Goal: Transaction & Acquisition: Book appointment/travel/reservation

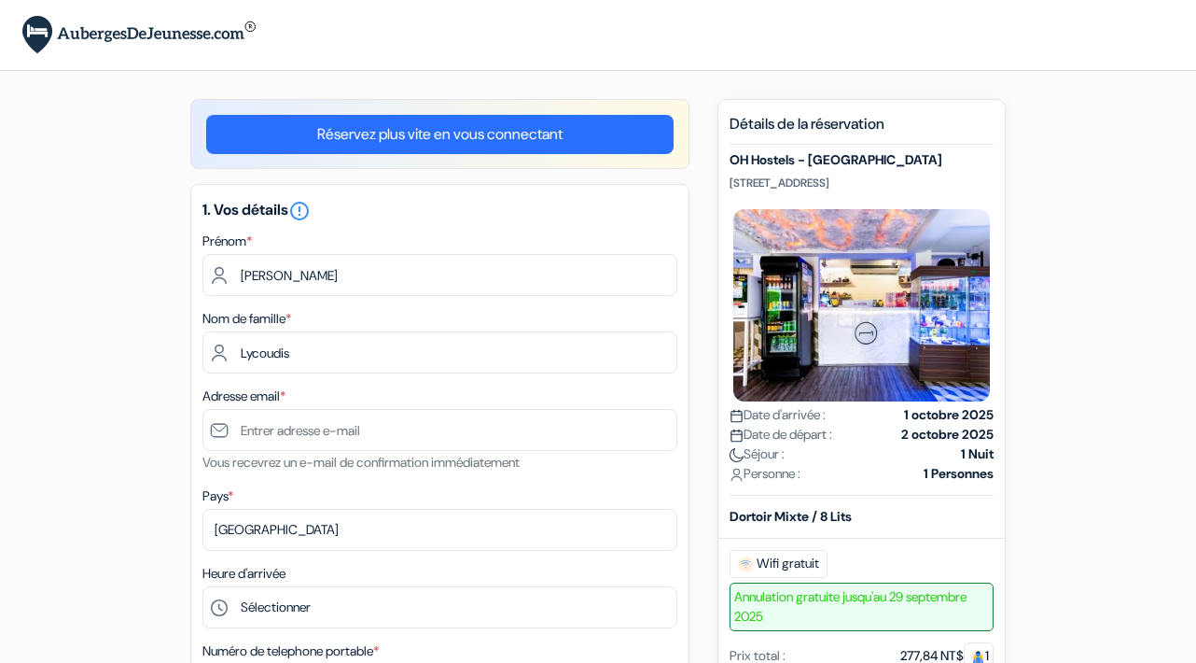
type input "Lycoudis"
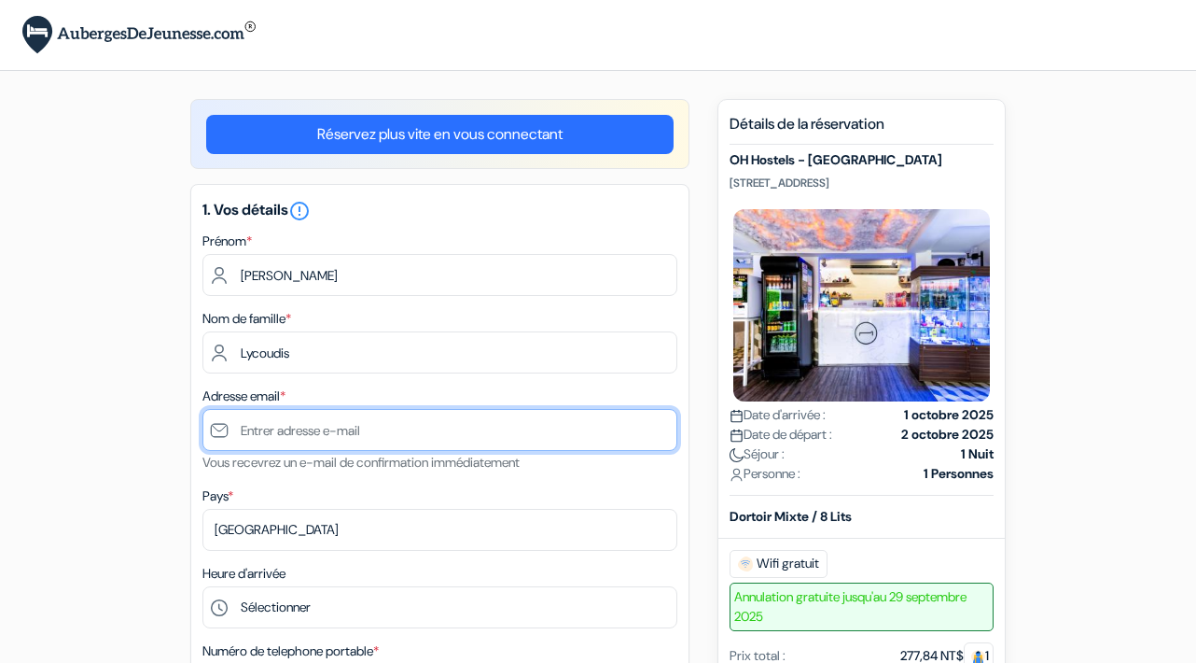
type input "[EMAIL_ADDRESS][DOMAIN_NAME]"
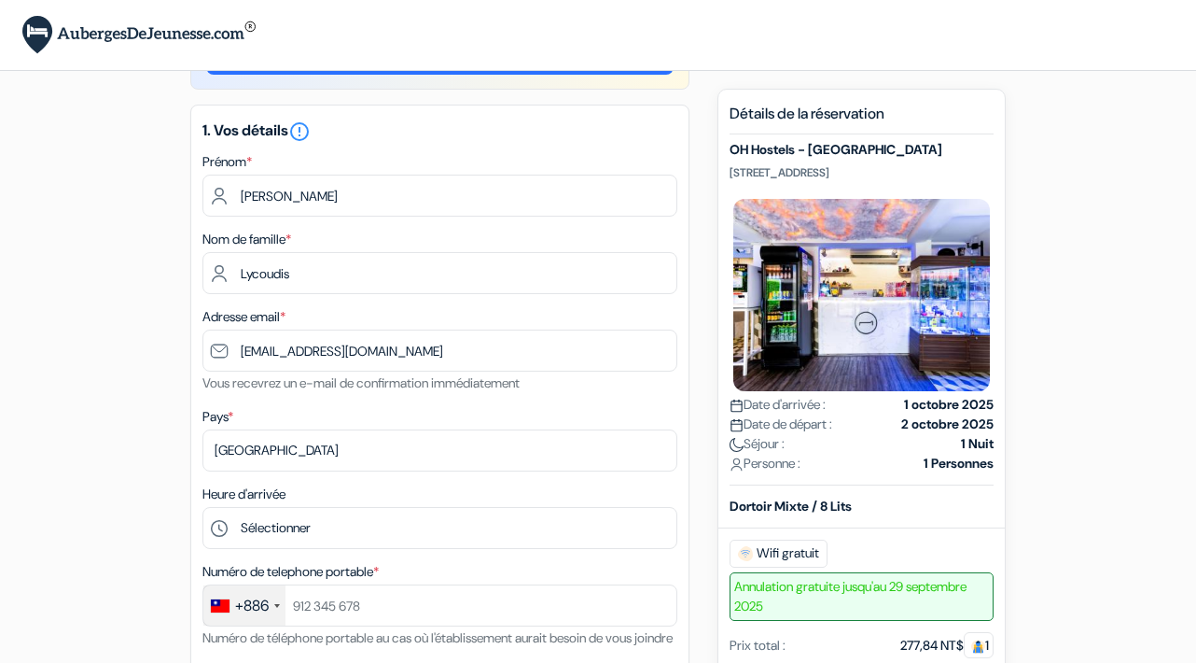
scroll to position [101, 0]
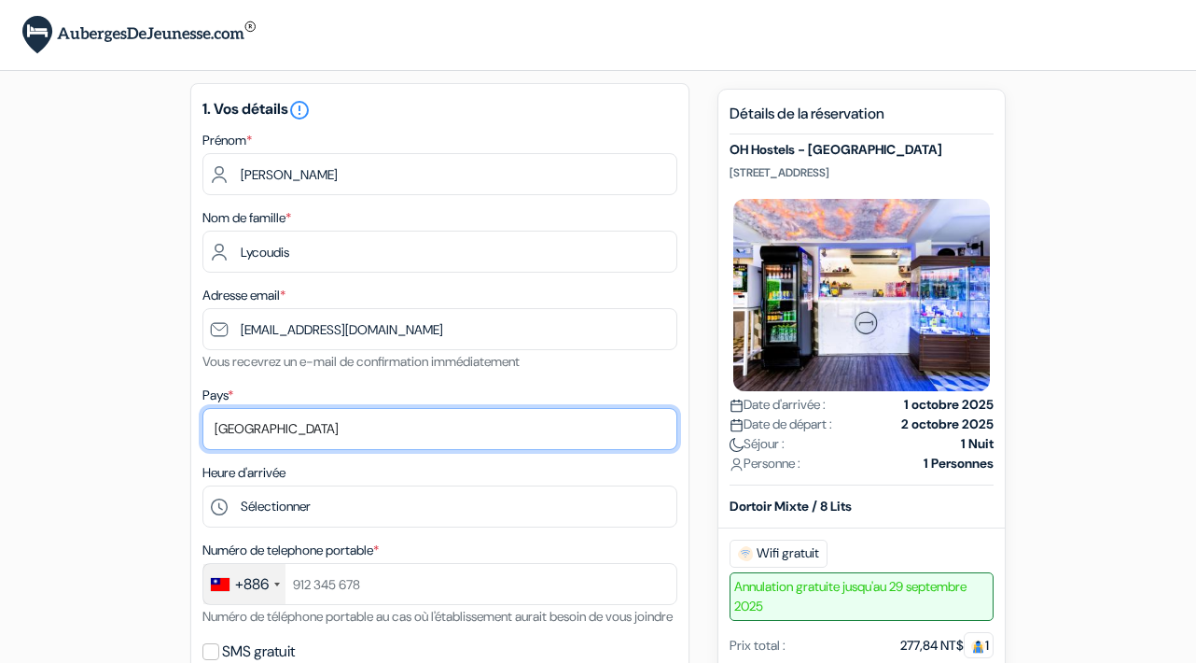
select select "67"
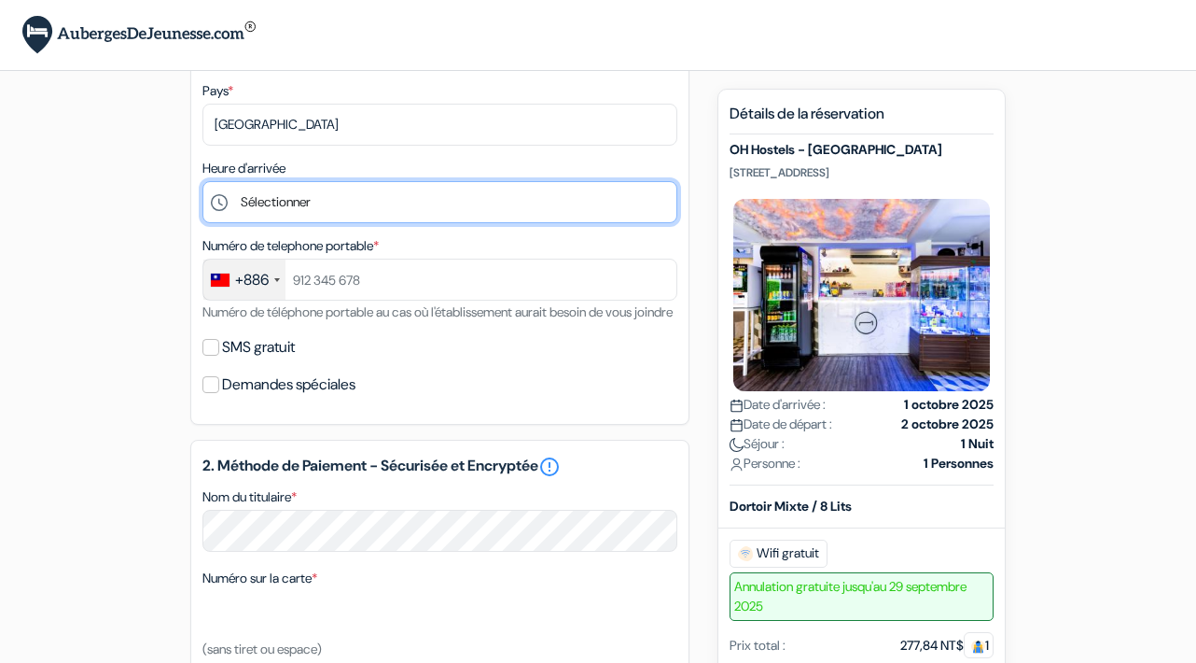
scroll to position [412, 0]
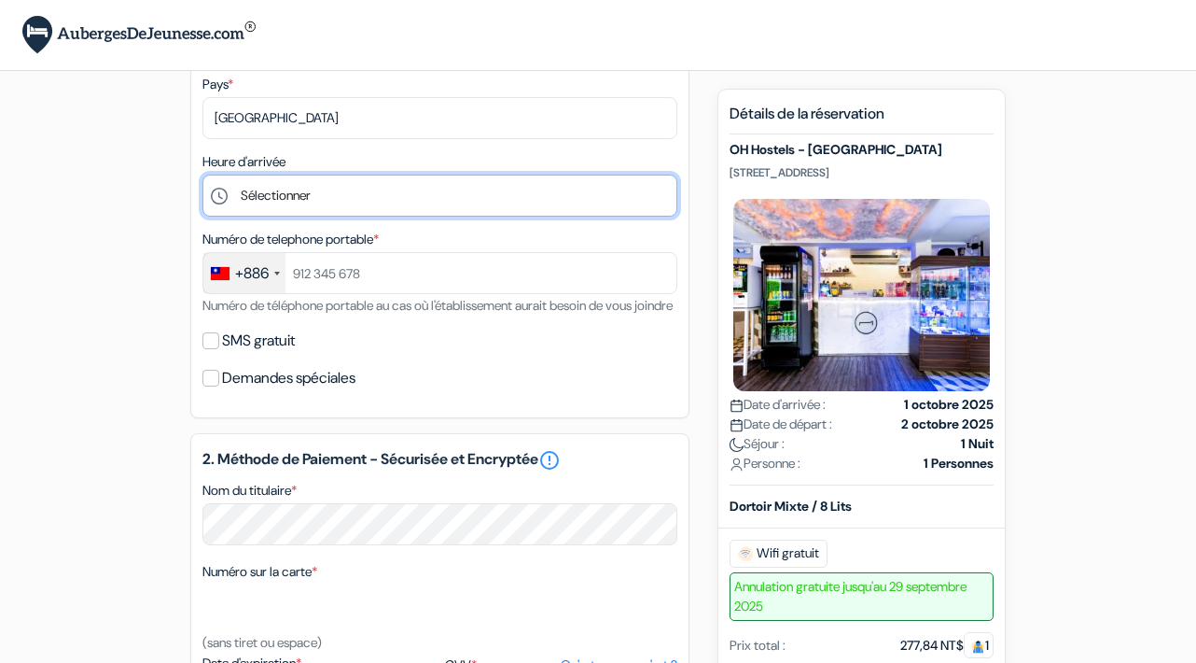
select select "22"
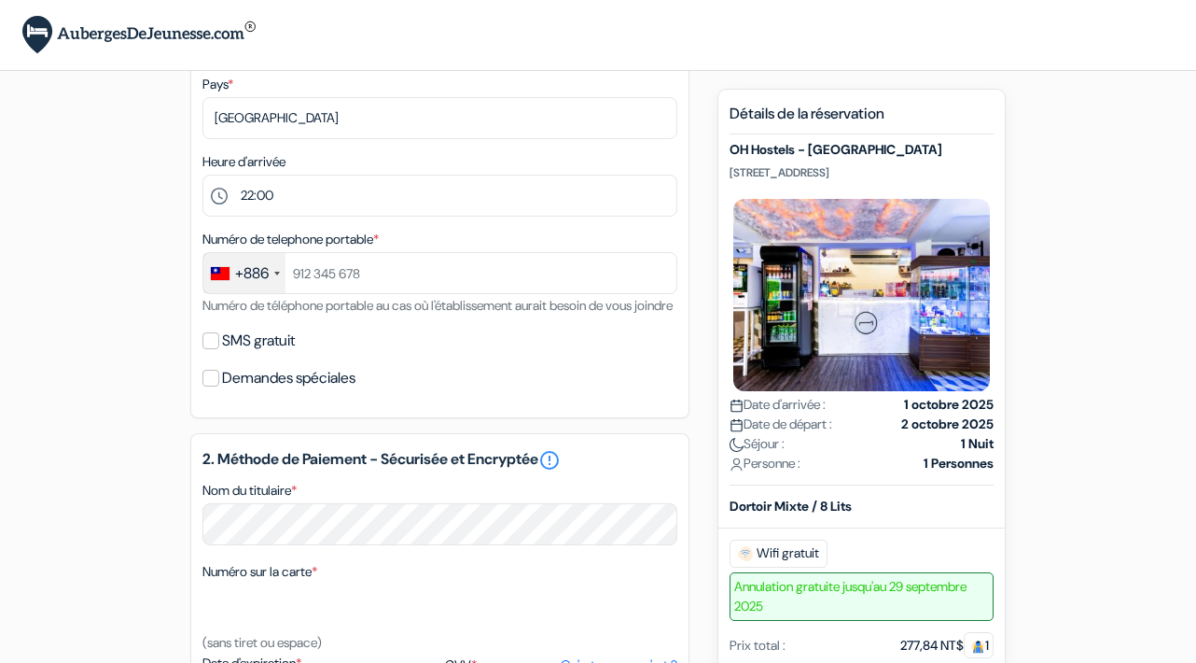
click at [276, 265] on div "+886" at bounding box center [244, 273] width 82 height 40
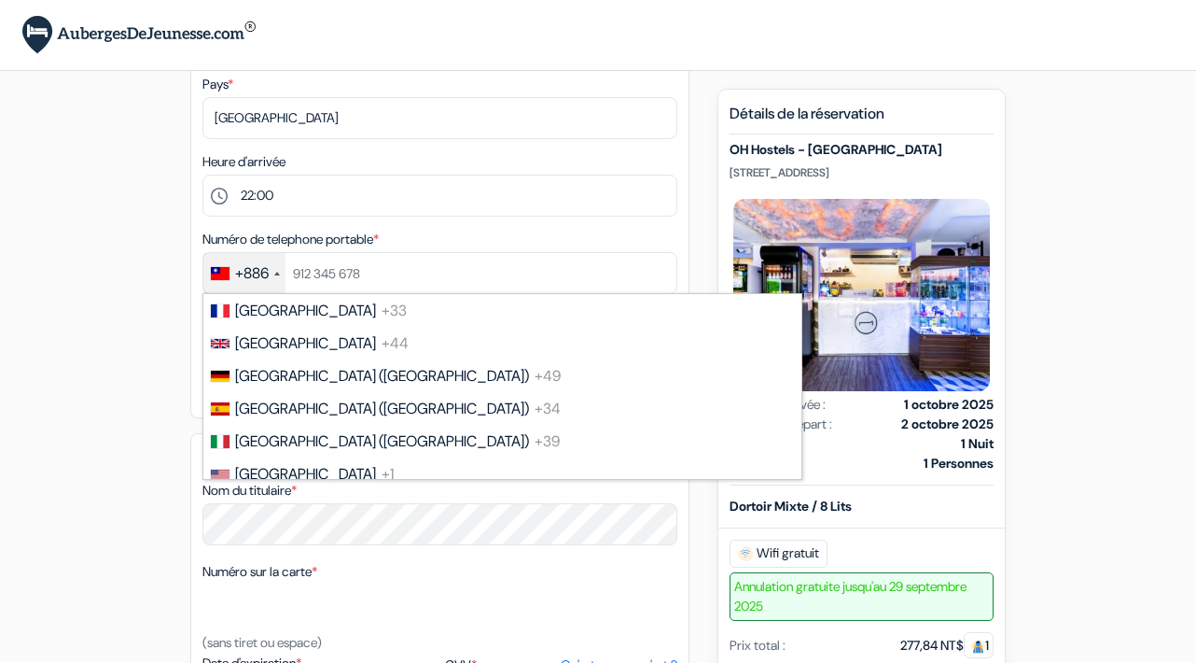
scroll to position [7015, 0]
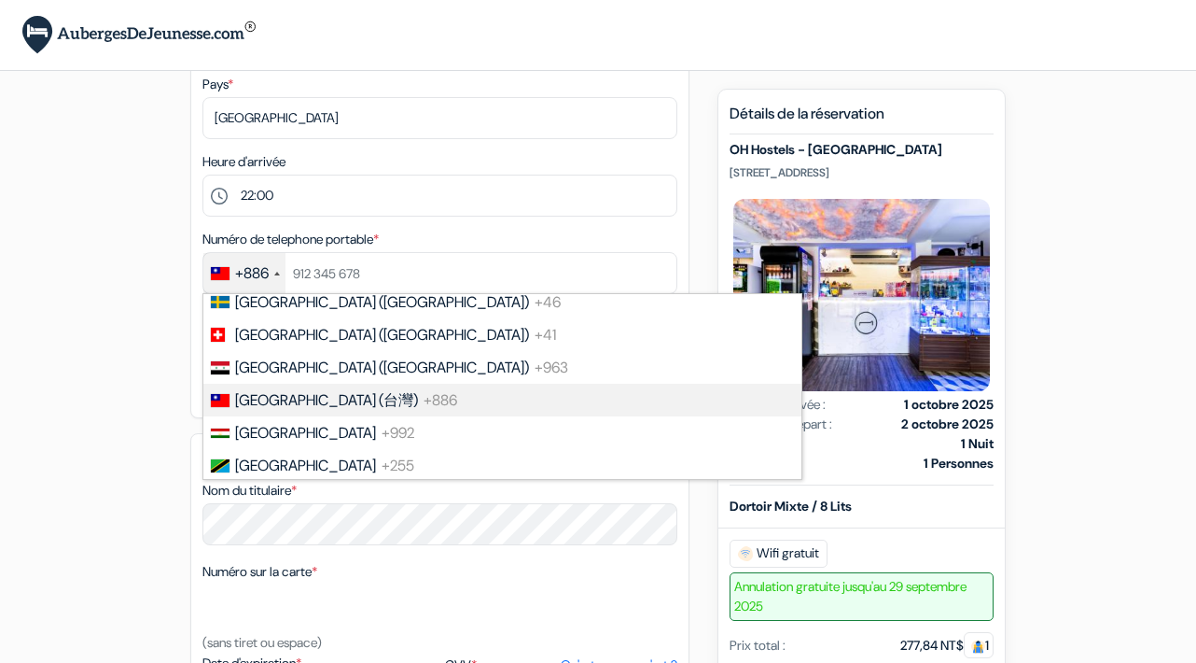
click at [283, 390] on span "[GEOGRAPHIC_DATA] (台灣)" at bounding box center [326, 400] width 183 height 20
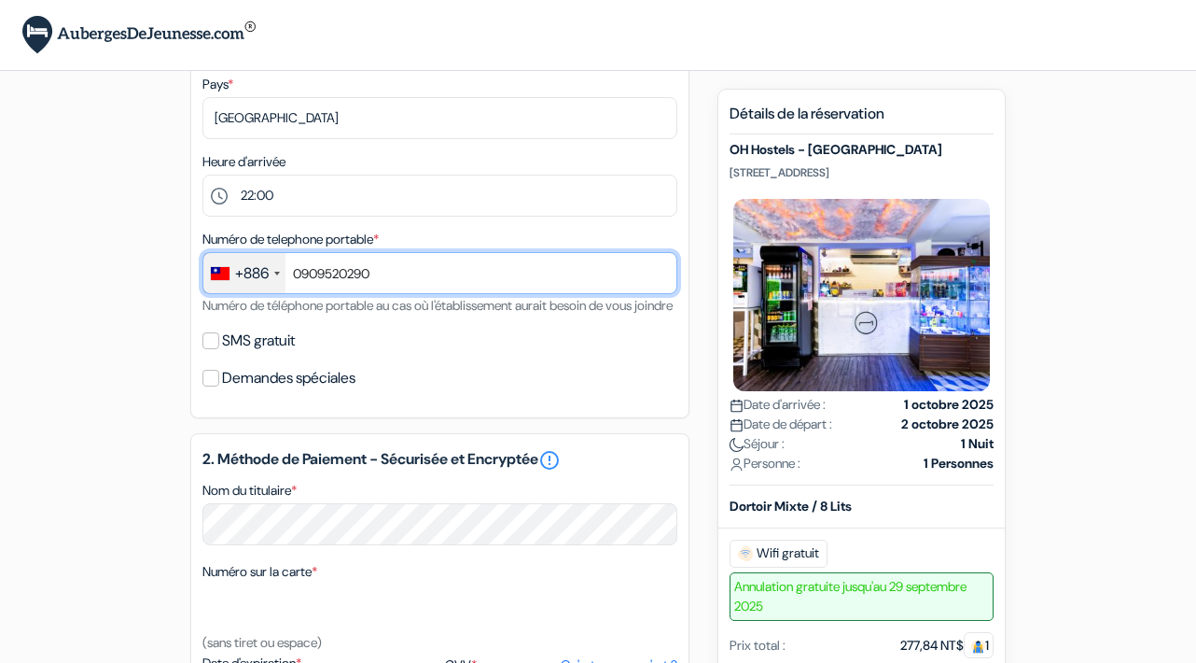
type input "0909520290"
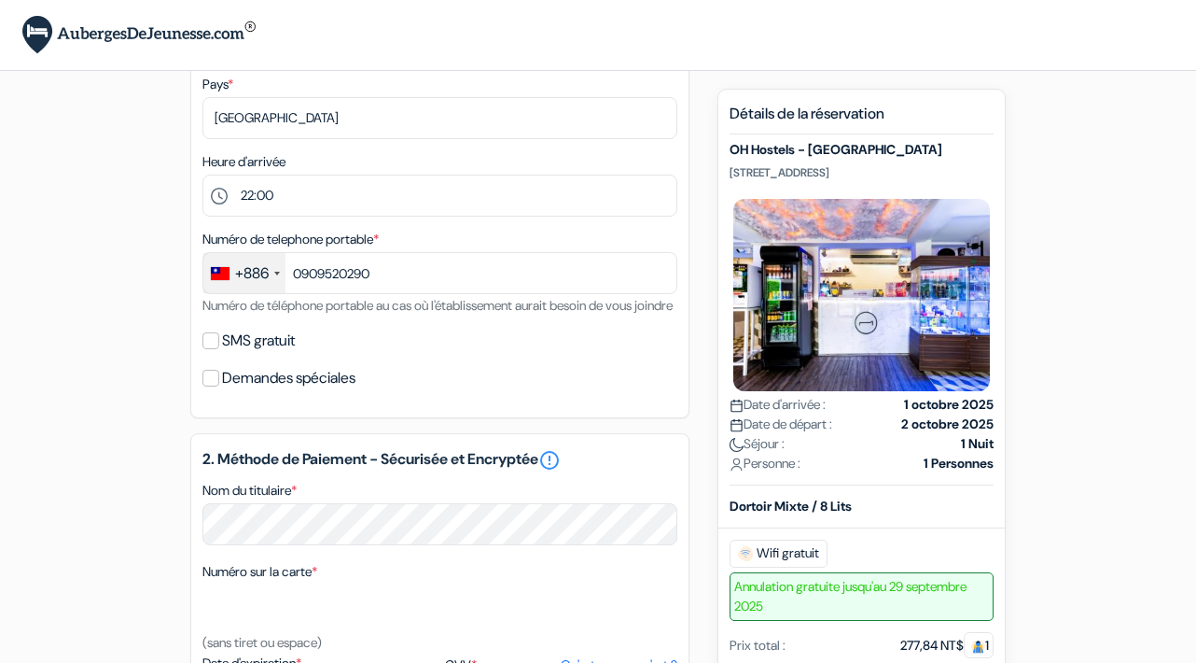
click at [213, 349] on input "SMS gratuit" at bounding box center [210, 340] width 17 height 17
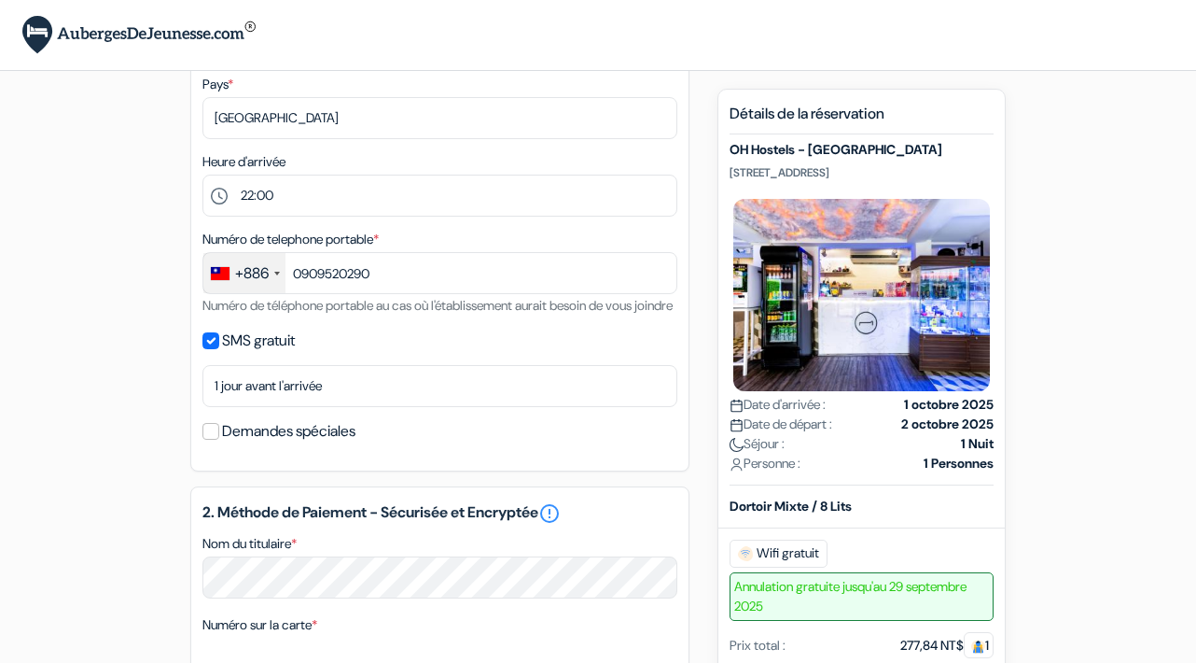
click at [213, 349] on input "SMS gratuit" at bounding box center [210, 340] width 17 height 17
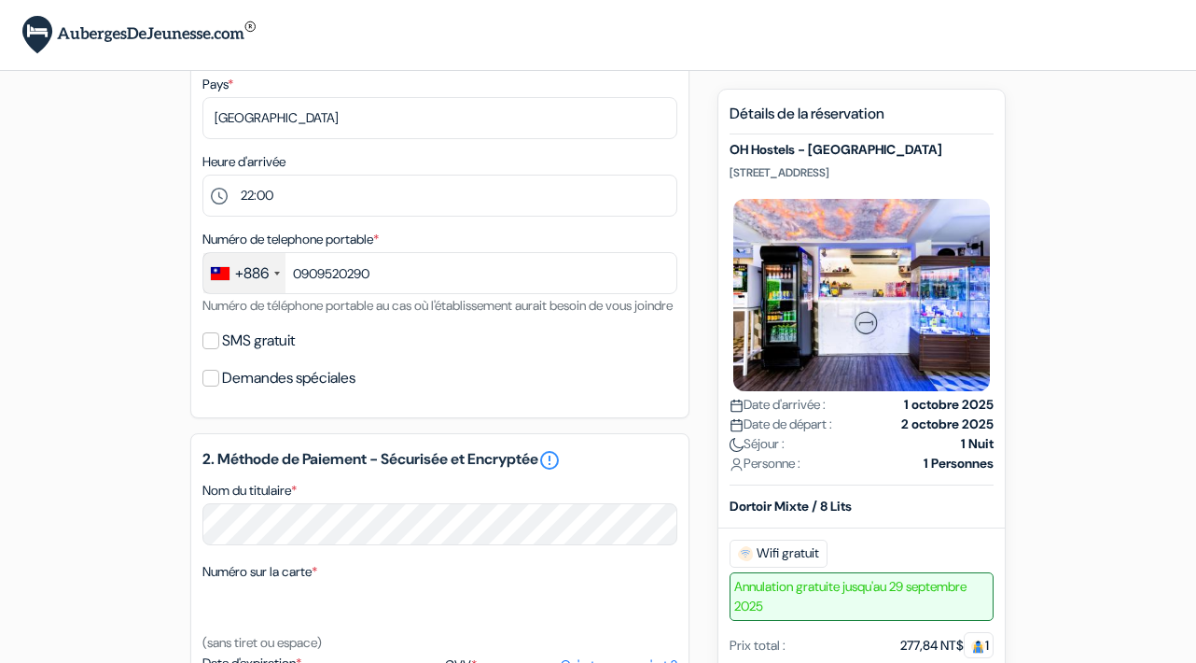
click at [213, 349] on input "SMS gratuit" at bounding box center [210, 340] width 17 height 17
checkbox input "true"
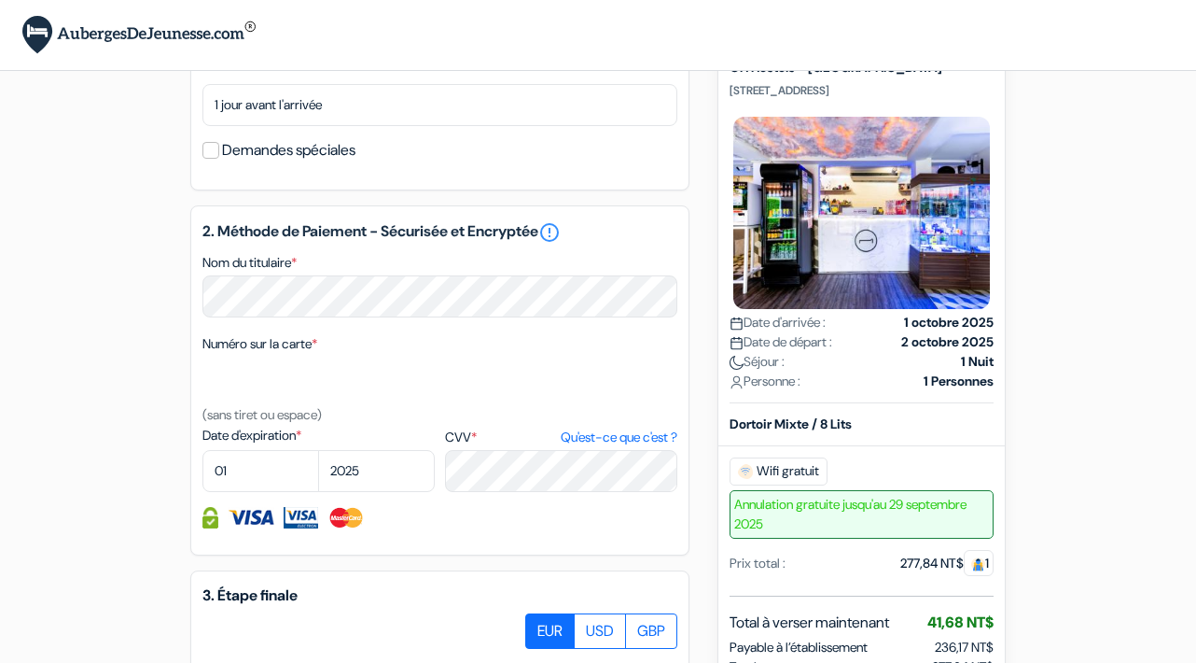
scroll to position [710, 0]
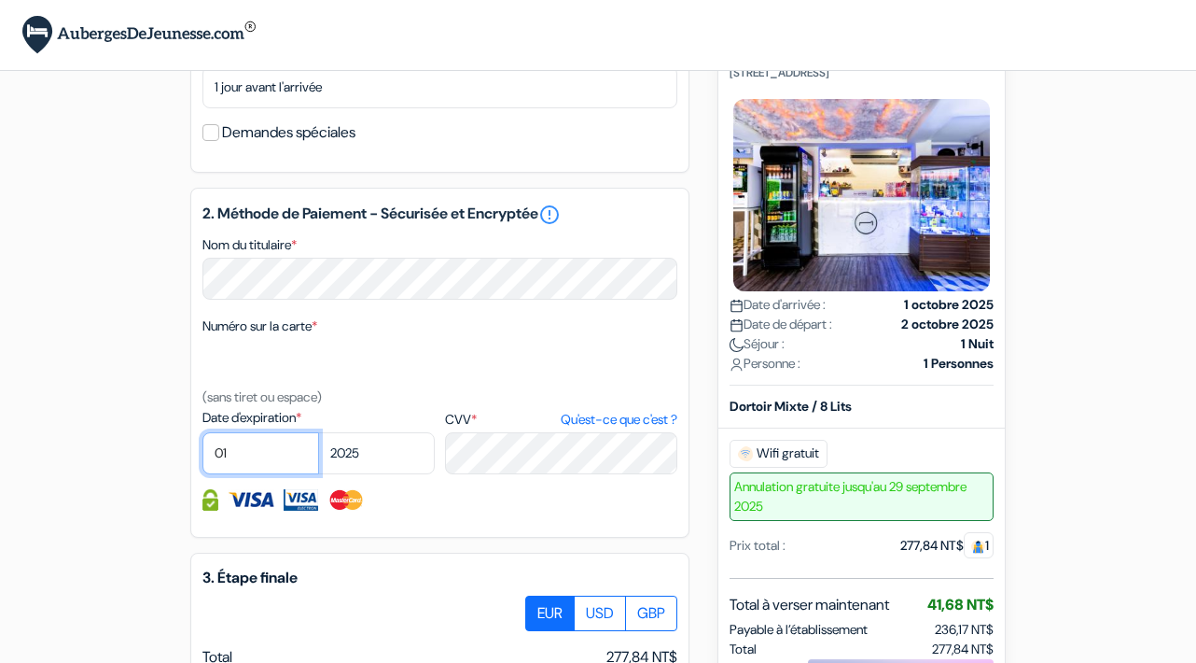
select select "09"
select select "2027"
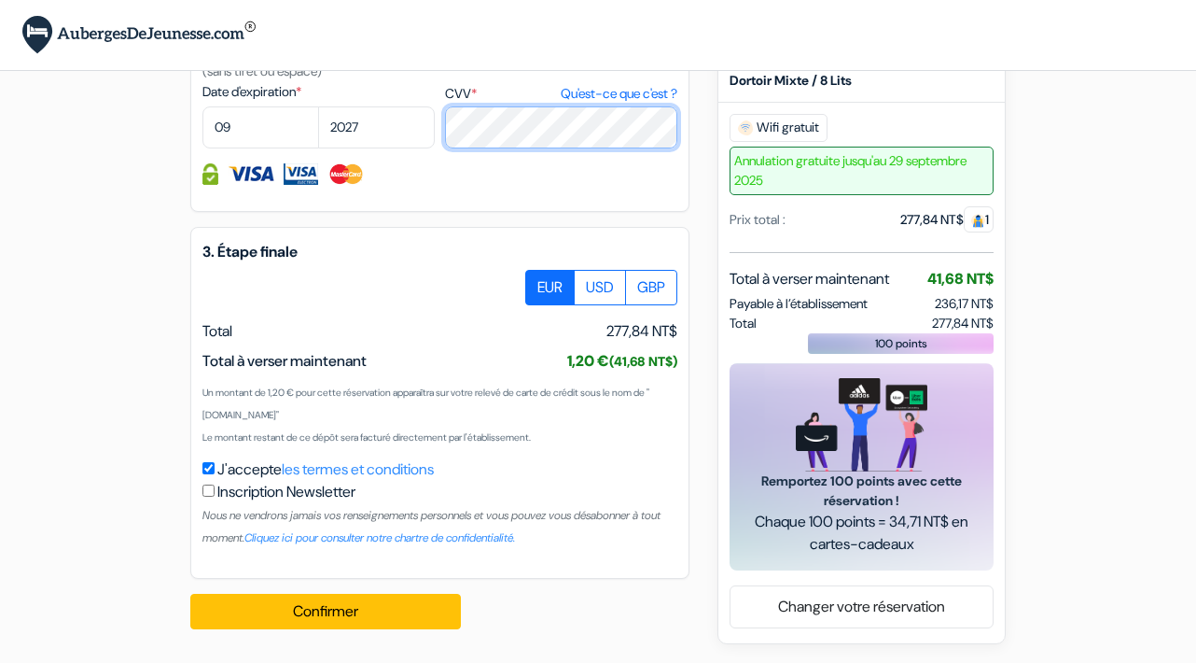
scroll to position [1058, 0]
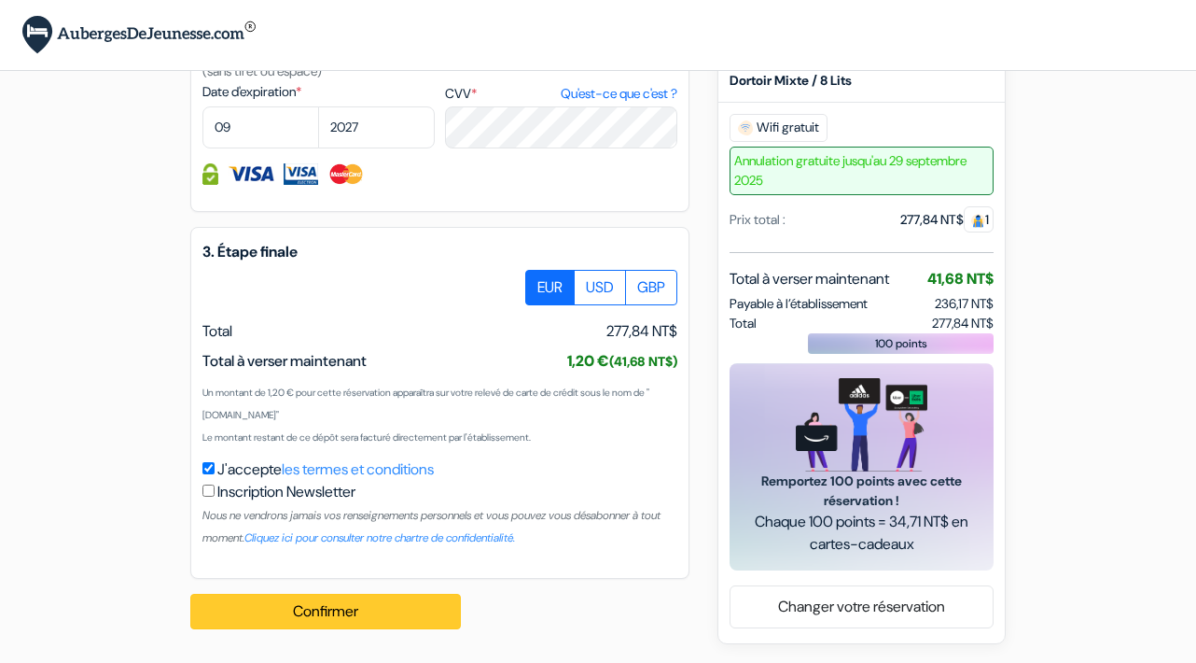
click at [367, 605] on button "Confirmer Loading..." at bounding box center [325, 610] width 271 height 35
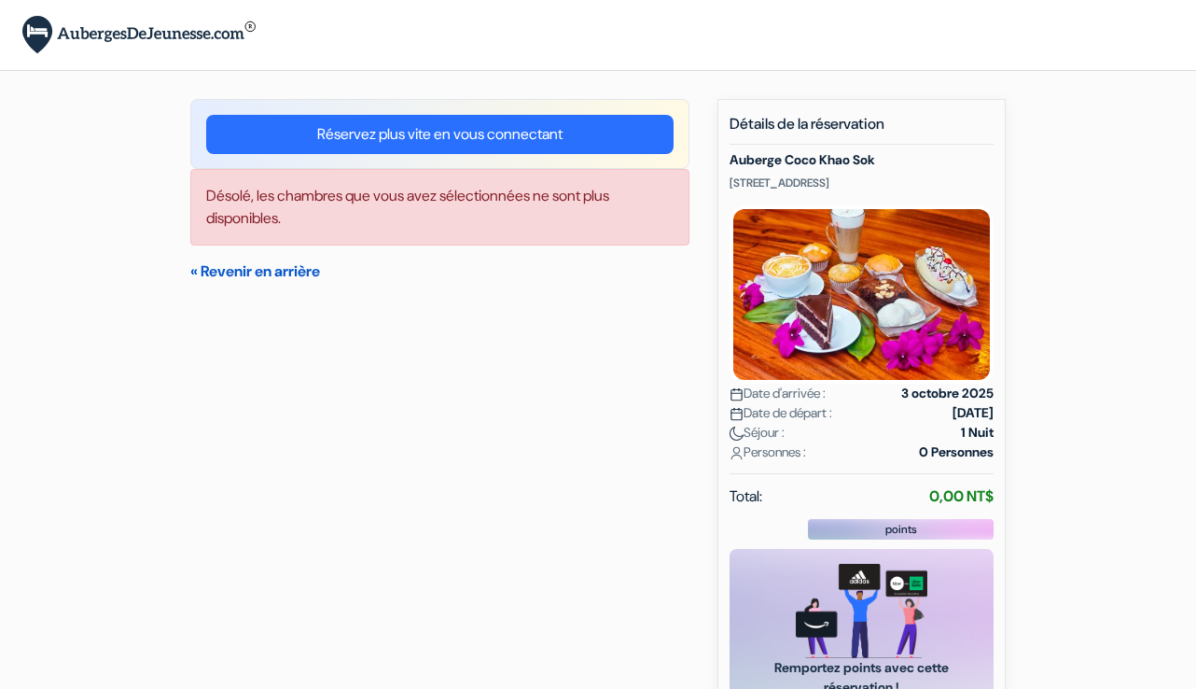
click at [315, 267] on link "« Revenir en arrière" at bounding box center [255, 271] width 130 height 20
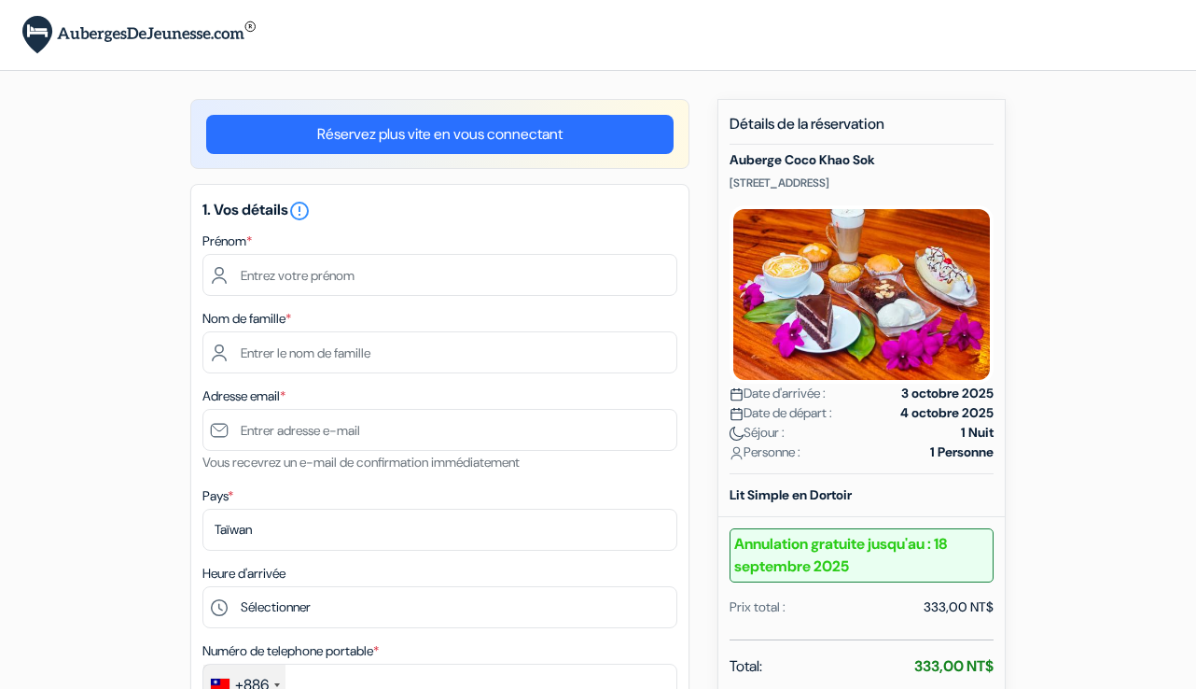
click at [577, 130] on link "Réservez plus vite en vous connectant" at bounding box center [440, 134] width 468 height 39
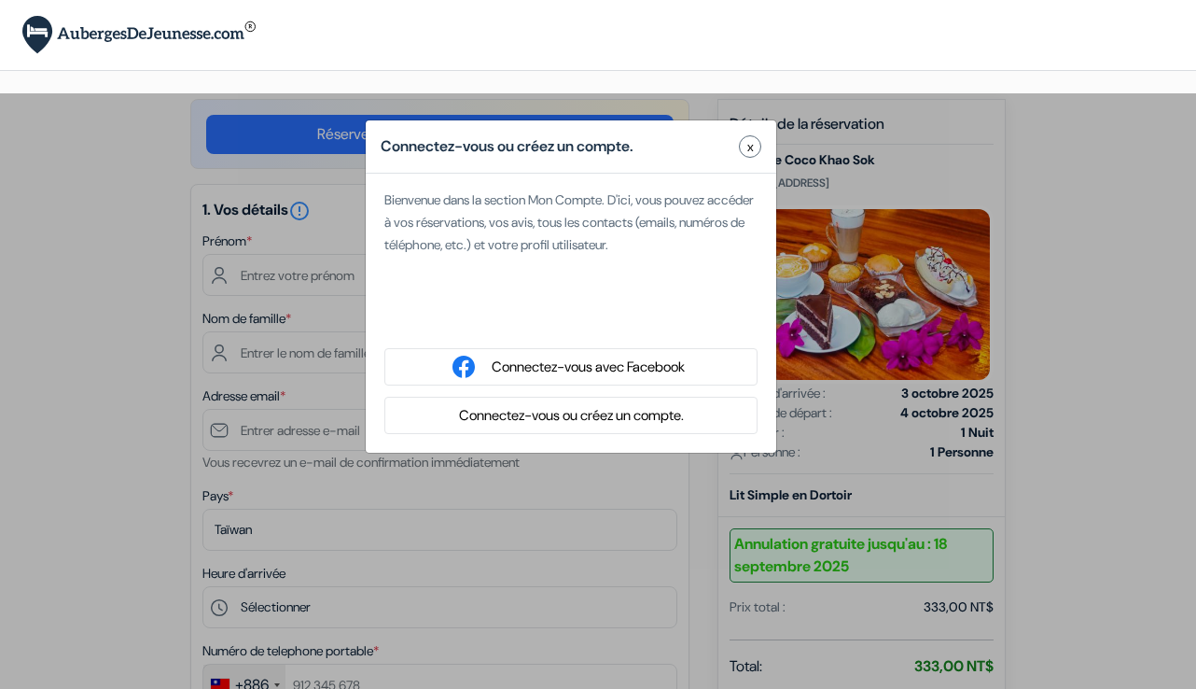
click at [586, 422] on button "Connectez-vous ou créez un compte." at bounding box center [572, 415] width 236 height 23
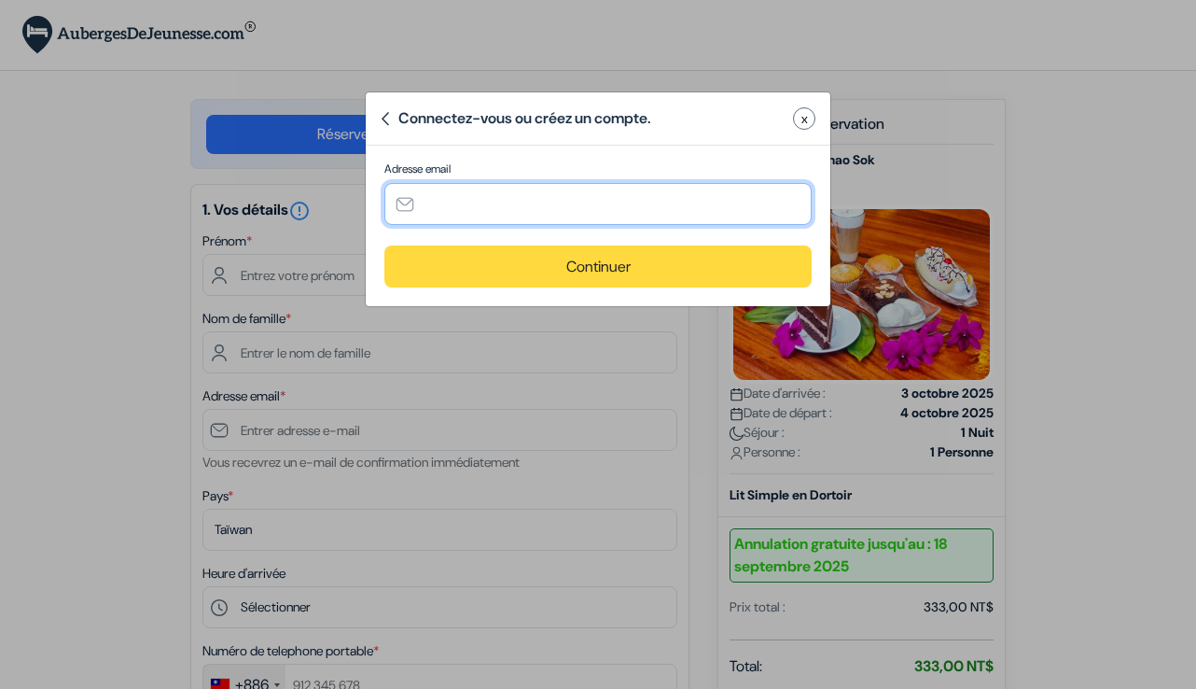
click at [530, 201] on input "text" at bounding box center [597, 204] width 427 height 42
type input "[EMAIL_ADDRESS][DOMAIN_NAME]"
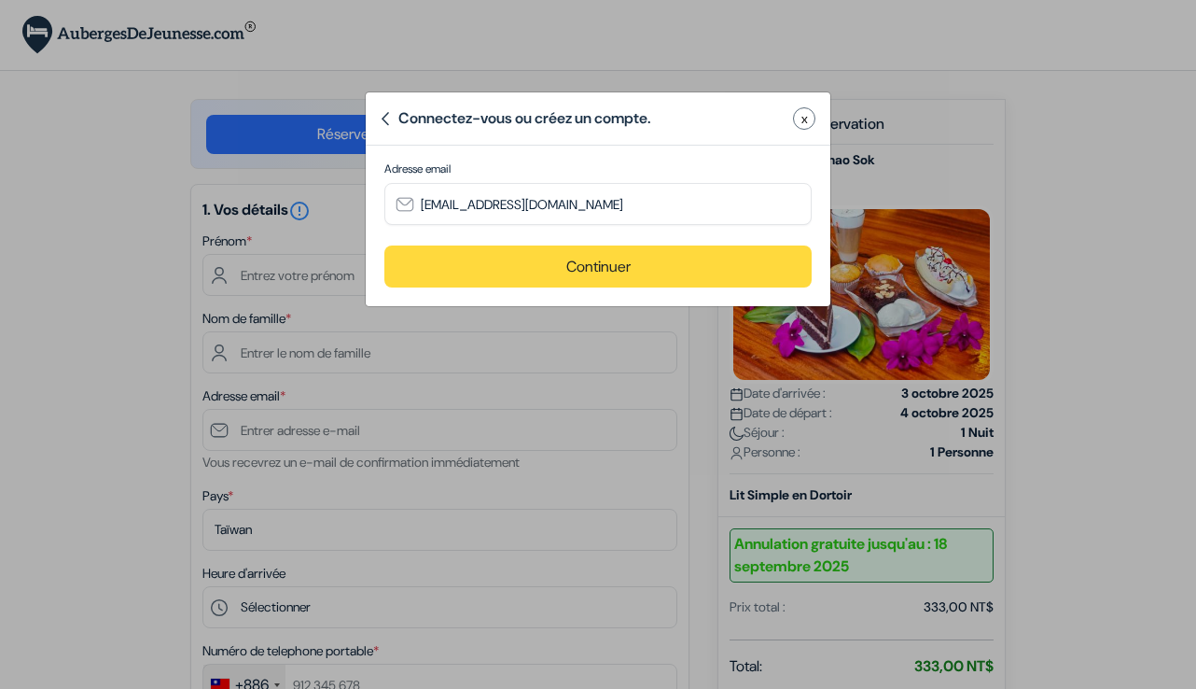
click at [568, 269] on button "Continuer" at bounding box center [597, 266] width 427 height 42
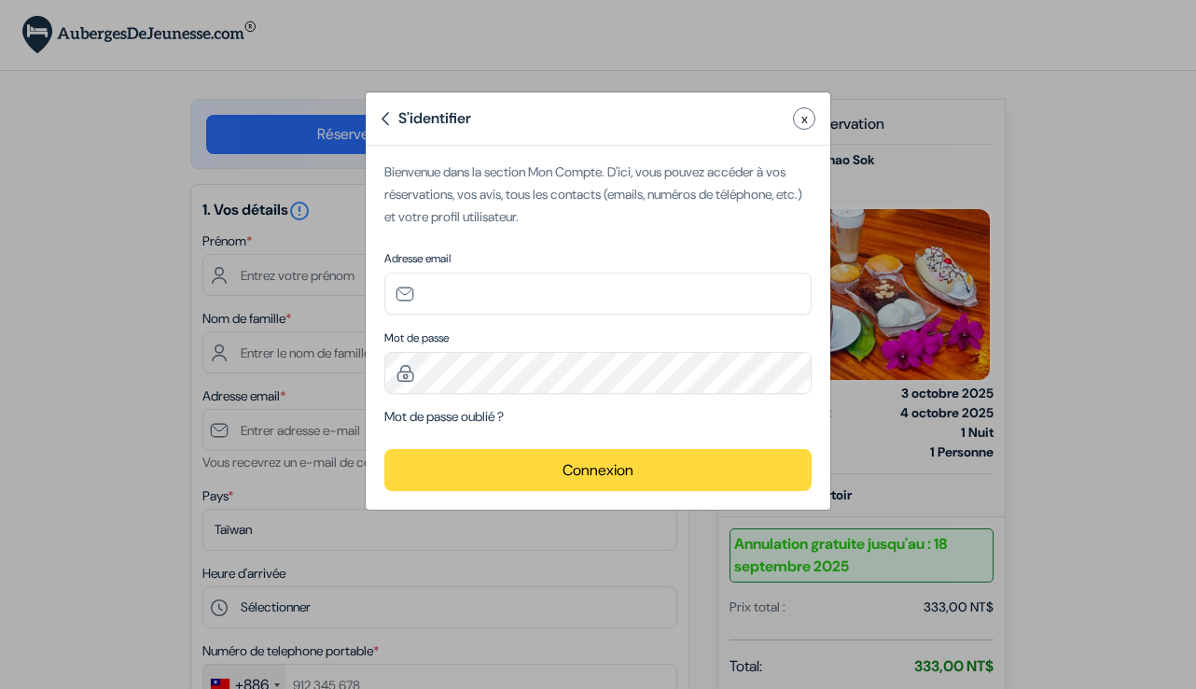
type input "[EMAIL_ADDRESS][DOMAIN_NAME]"
click at [498, 469] on button "Connexion" at bounding box center [597, 470] width 427 height 42
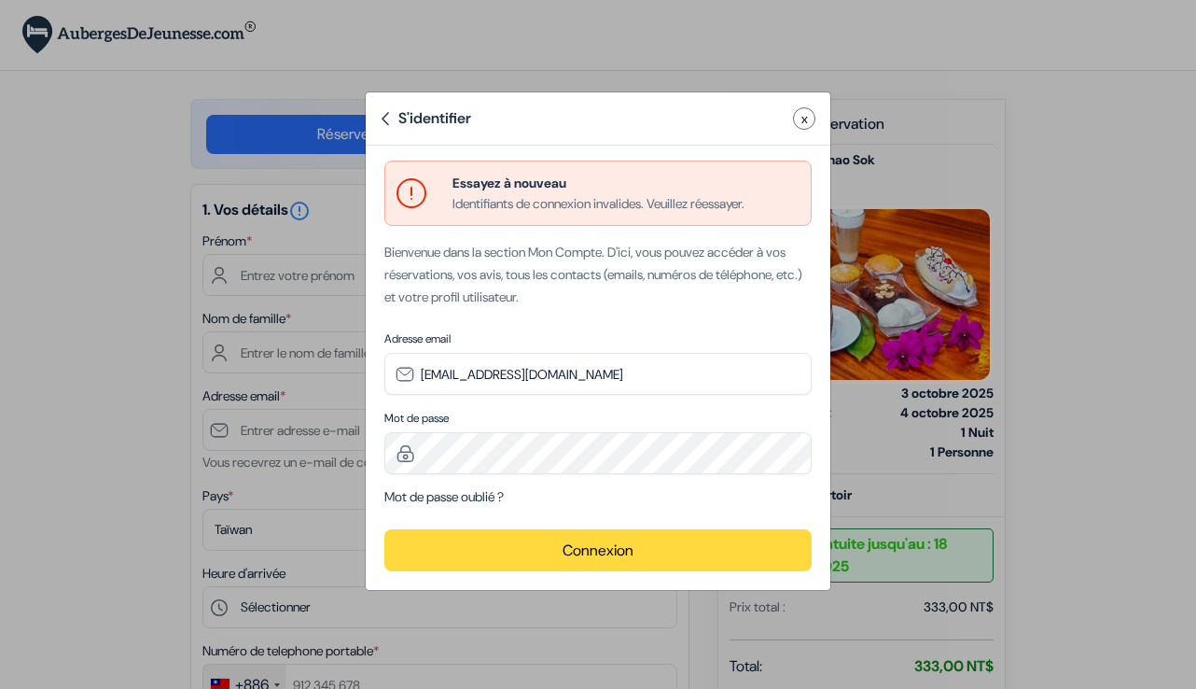
click at [802, 120] on span "x" at bounding box center [805, 119] width 7 height 20
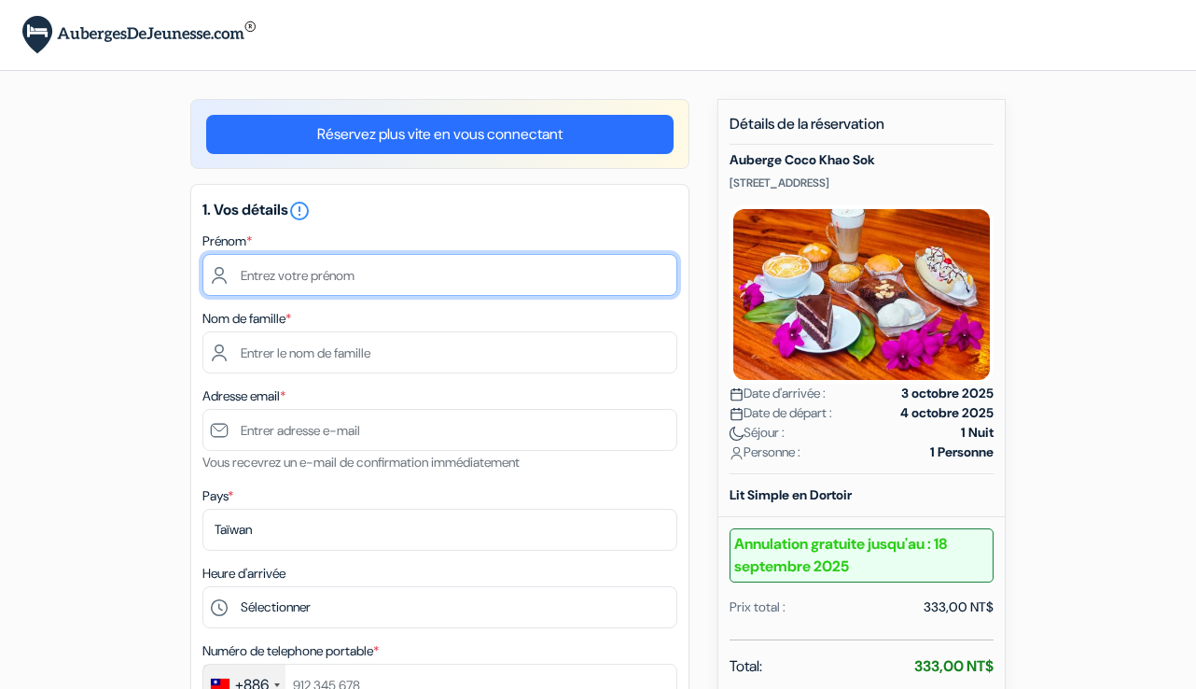
type input "[PERSON_NAME]"
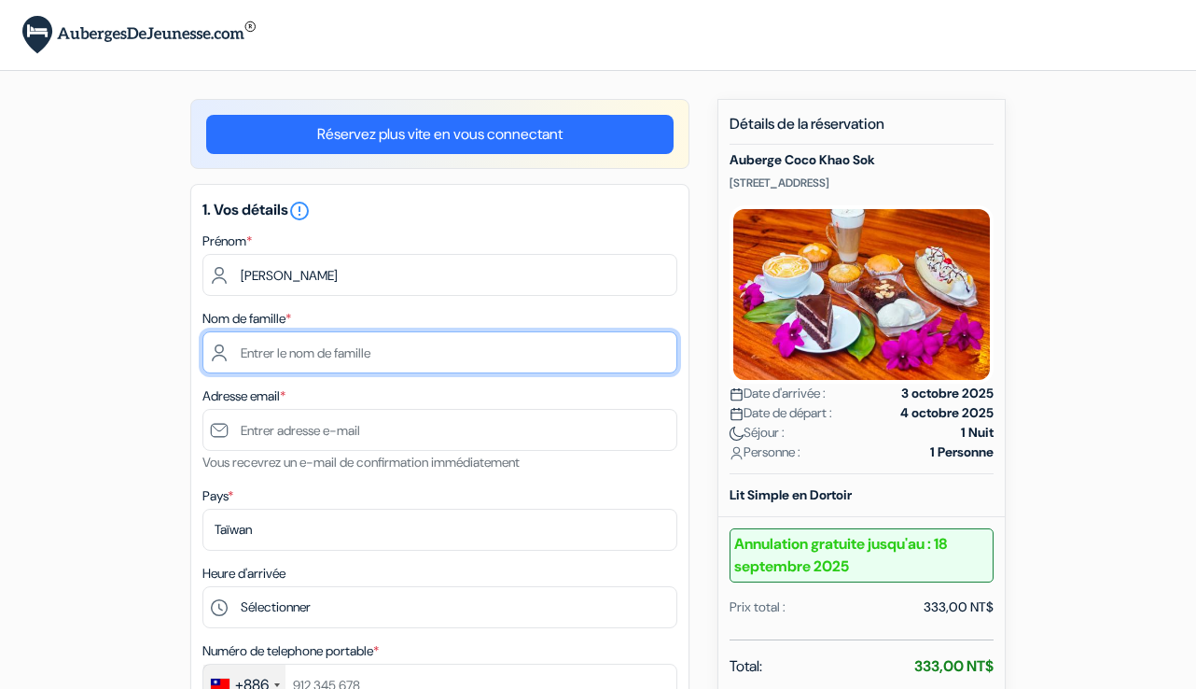
type input "Lycoudis"
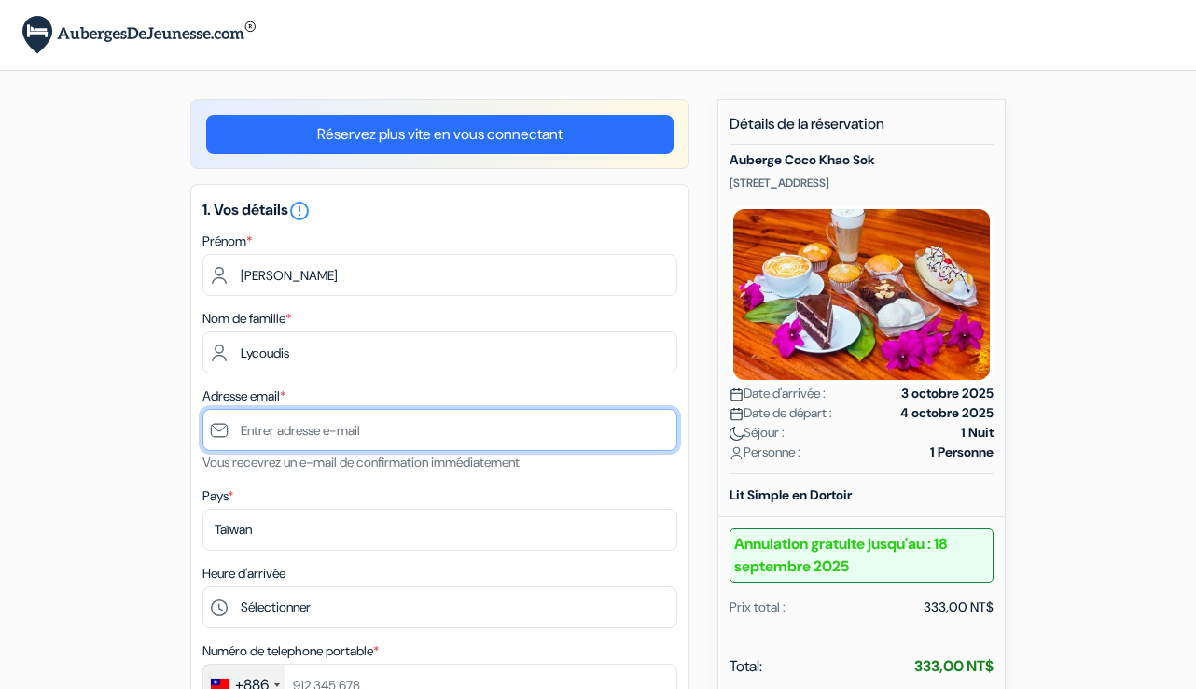
type input "[EMAIL_ADDRESS][DOMAIN_NAME]"
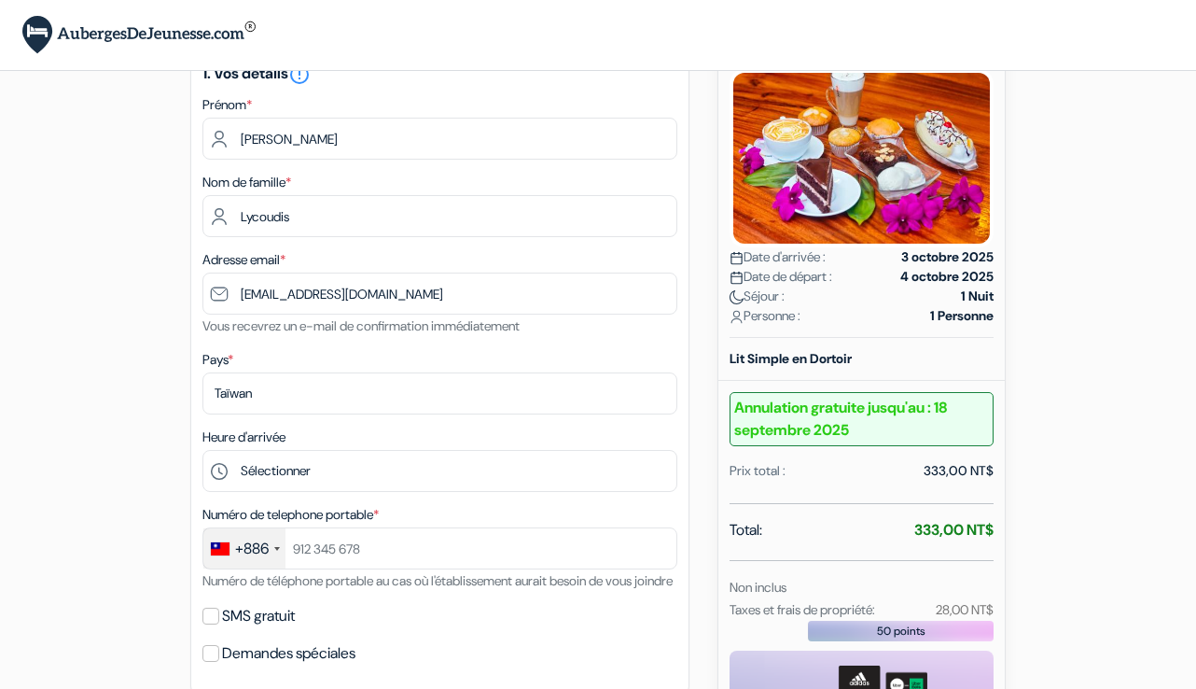
scroll to position [150, 0]
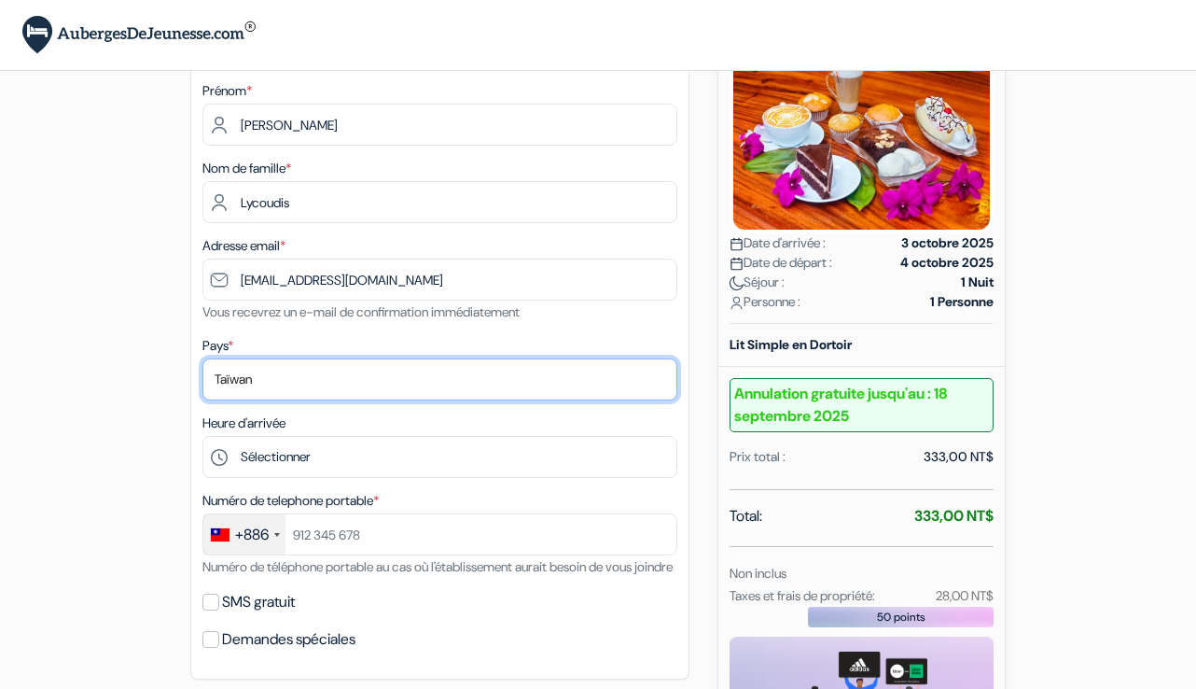
select select "fr"
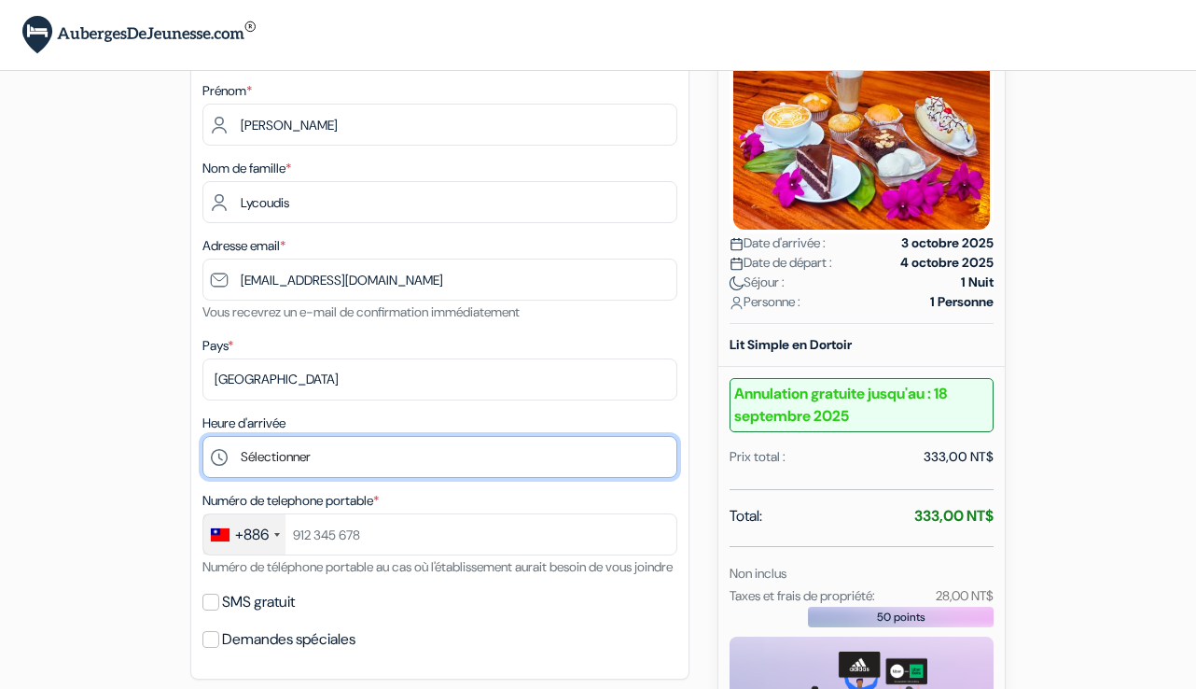
select select "12"
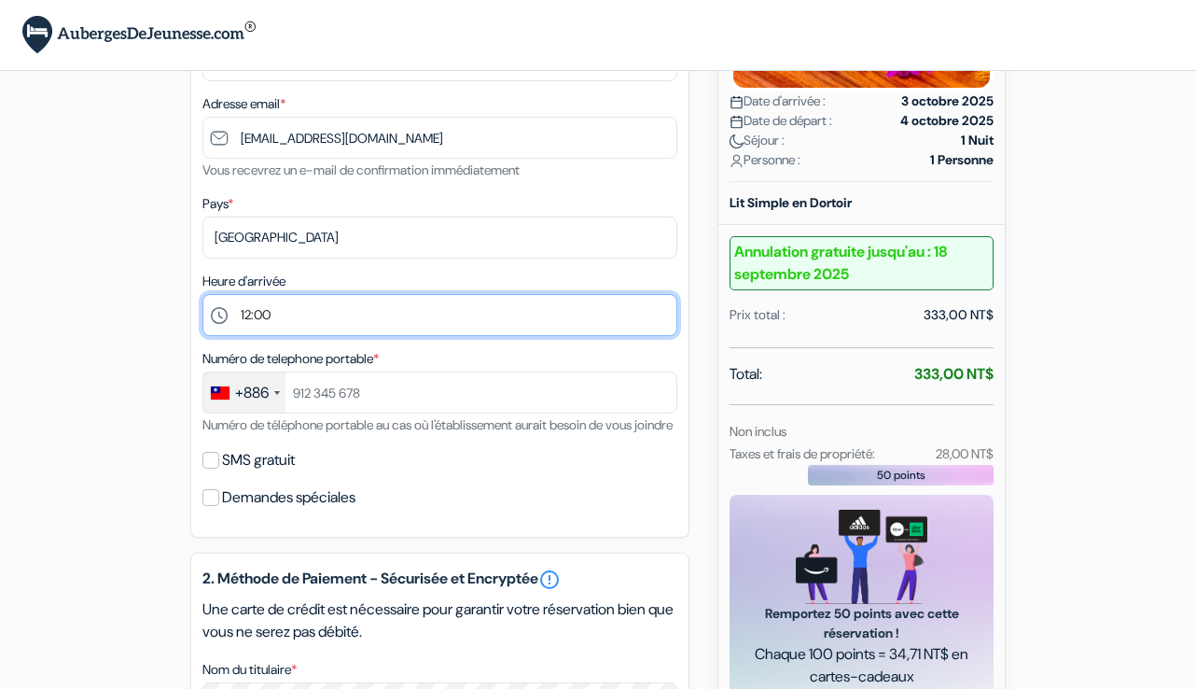
scroll to position [298, 0]
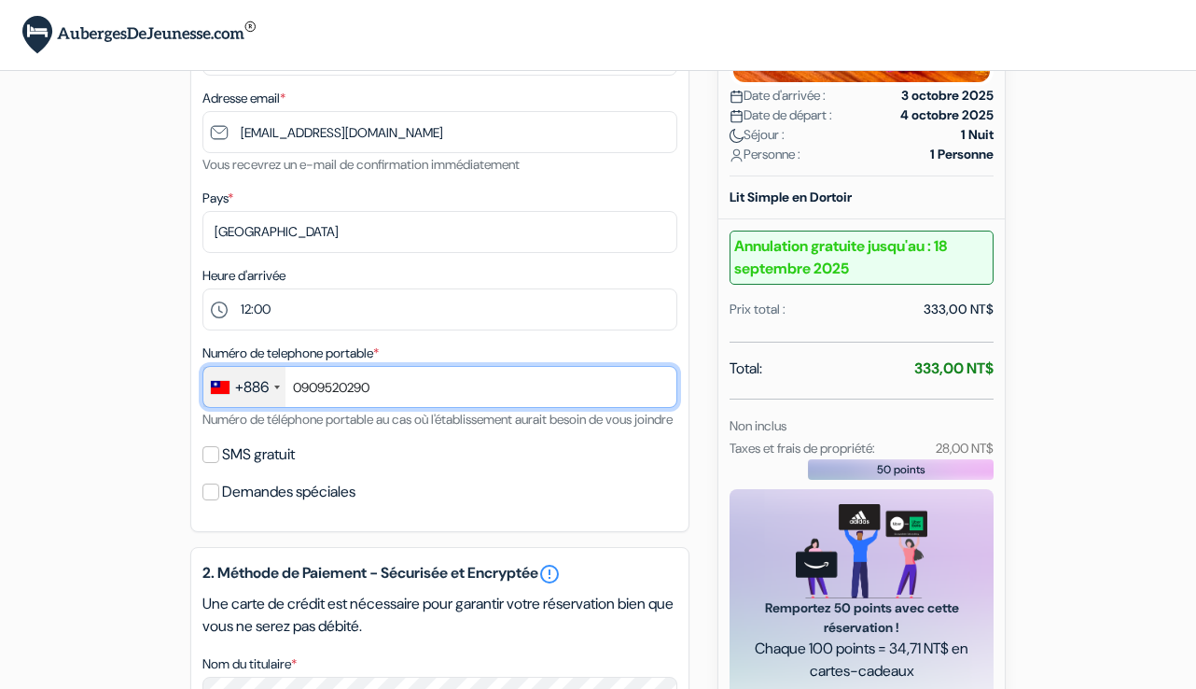
type input "0909520290"
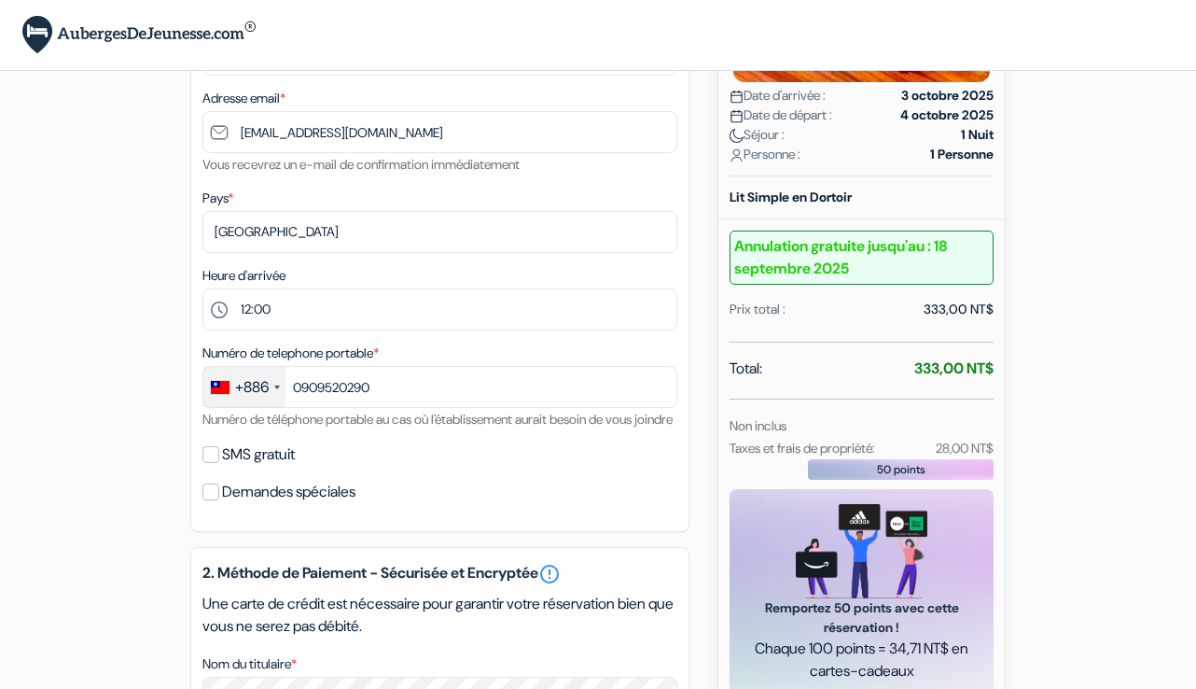
click at [212, 463] on input "SMS gratuit" at bounding box center [210, 454] width 17 height 17
checkbox input "true"
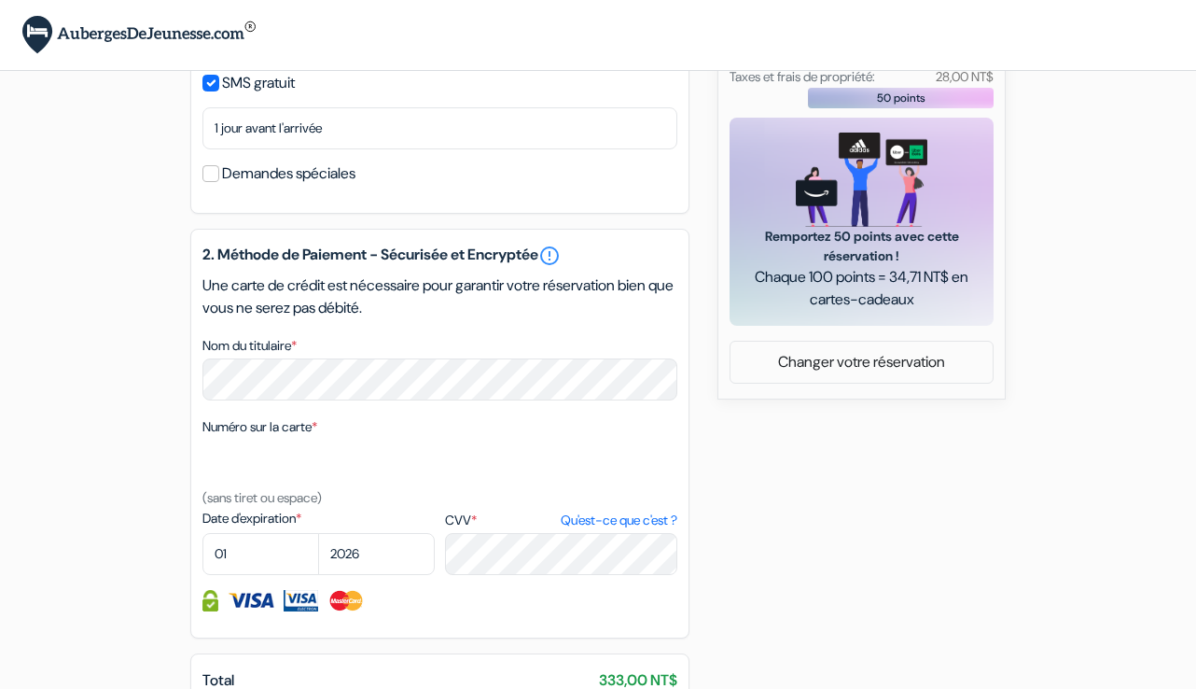
scroll to position [672, 0]
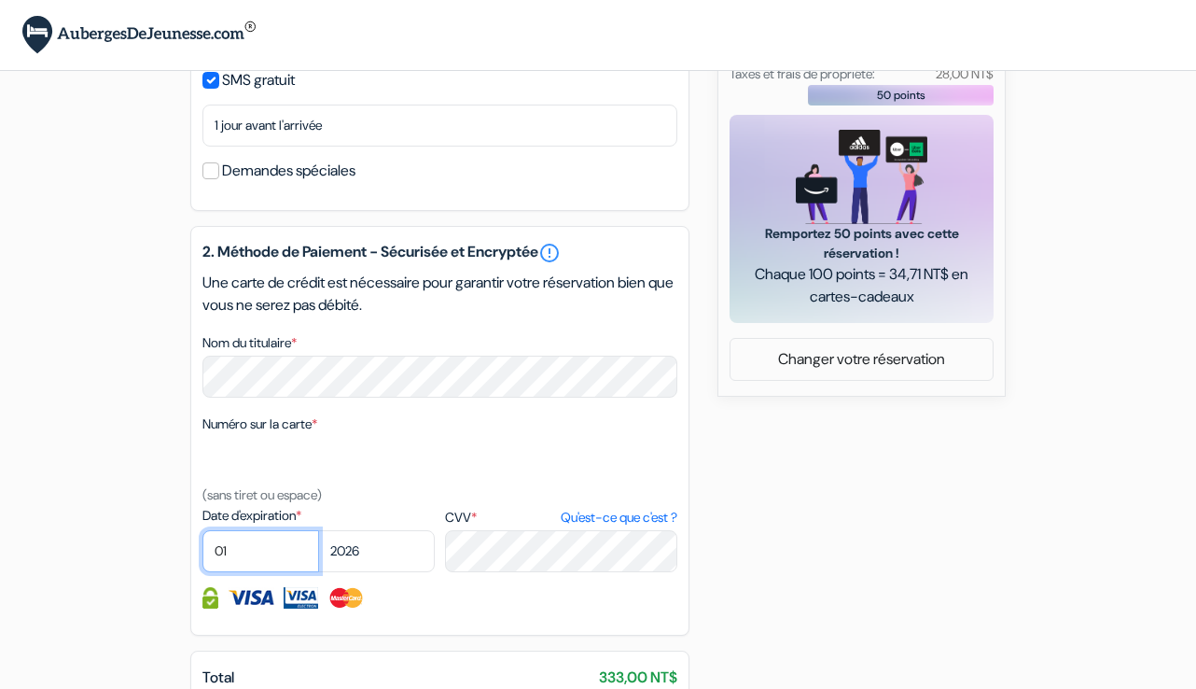
select select "09"
select select "2027"
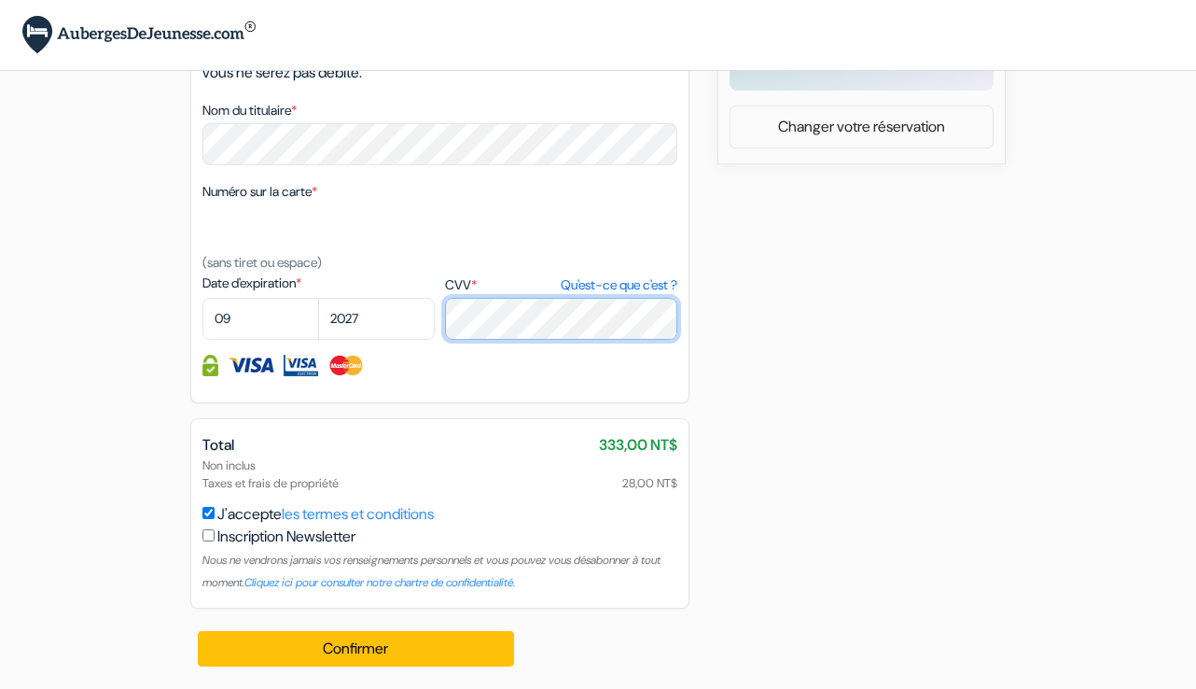
scroll to position [927, 0]
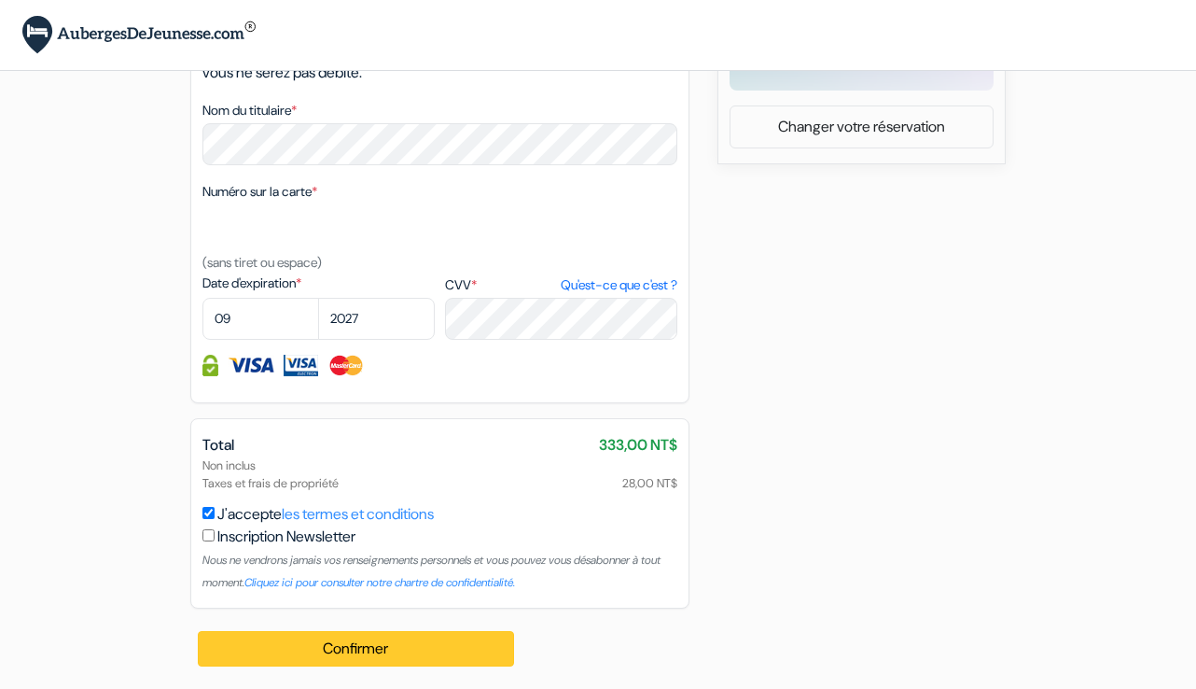
click at [426, 648] on button "Confirmer Loading..." at bounding box center [356, 648] width 316 height 35
click at [389, 640] on button "Confirmer Loading..." at bounding box center [356, 648] width 316 height 35
click at [370, 649] on button "Confirmer Loading..." at bounding box center [356, 648] width 316 height 35
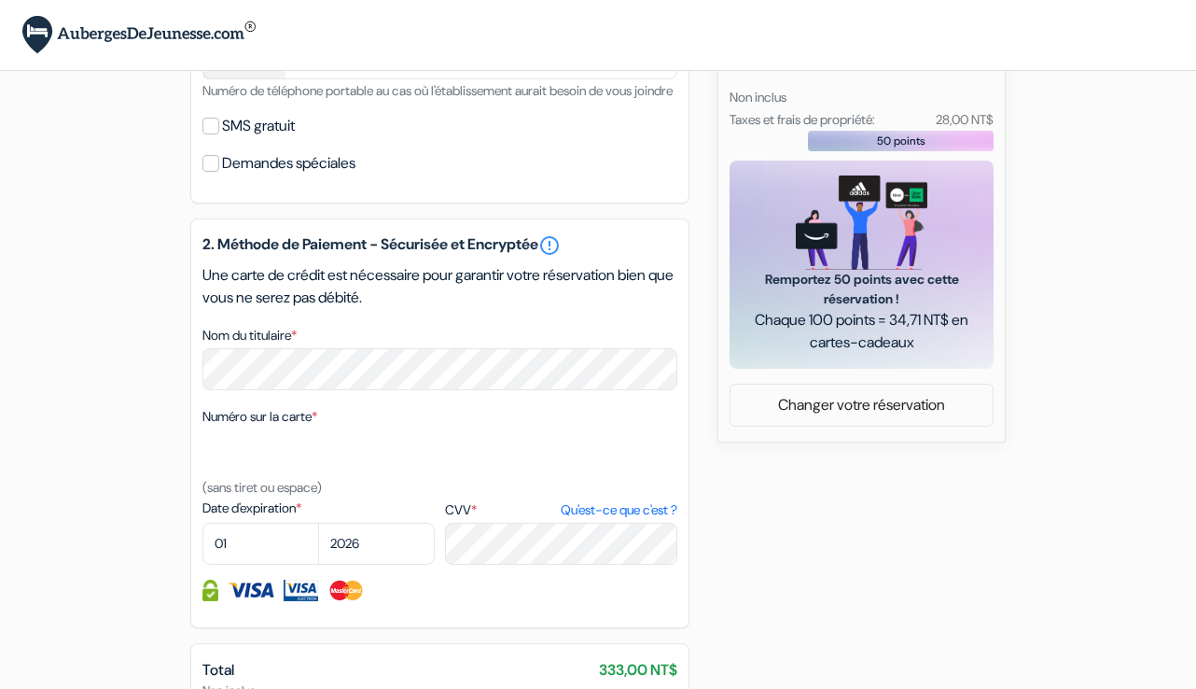
scroll to position [627, 0]
click at [838, 422] on link "Changer votre réservation" at bounding box center [862, 403] width 262 height 35
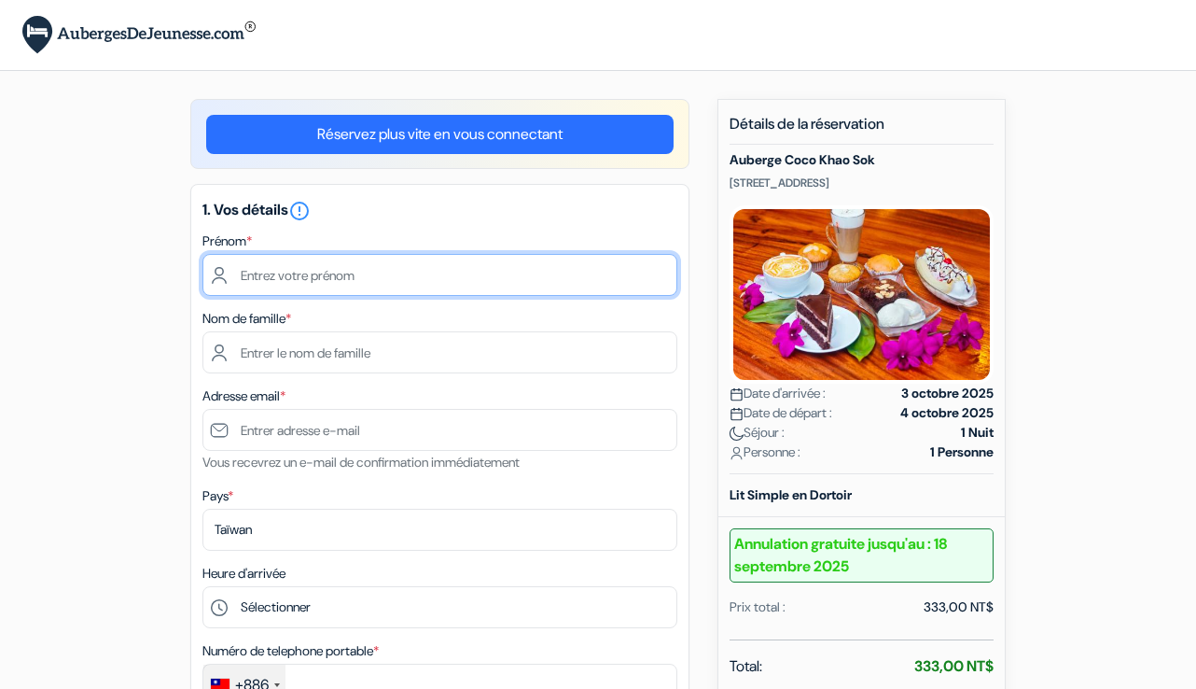
click at [480, 278] on input "text" at bounding box center [439, 275] width 475 height 42
type input "[PERSON_NAME]"
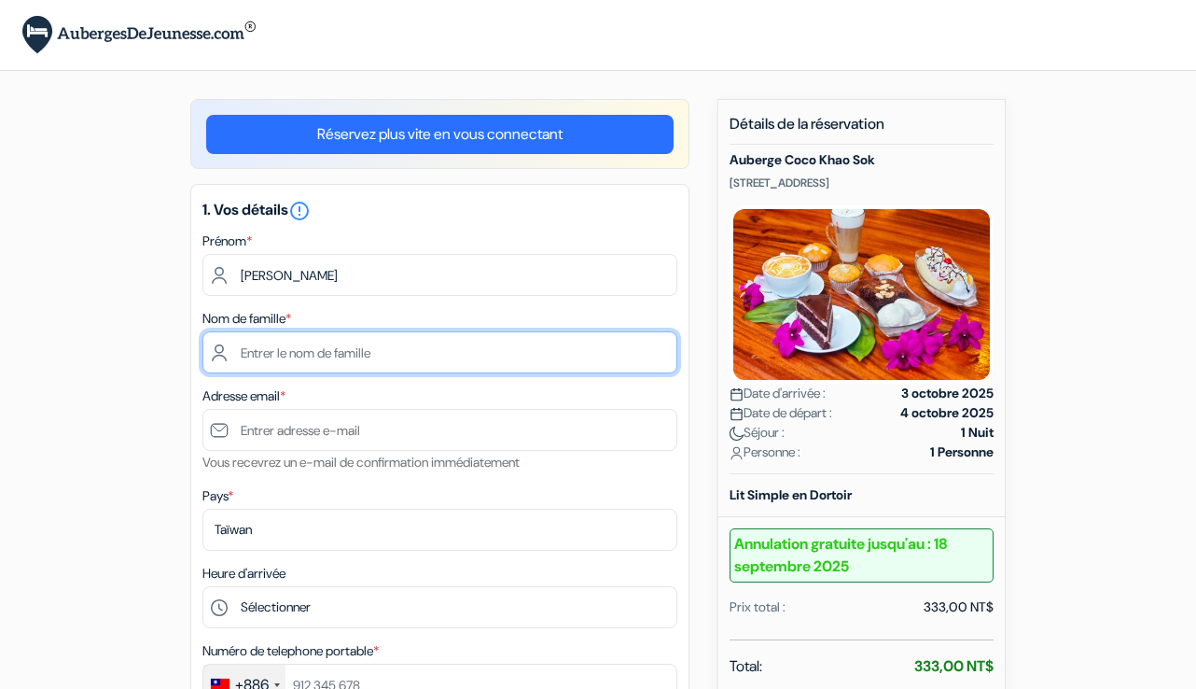
type input "Lycoudis"
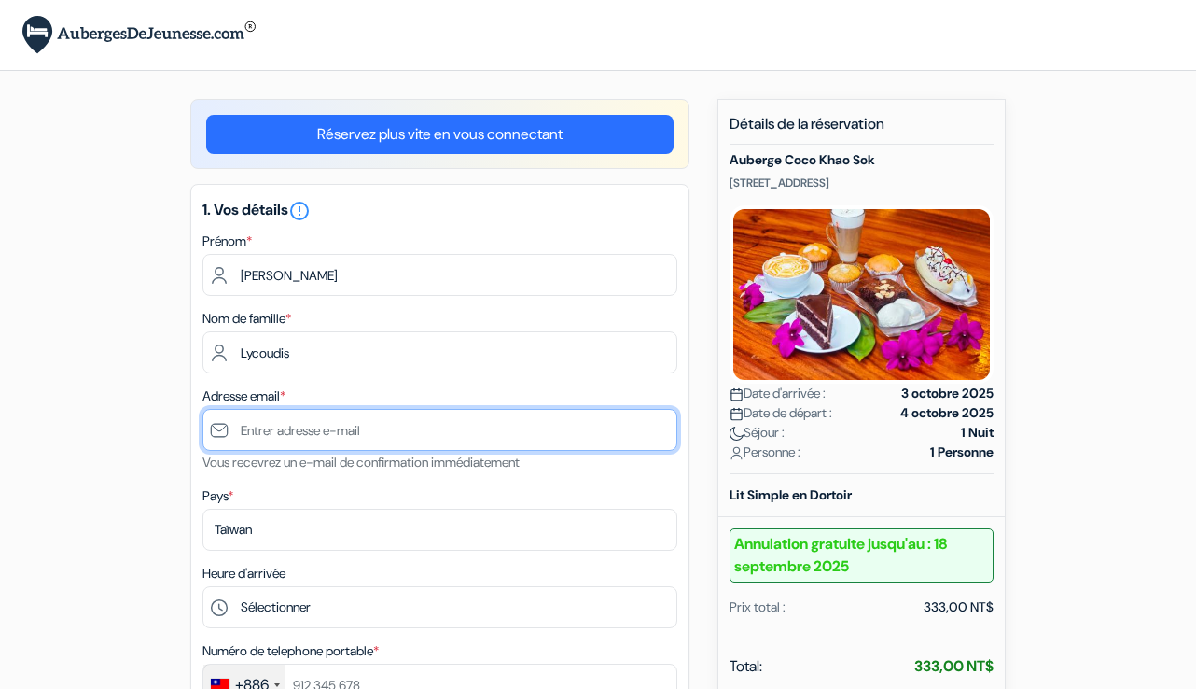
type input "[EMAIL_ADDRESS][DOMAIN_NAME]"
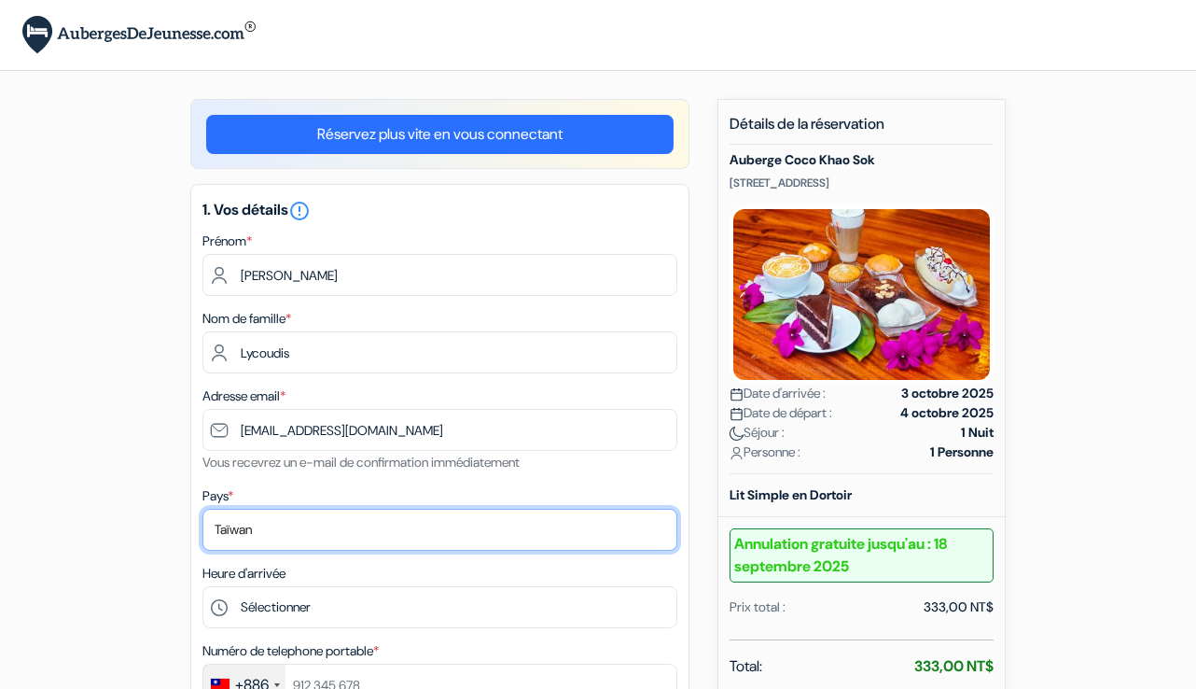
select select "fr"
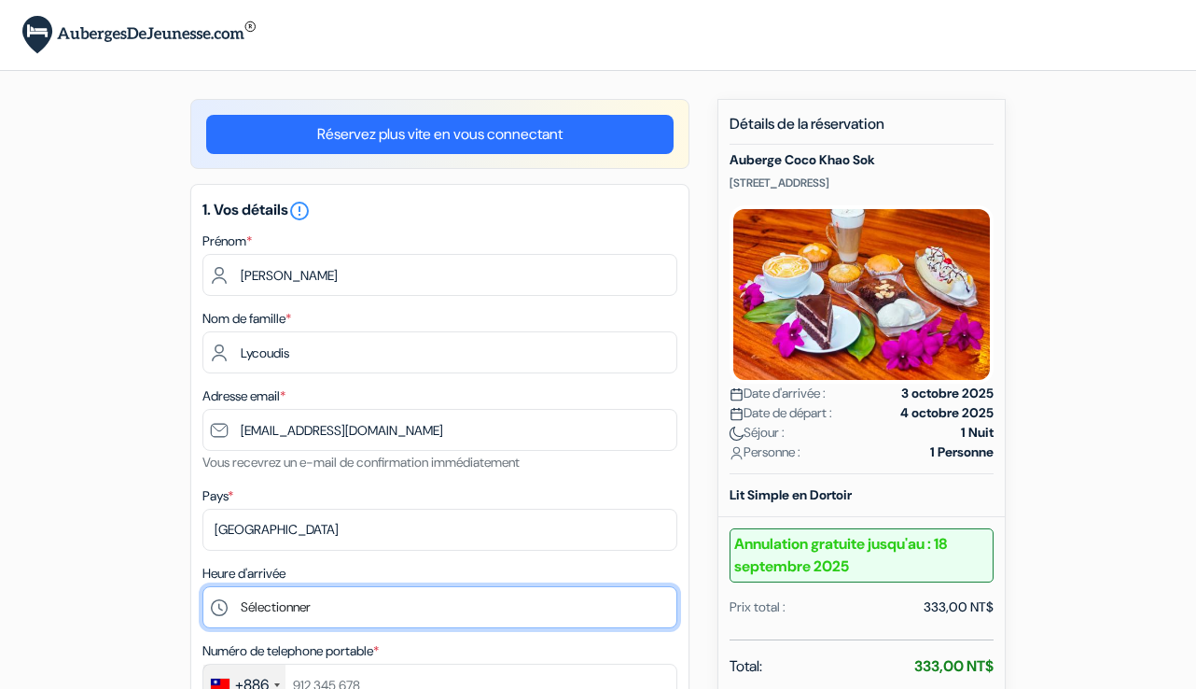
select select "12"
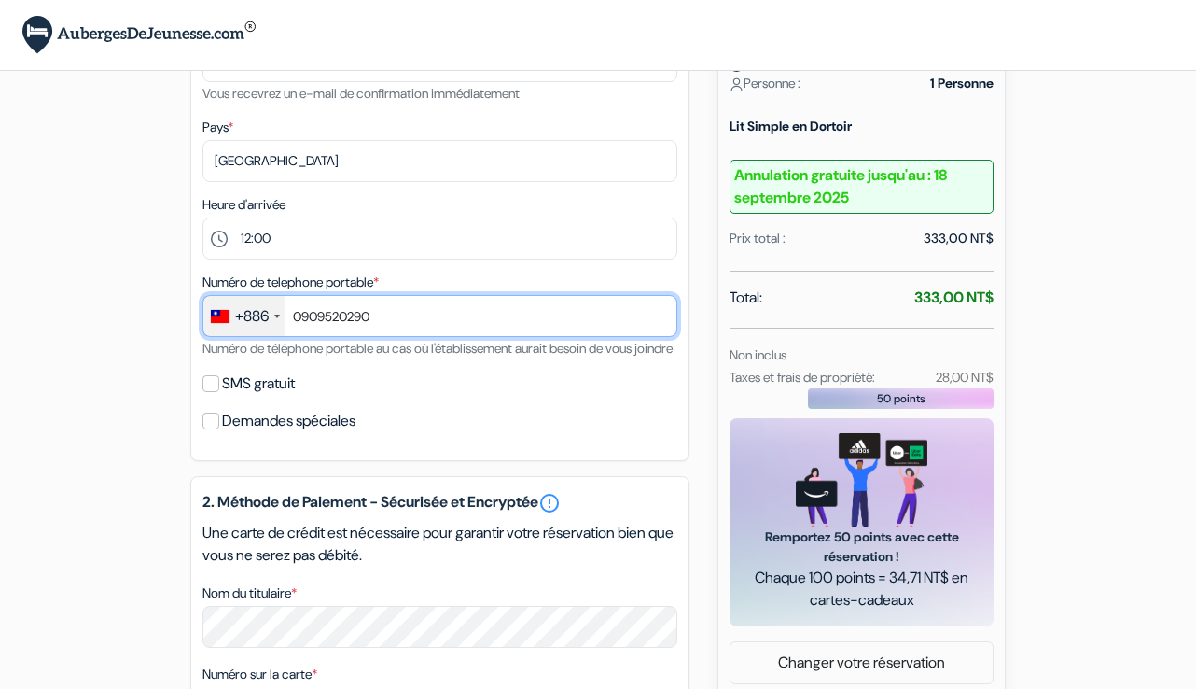
scroll to position [402, 0]
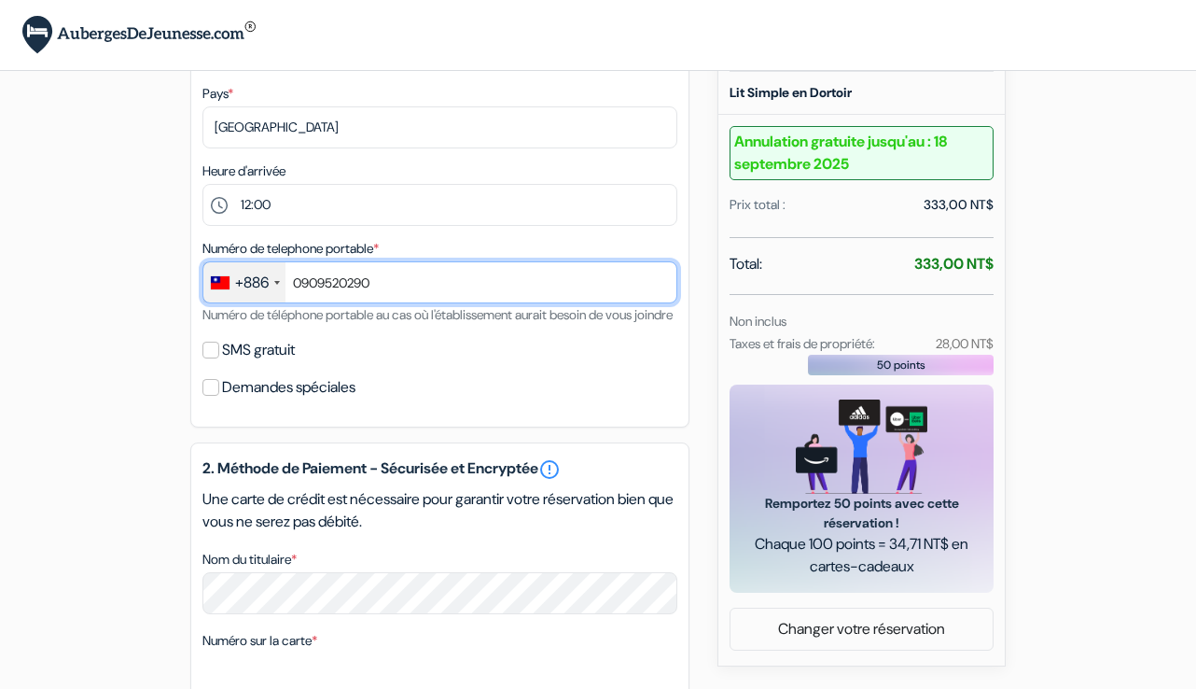
type input "0909520290"
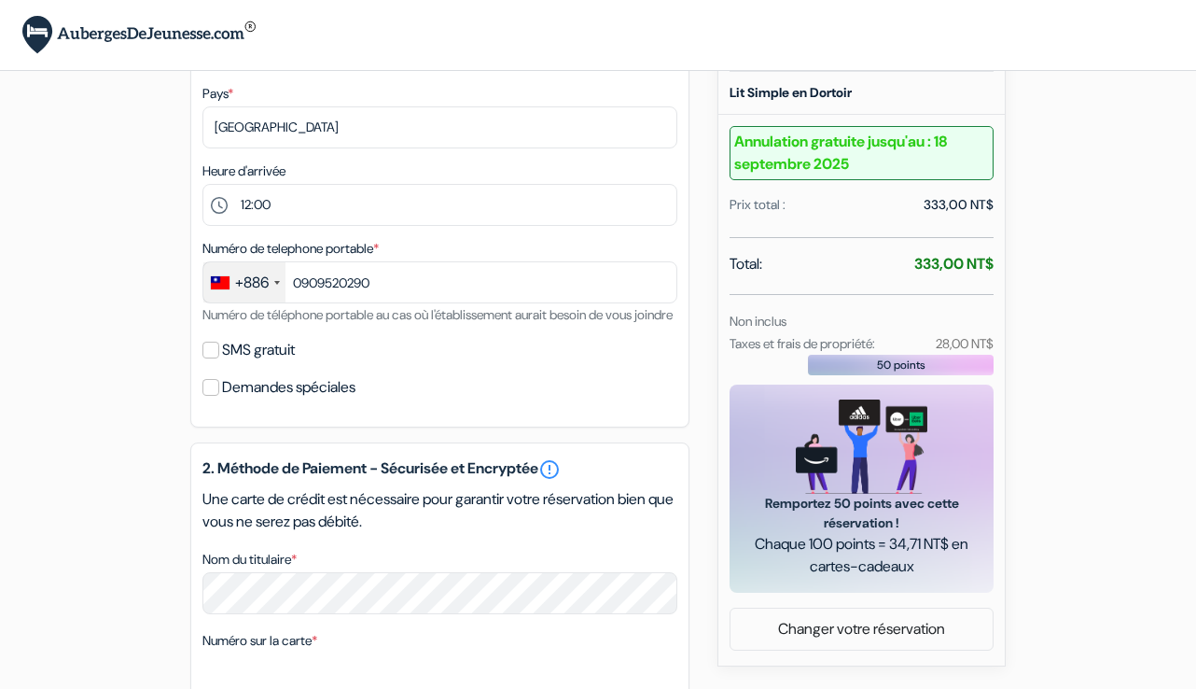
click at [214, 358] on input "SMS gratuit" at bounding box center [210, 350] width 17 height 17
checkbox input "true"
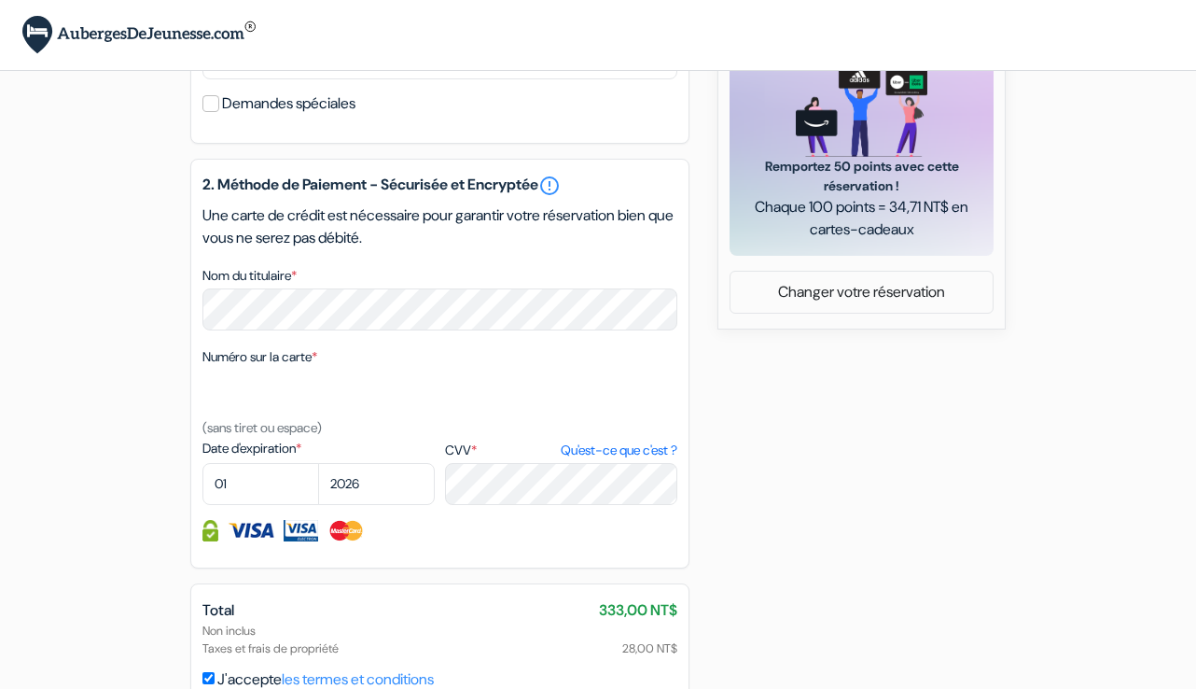
scroll to position [752, 0]
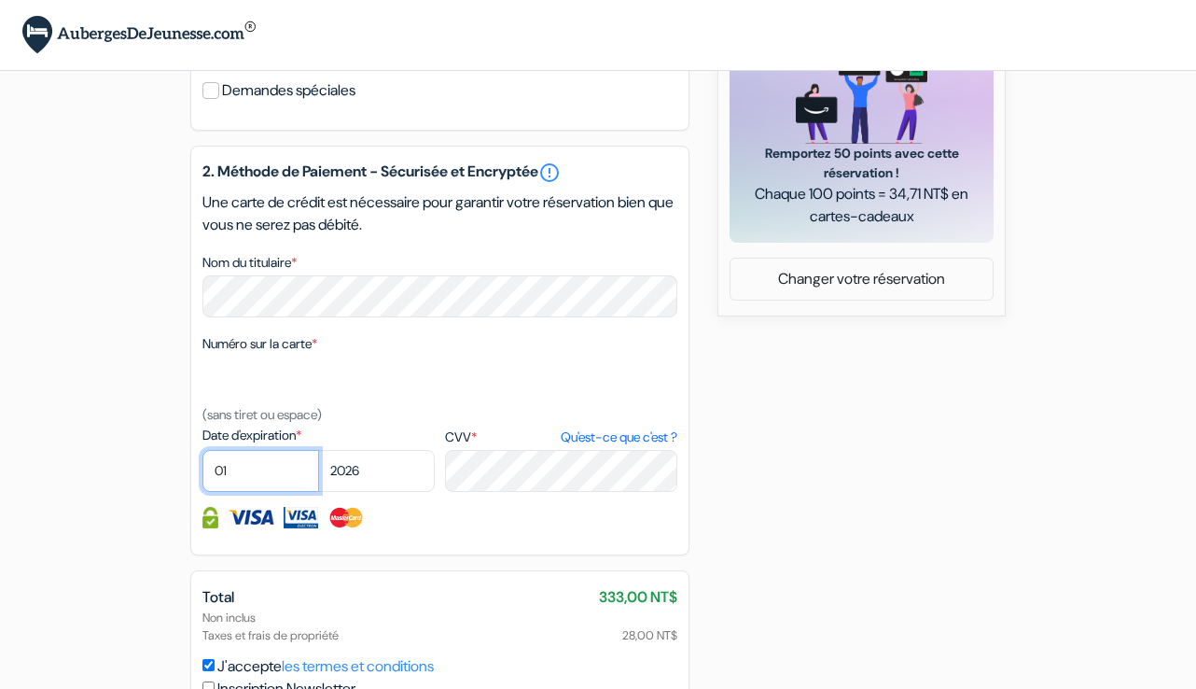
select select "06"
select select "2027"
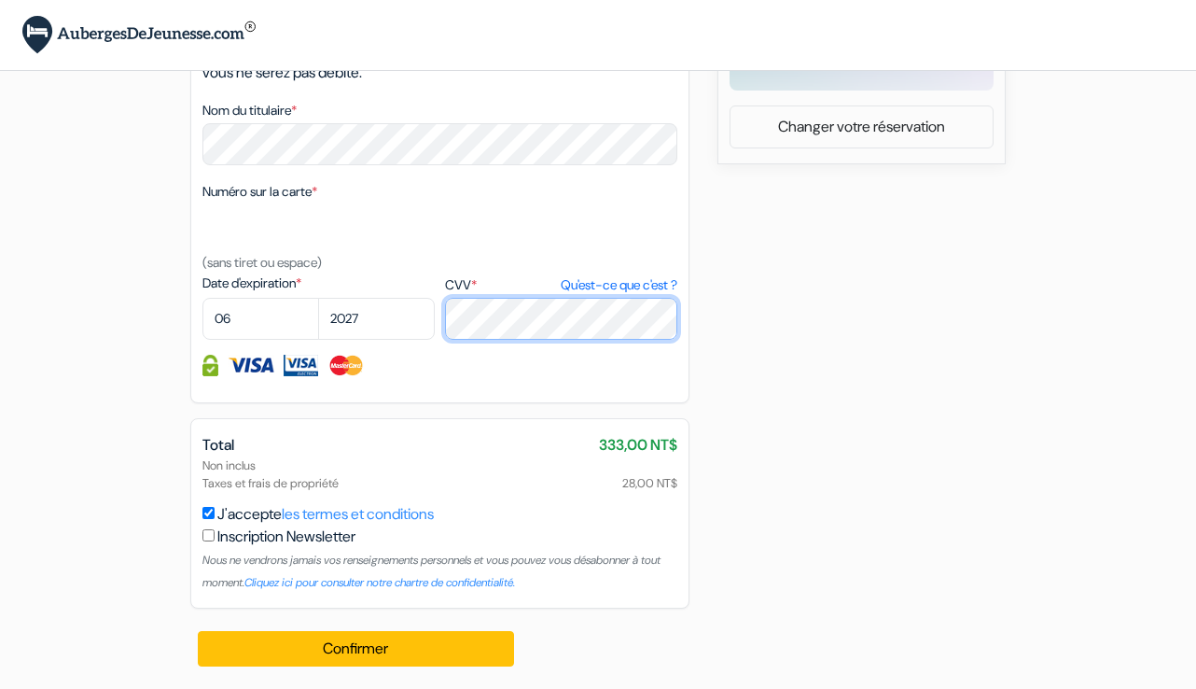
scroll to position [927, 0]
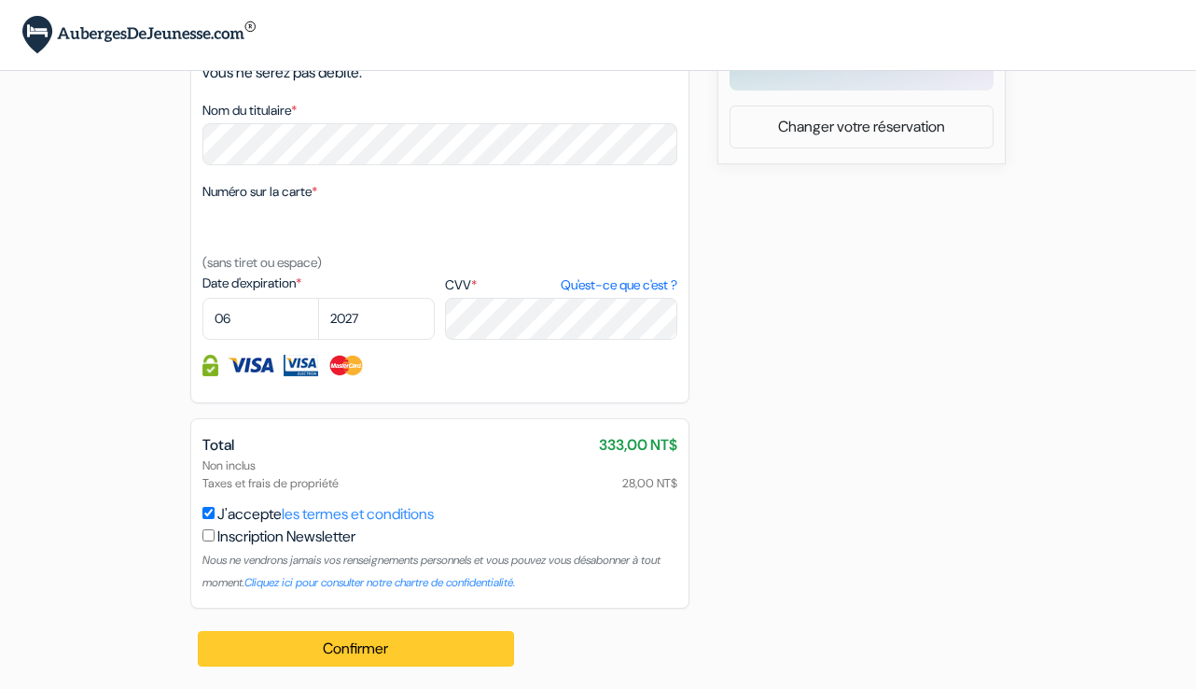
click at [405, 652] on button "Confirmer Loading..." at bounding box center [356, 648] width 316 height 35
click at [210, 515] on input "J'accepte les termes et conditions" at bounding box center [208, 513] width 12 height 12
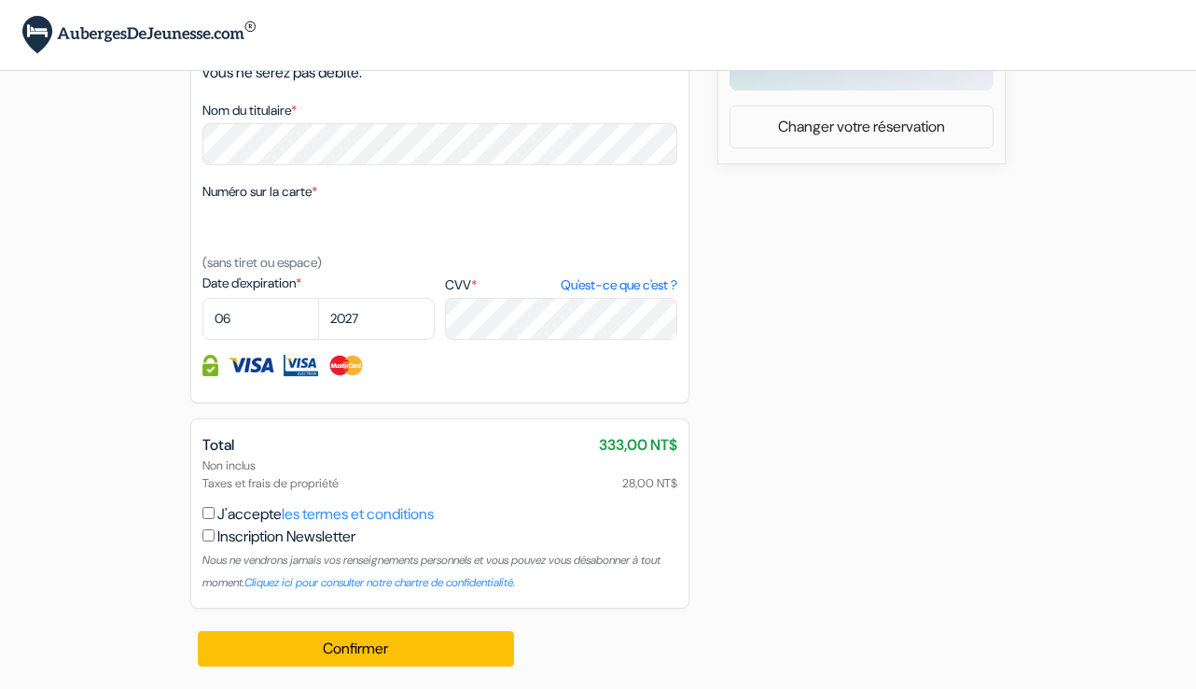
click at [210, 515] on input "J'accepte les termes et conditions" at bounding box center [208, 513] width 12 height 12
checkbox input "true"
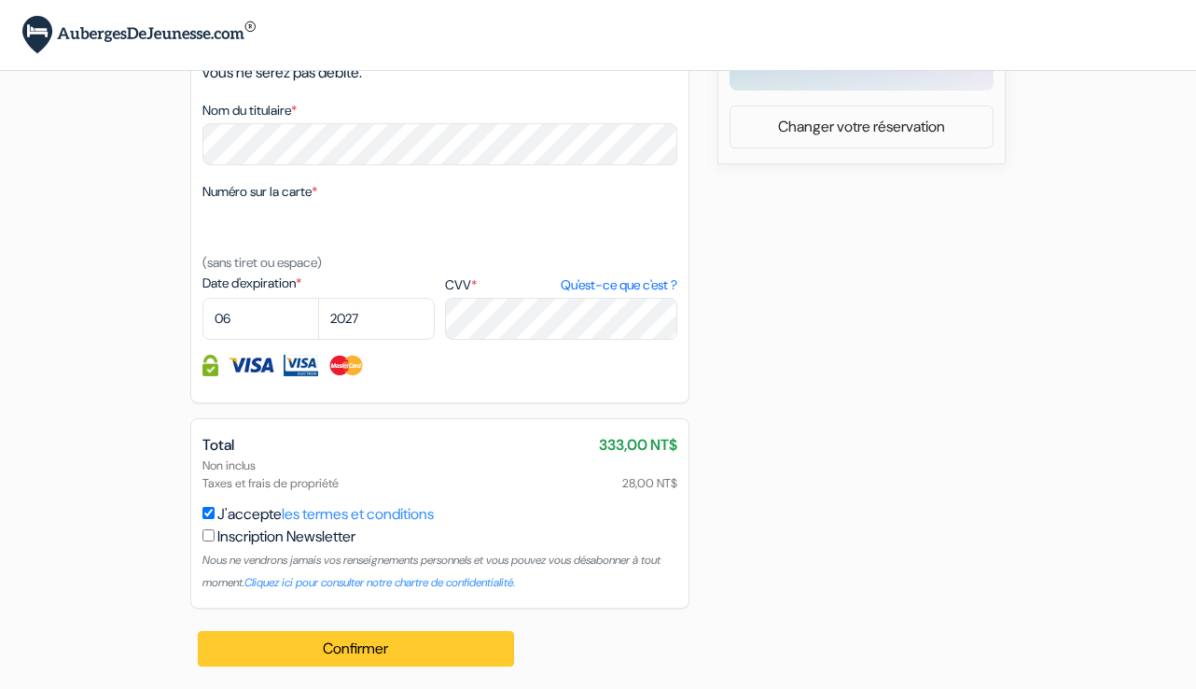
click at [357, 657] on button "Confirmer Loading..." at bounding box center [356, 648] width 316 height 35
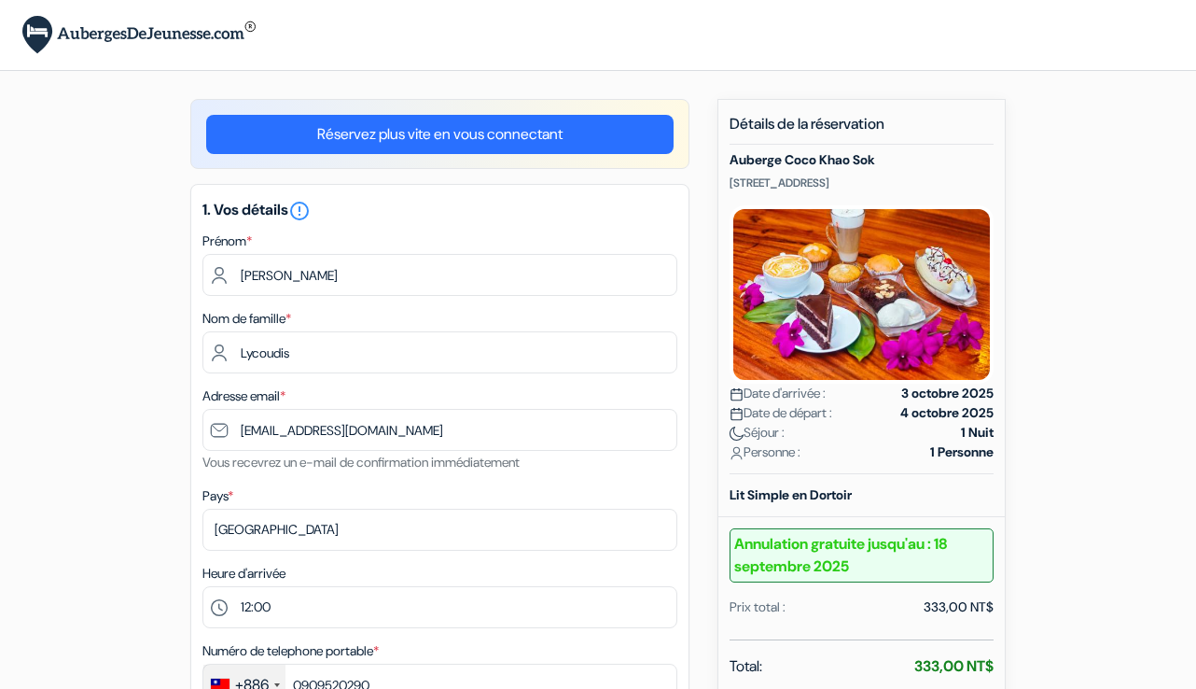
scroll to position [0, 0]
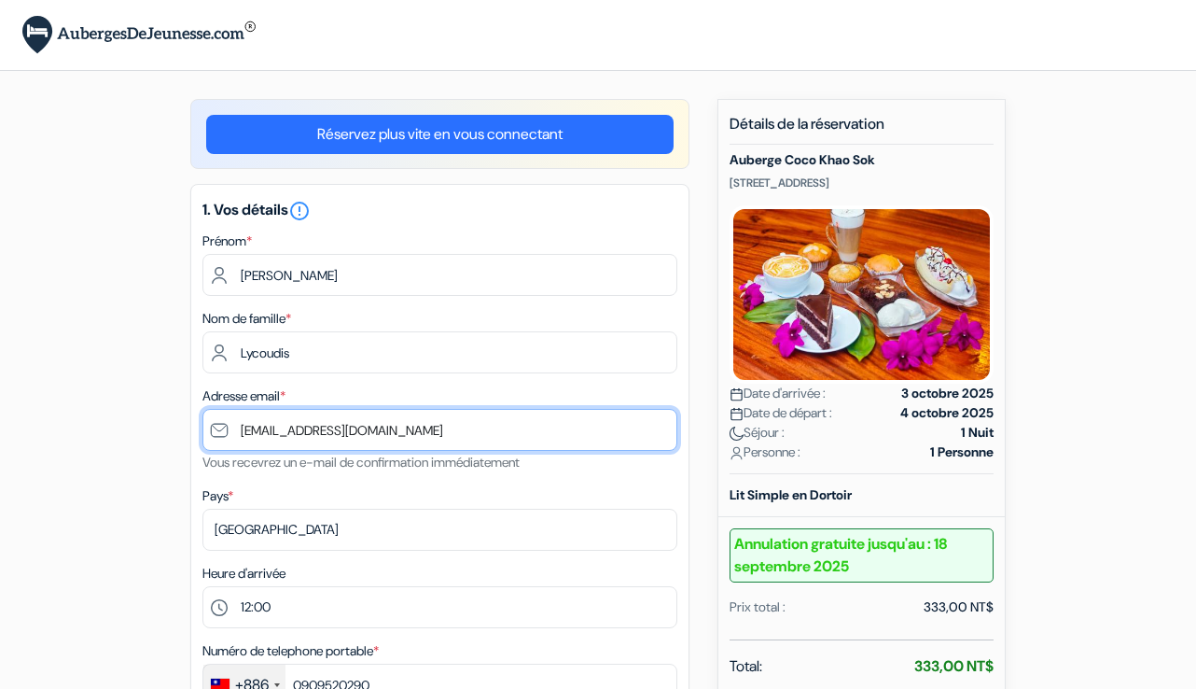
click at [242, 435] on input "[EMAIL_ADDRESS][DOMAIN_NAME]" at bounding box center [439, 430] width 475 height 42
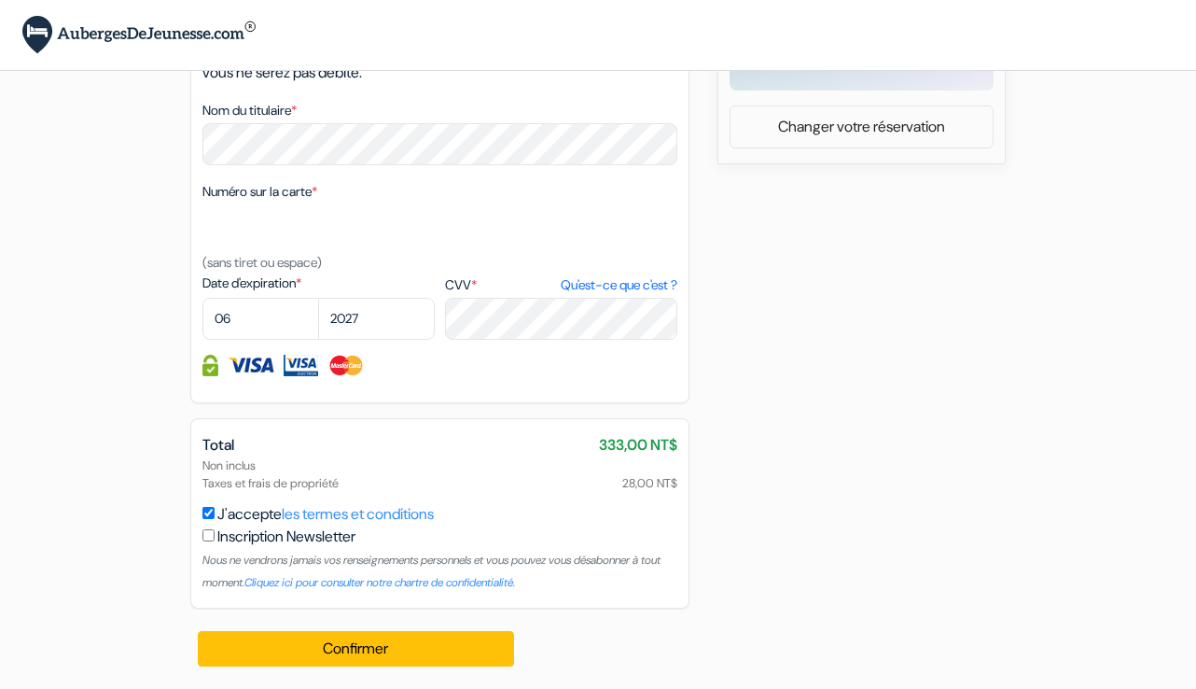
scroll to position [927, 0]
click at [389, 647] on button "Confirmer Loading..." at bounding box center [356, 648] width 316 height 35
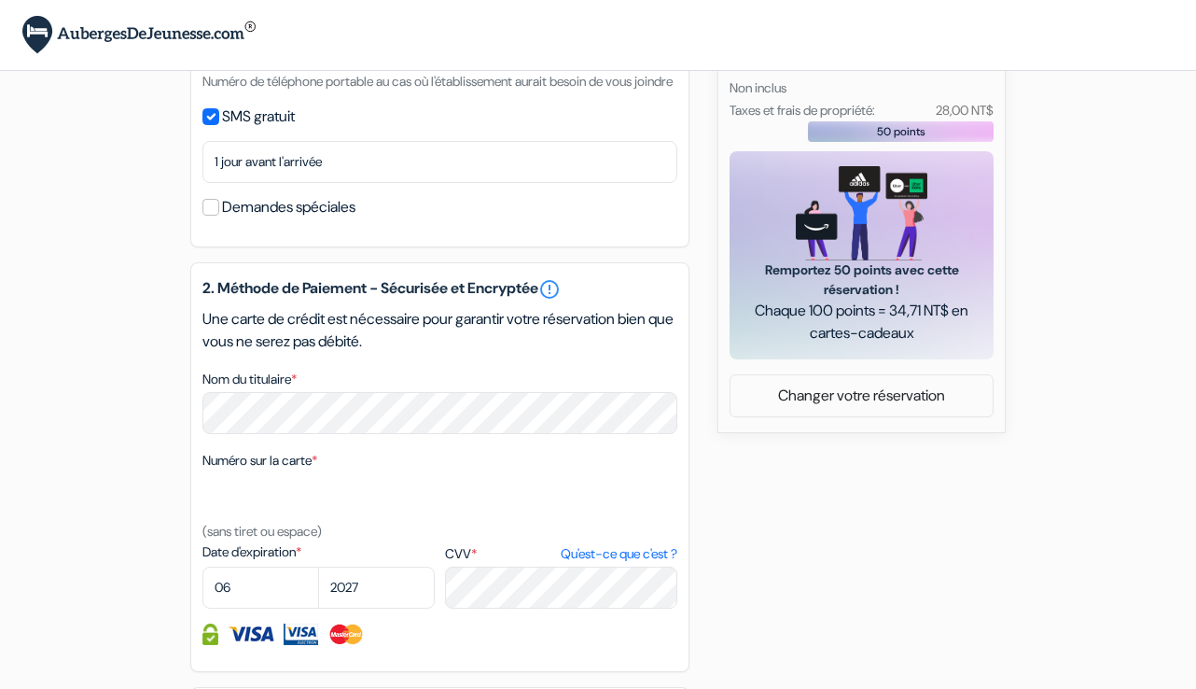
scroll to position [669, 0]
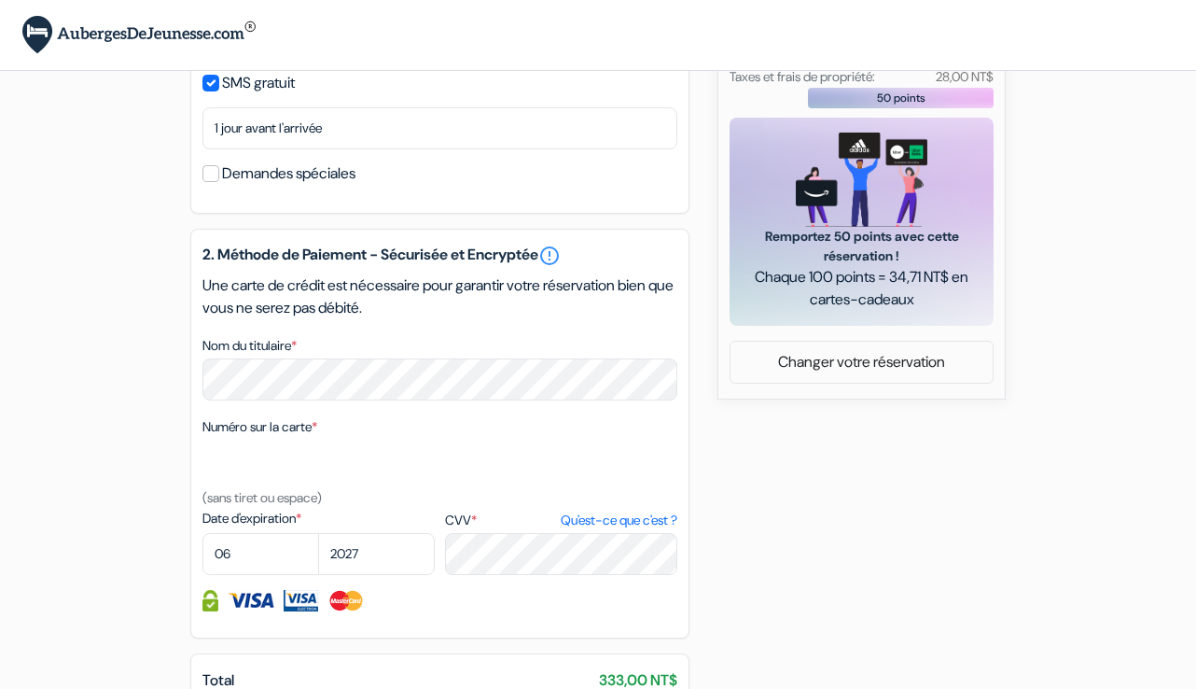
click at [826, 377] on link "Changer votre réservation" at bounding box center [862, 361] width 262 height 35
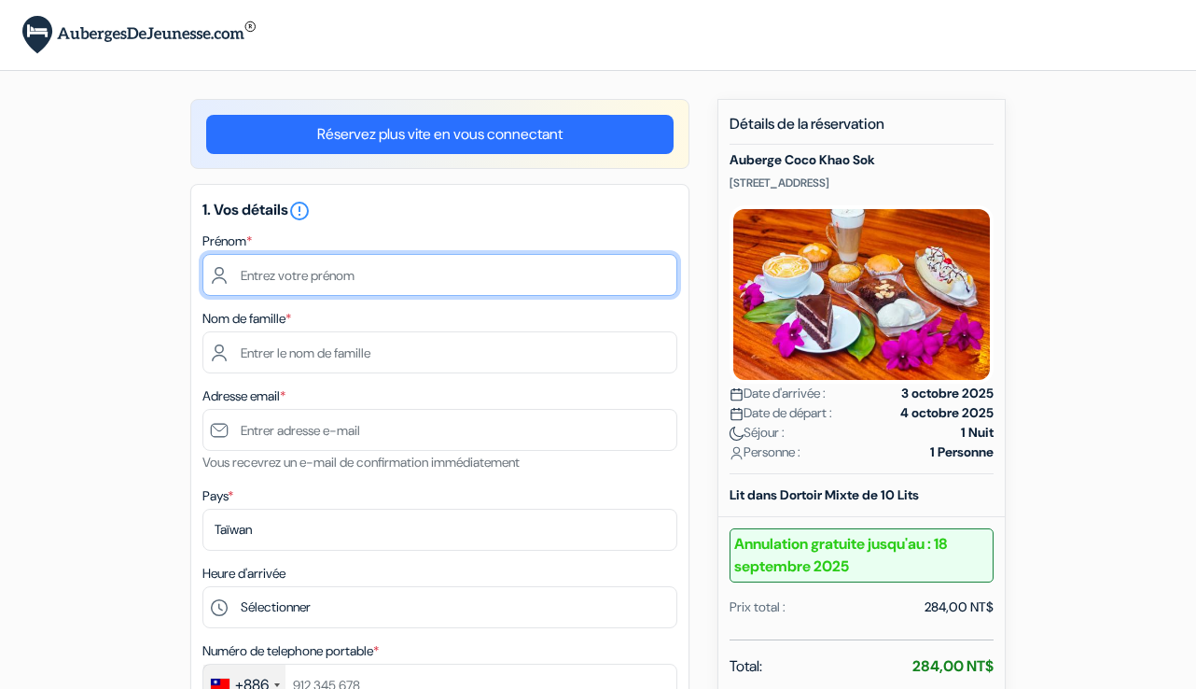
type input "[PERSON_NAME]"
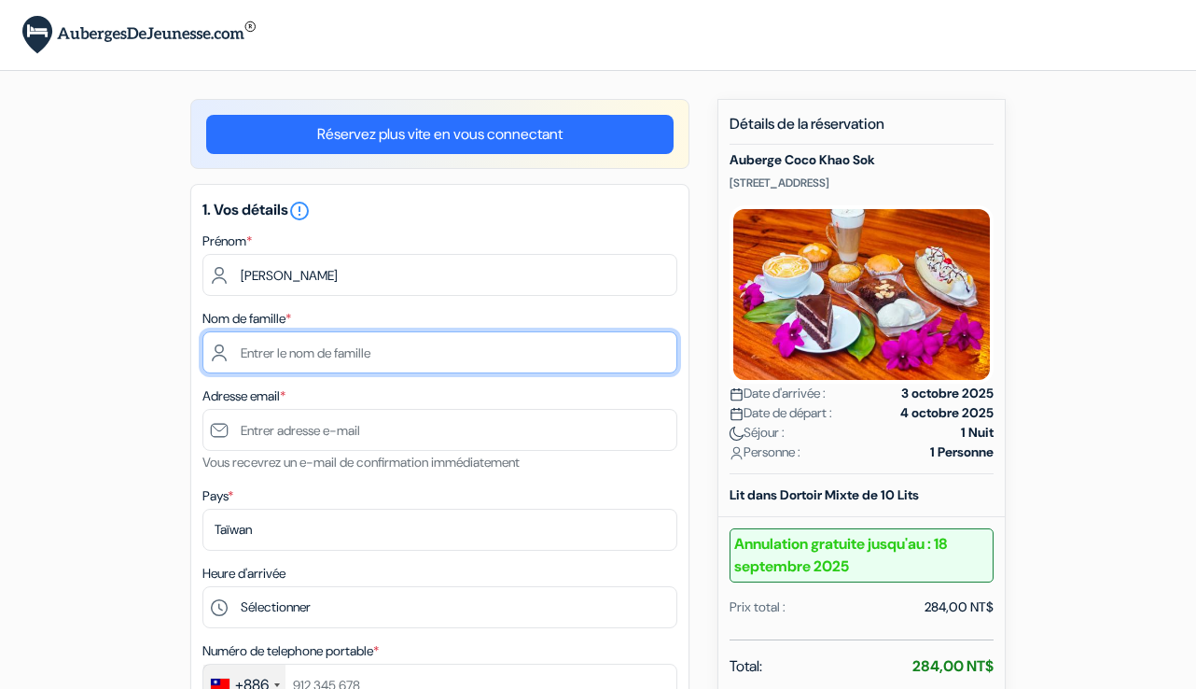
type input "Lycoudis"
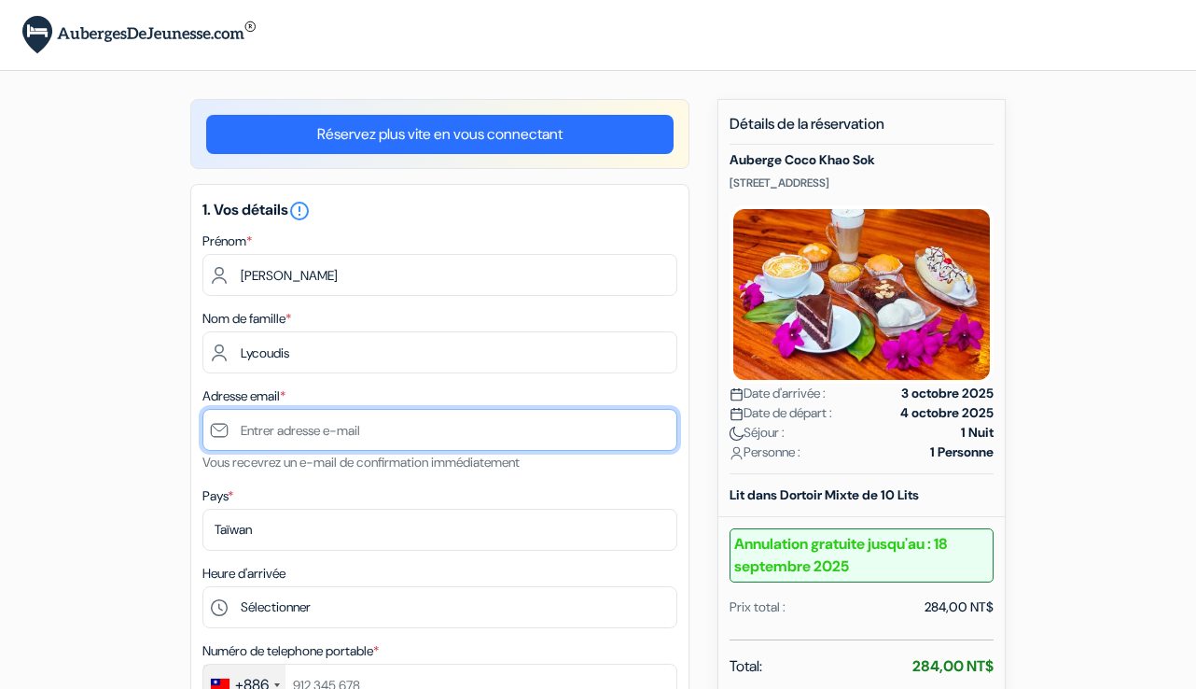
type input "[EMAIL_ADDRESS][DOMAIN_NAME]"
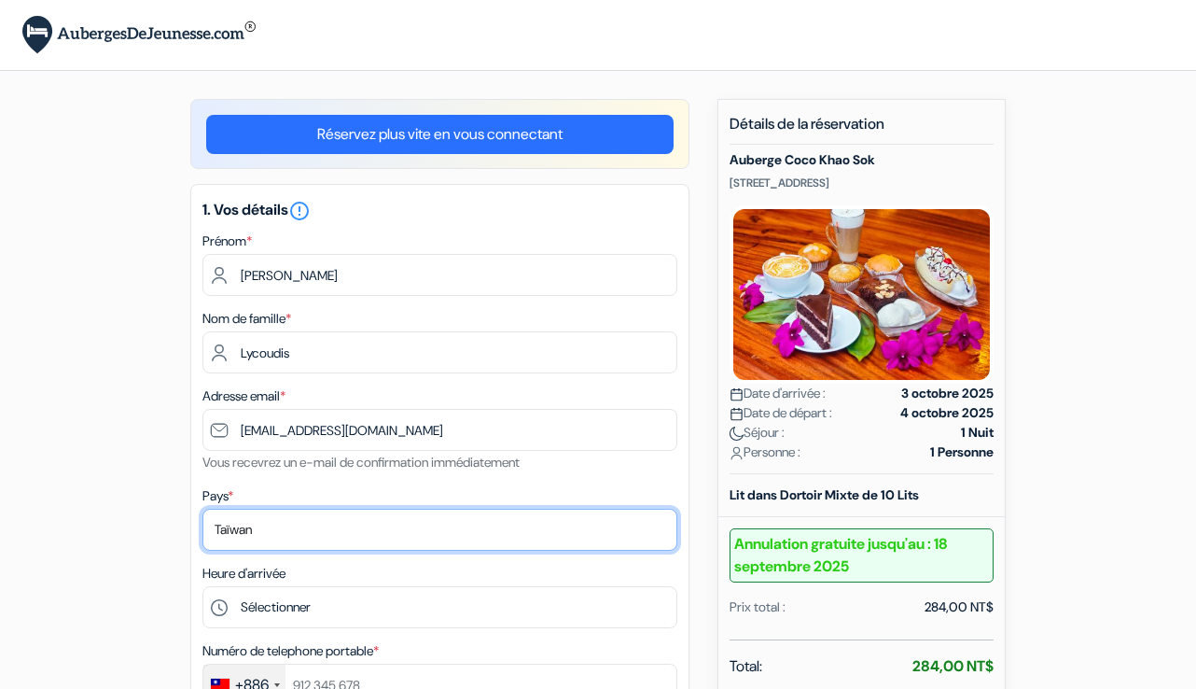
select select "fr"
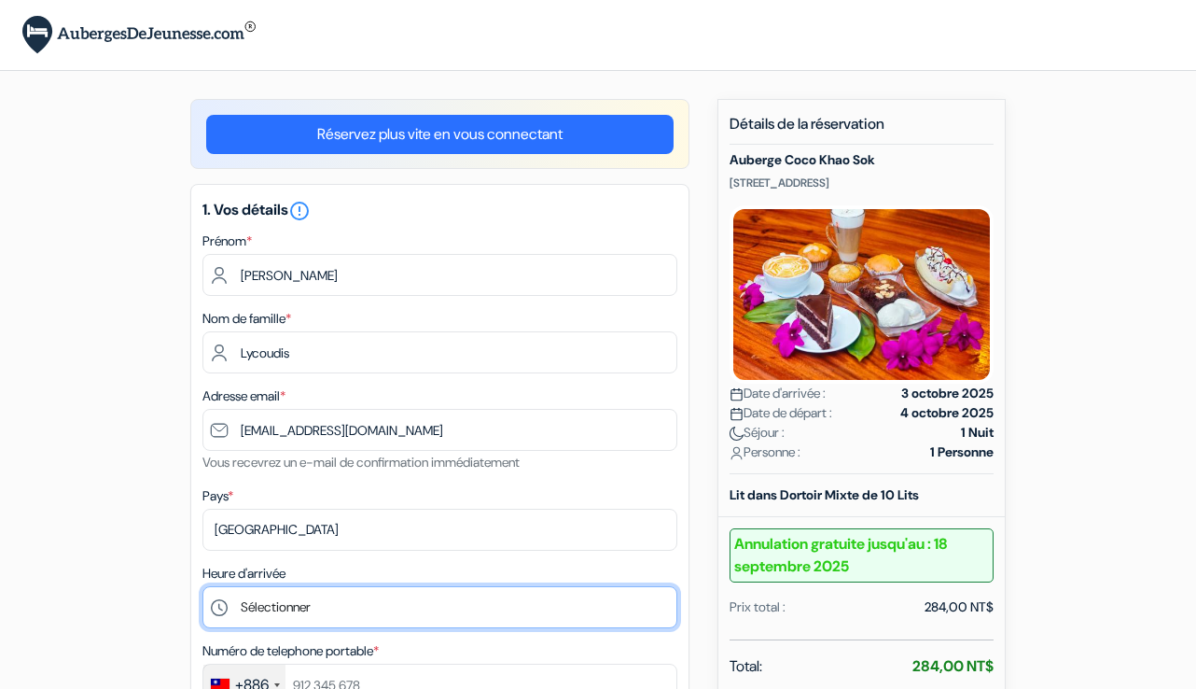
select select "12"
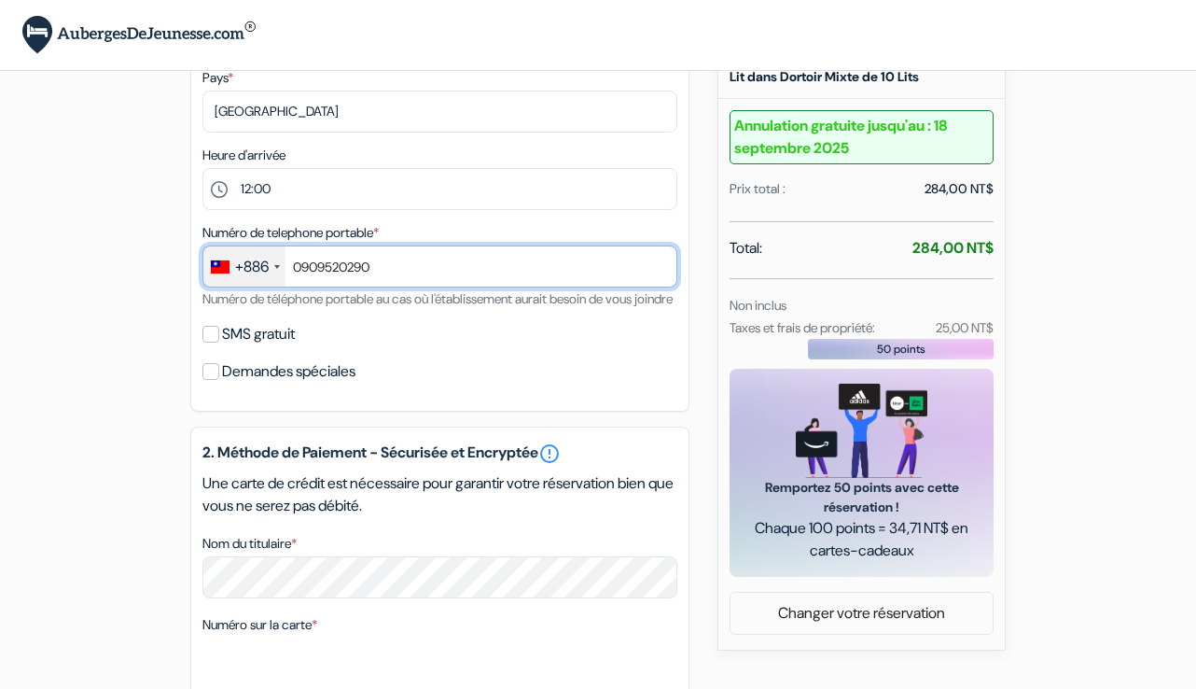
scroll to position [421, 0]
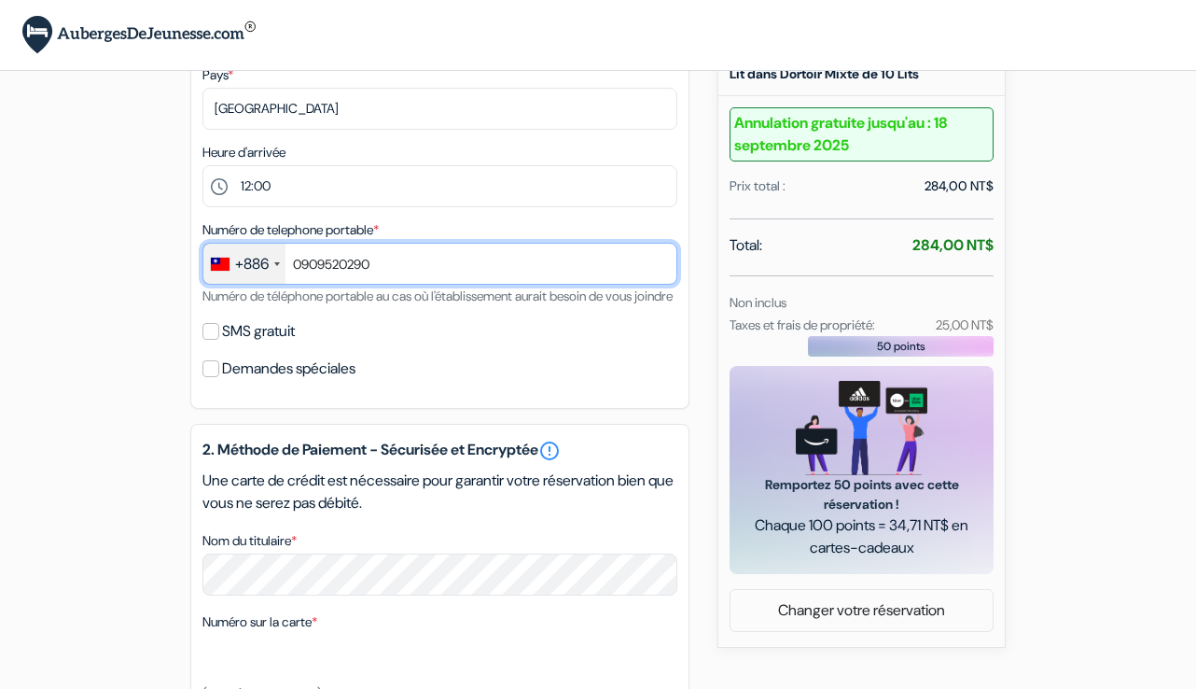
type input "0909520290"
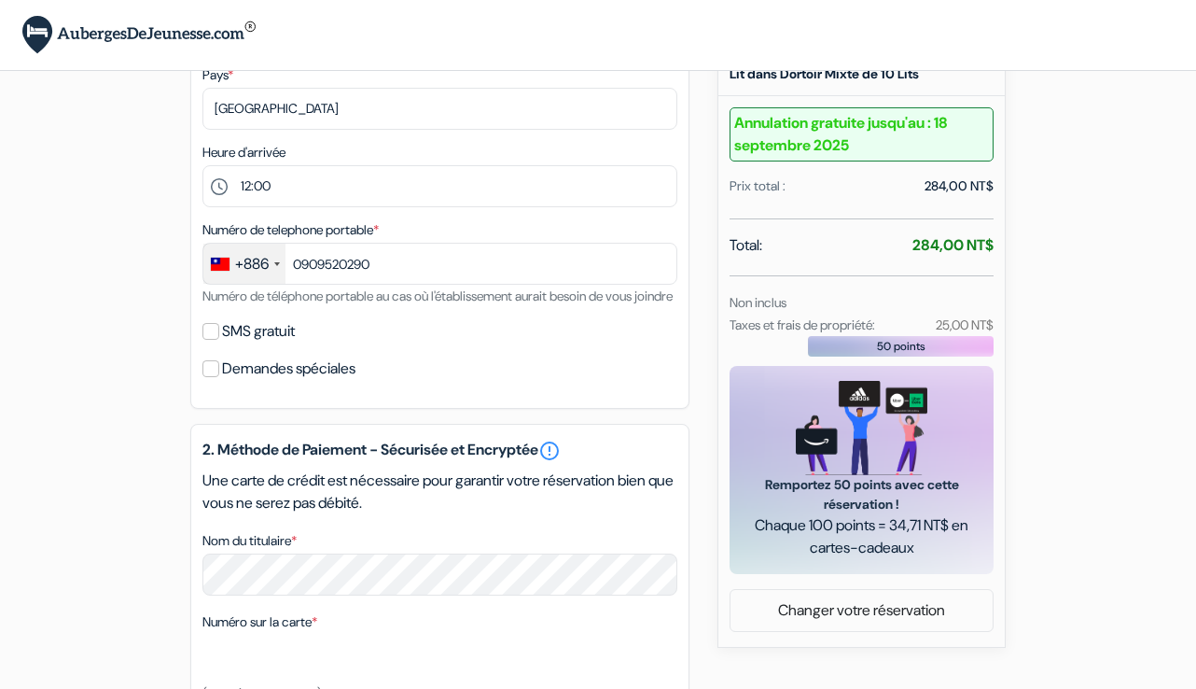
click at [214, 340] on input "SMS gratuit" at bounding box center [210, 331] width 17 height 17
checkbox input "true"
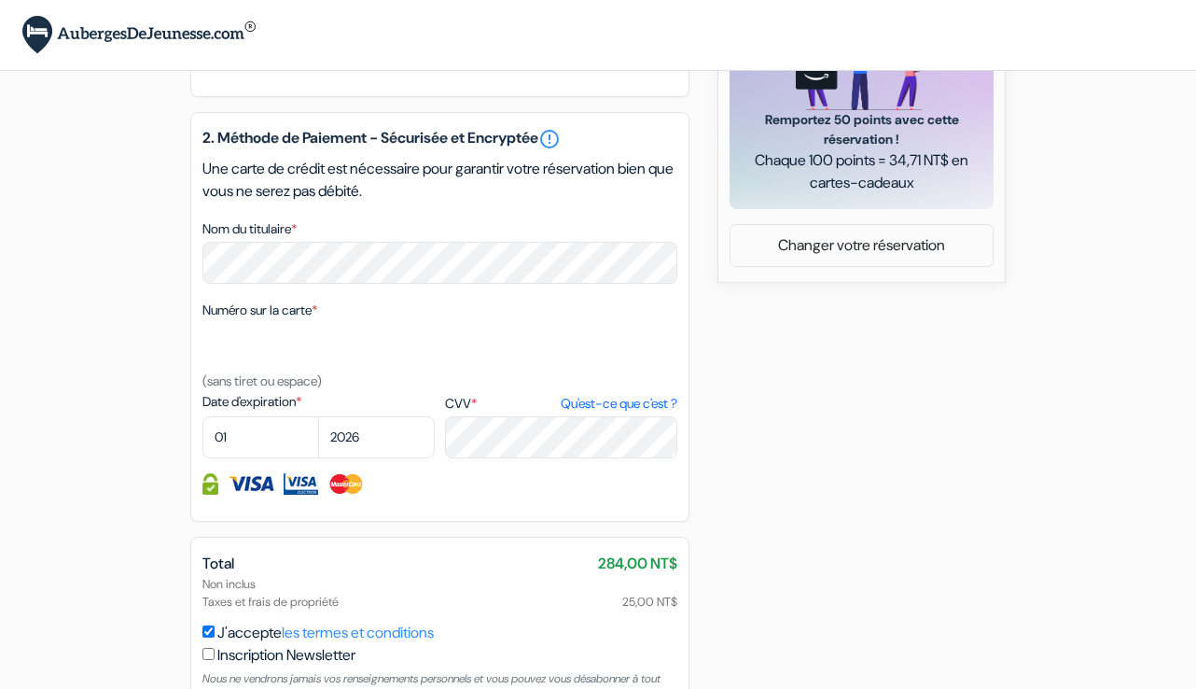
scroll to position [789, 0]
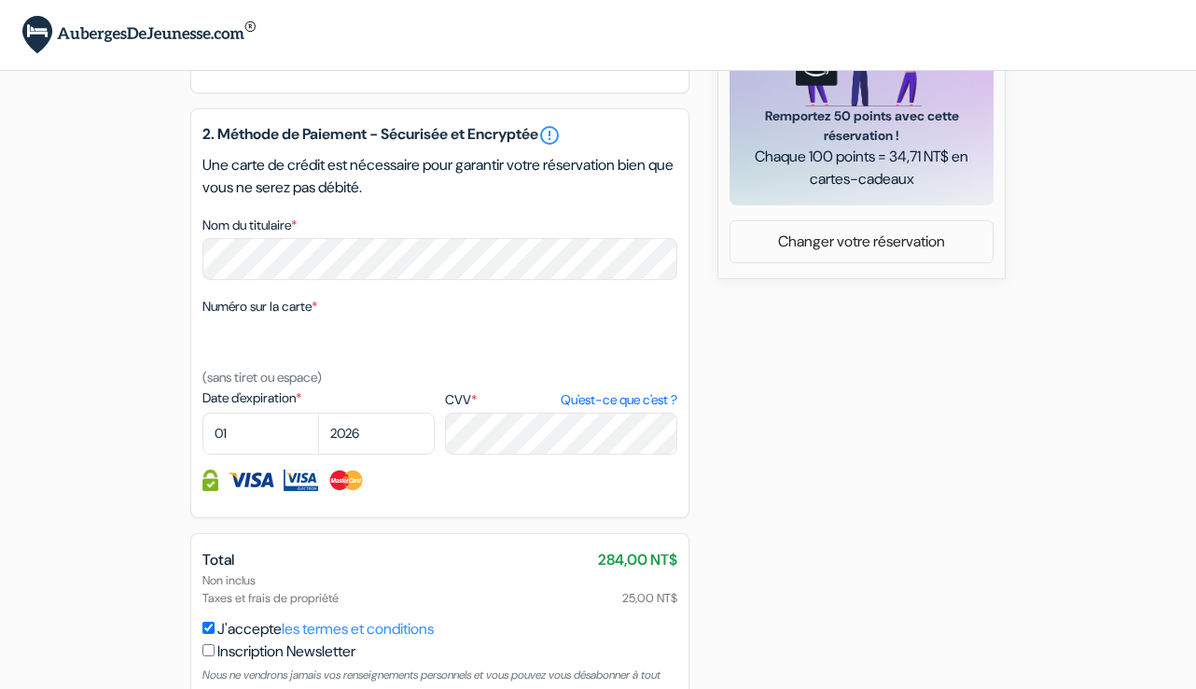
click at [354, 338] on div "Numéro sur la carte * (sans tiret ou espace)" at bounding box center [439, 341] width 475 height 93
select select "09"
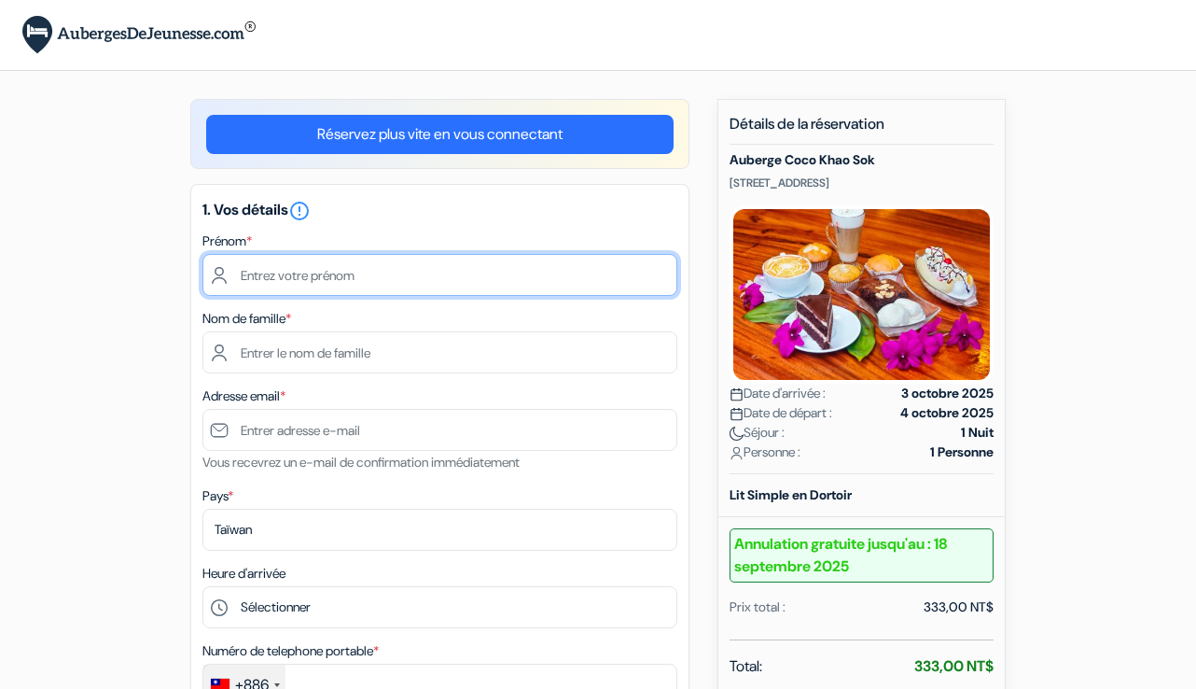
click at [482, 274] on input "text" at bounding box center [439, 275] width 475 height 42
type input "[PERSON_NAME]"
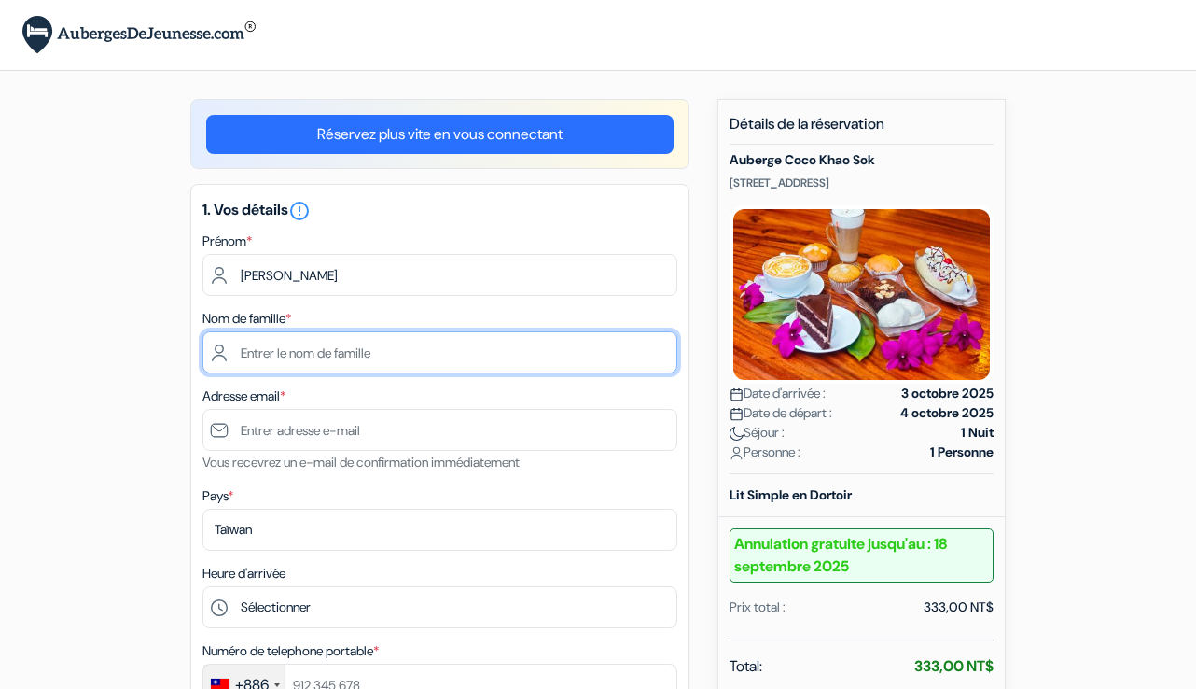
type input "Lycoudis"
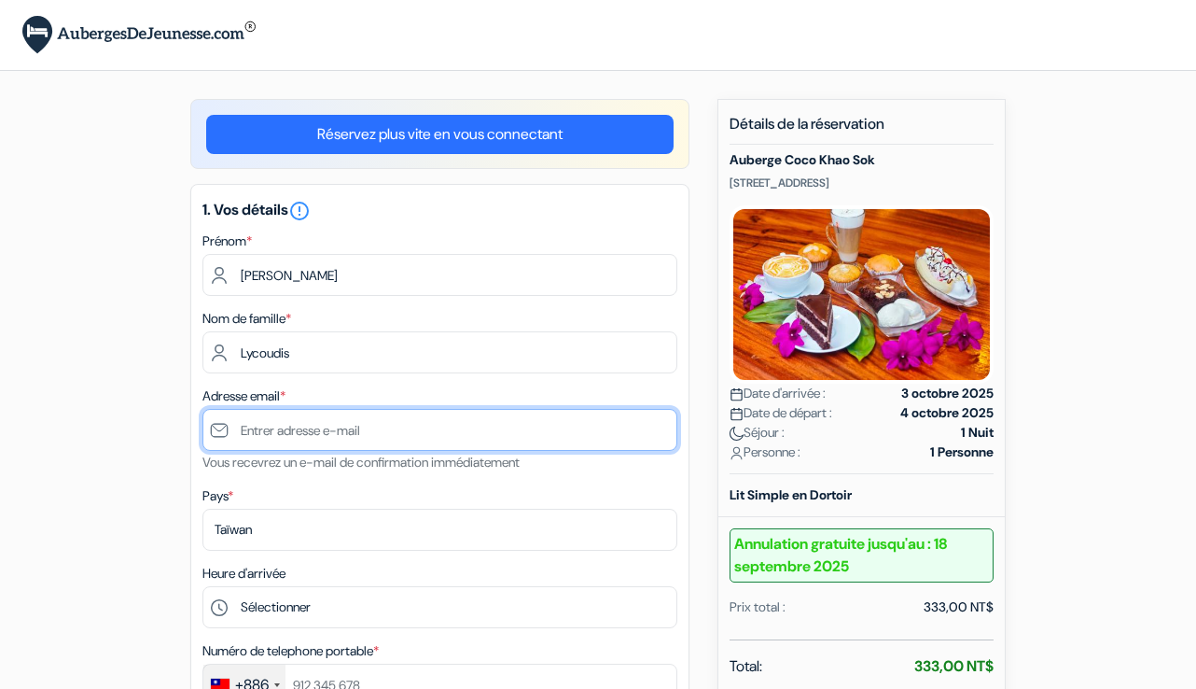
type input "[EMAIL_ADDRESS][DOMAIN_NAME]"
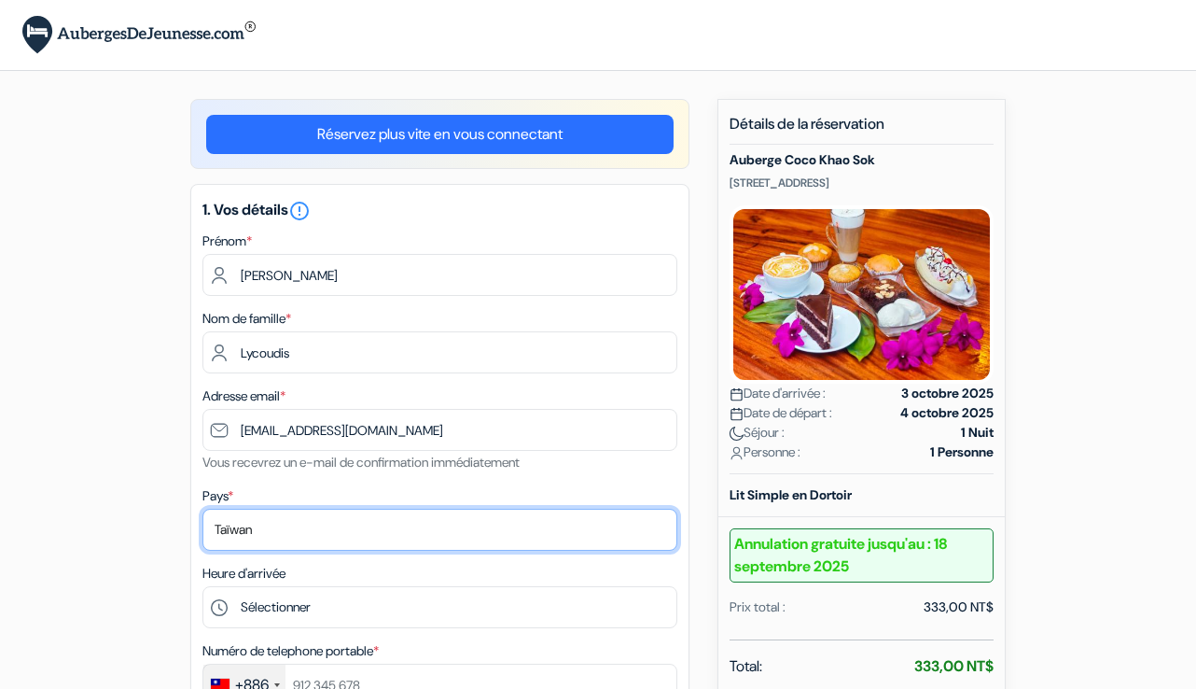
select select "fr"
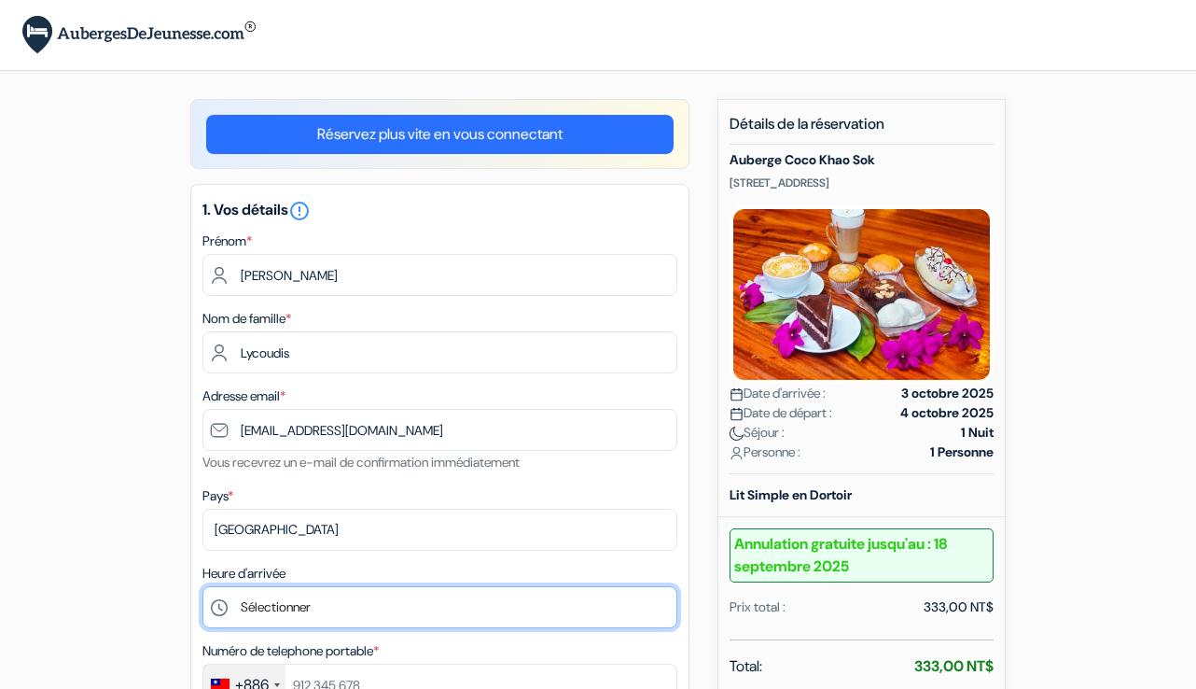
select select "12"
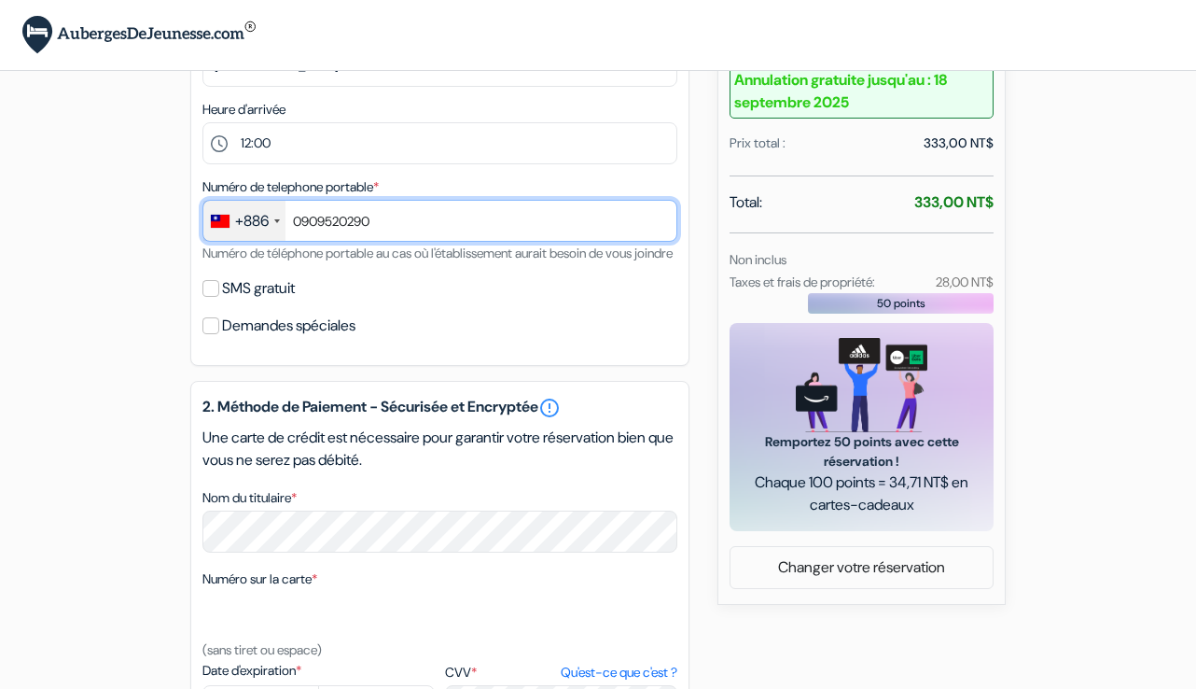
scroll to position [466, 0]
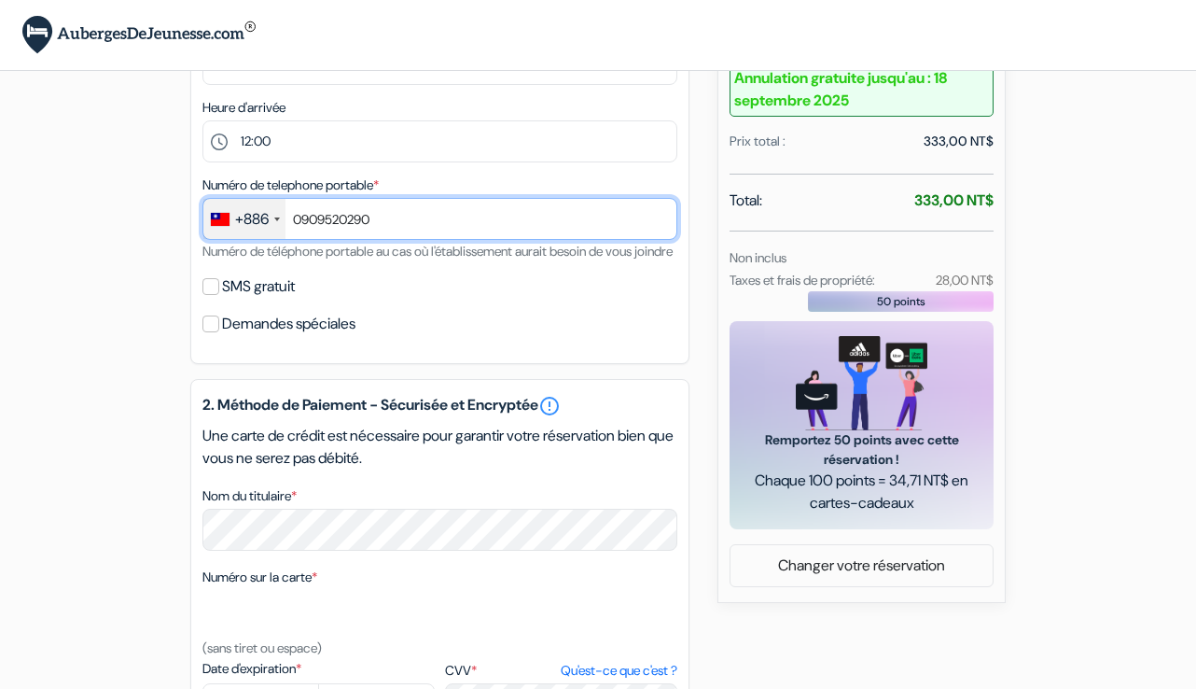
type input "0909520290"
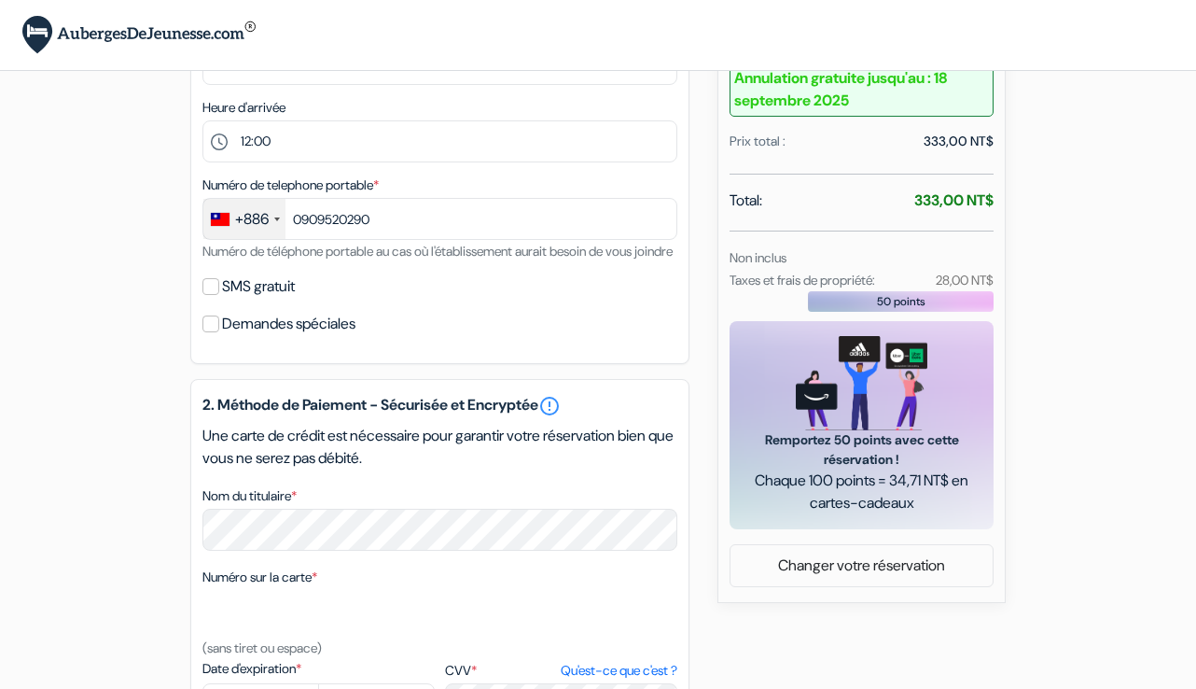
click at [219, 300] on div "SMS gratuit" at bounding box center [439, 286] width 475 height 26
click at [216, 295] on input "SMS gratuit" at bounding box center [210, 286] width 17 height 17
checkbox input "true"
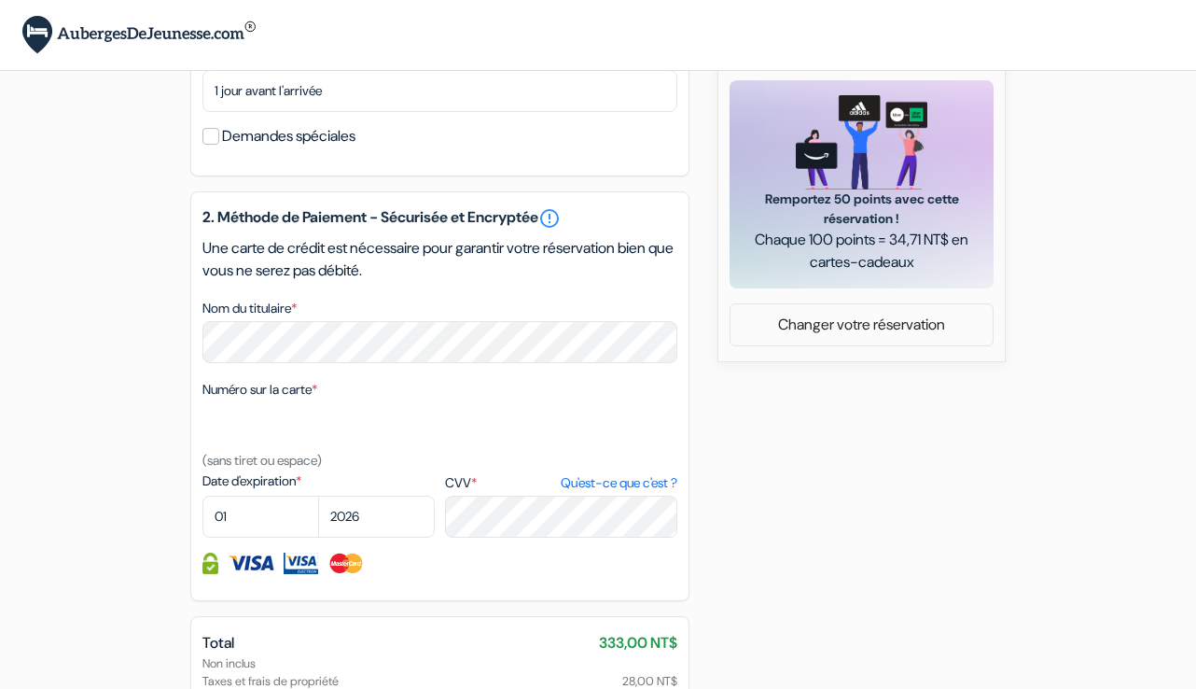
scroll to position [712, 0]
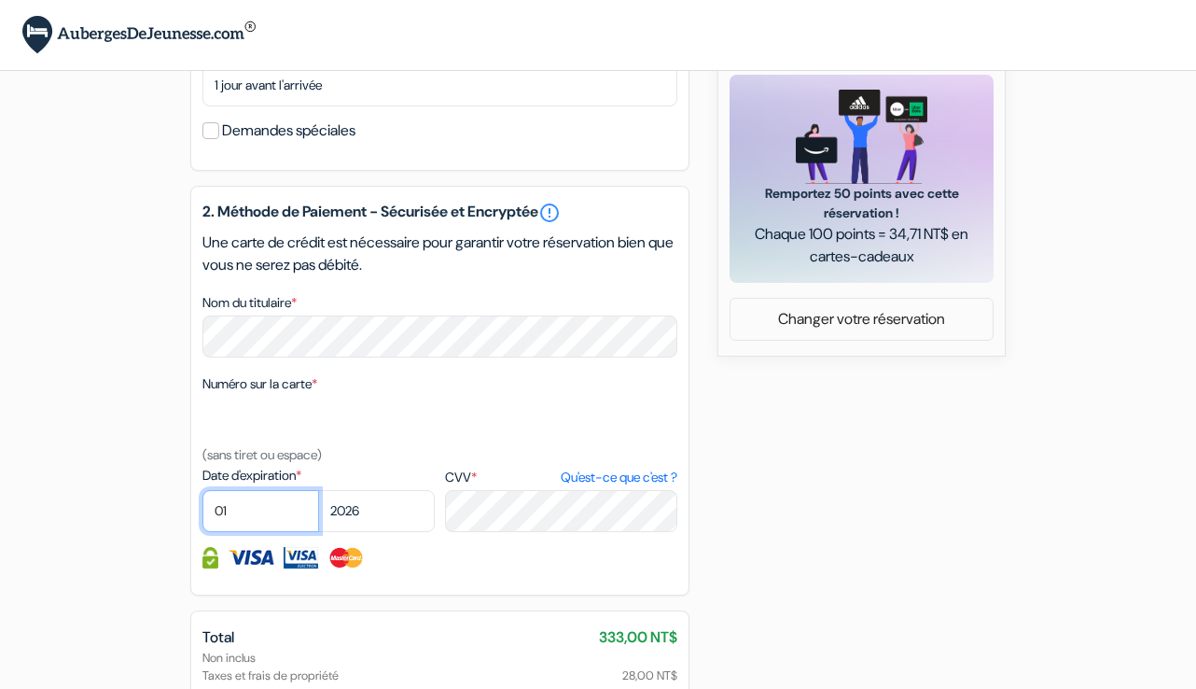
select select "09"
select select "2027"
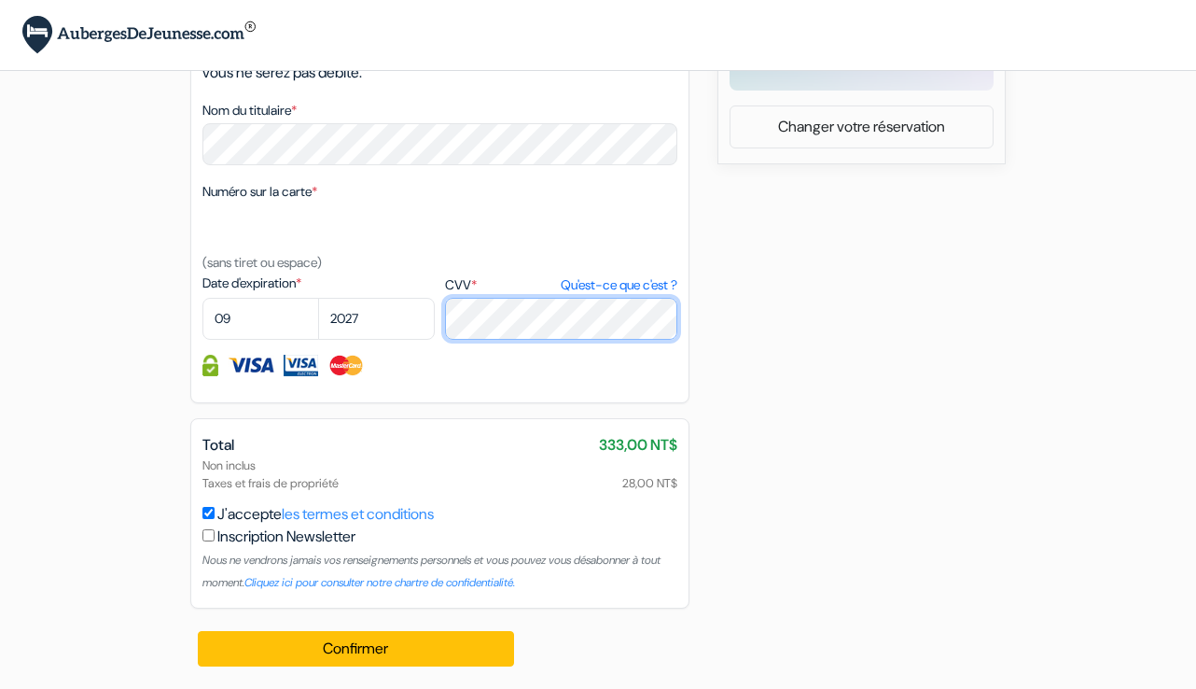
scroll to position [927, 0]
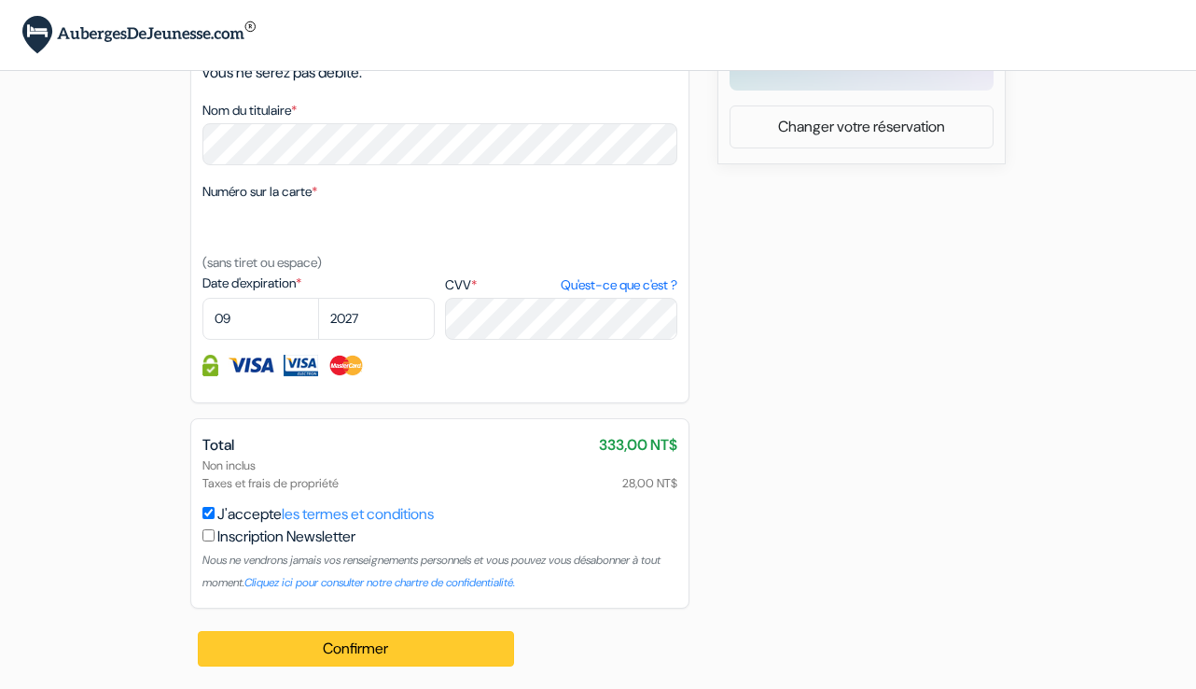
click at [403, 643] on button "Confirmer Loading..." at bounding box center [356, 648] width 316 height 35
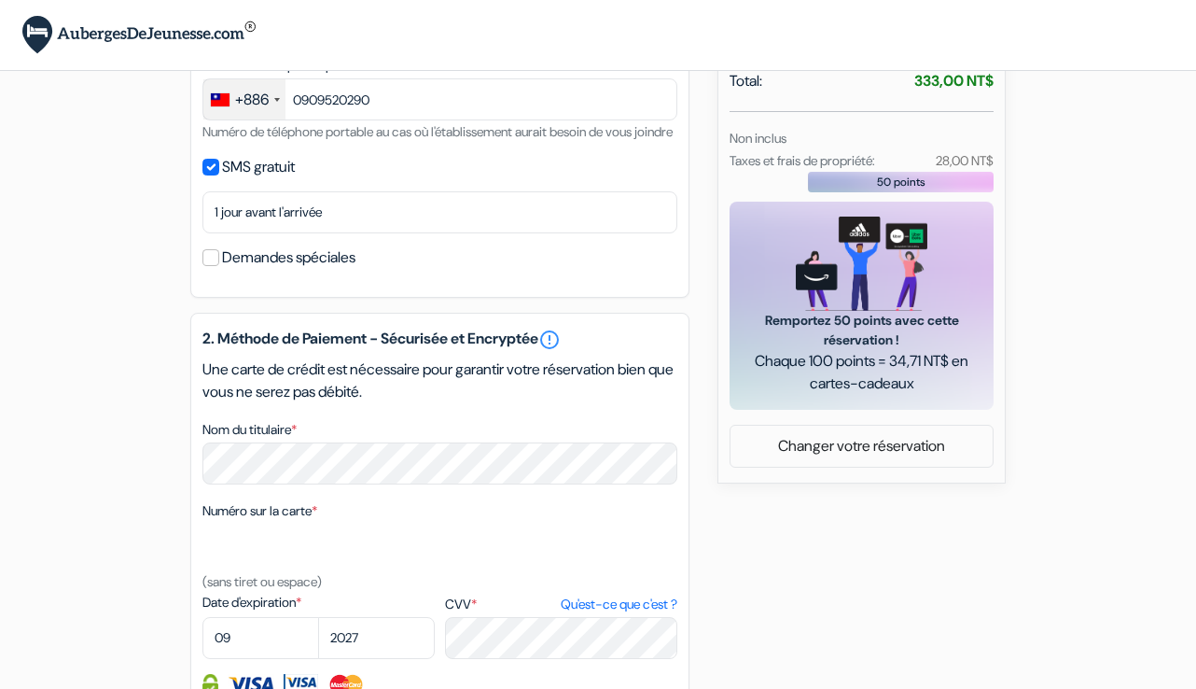
scroll to position [585, 0]
click at [876, 463] on link "Changer votre réservation" at bounding box center [862, 445] width 262 height 35
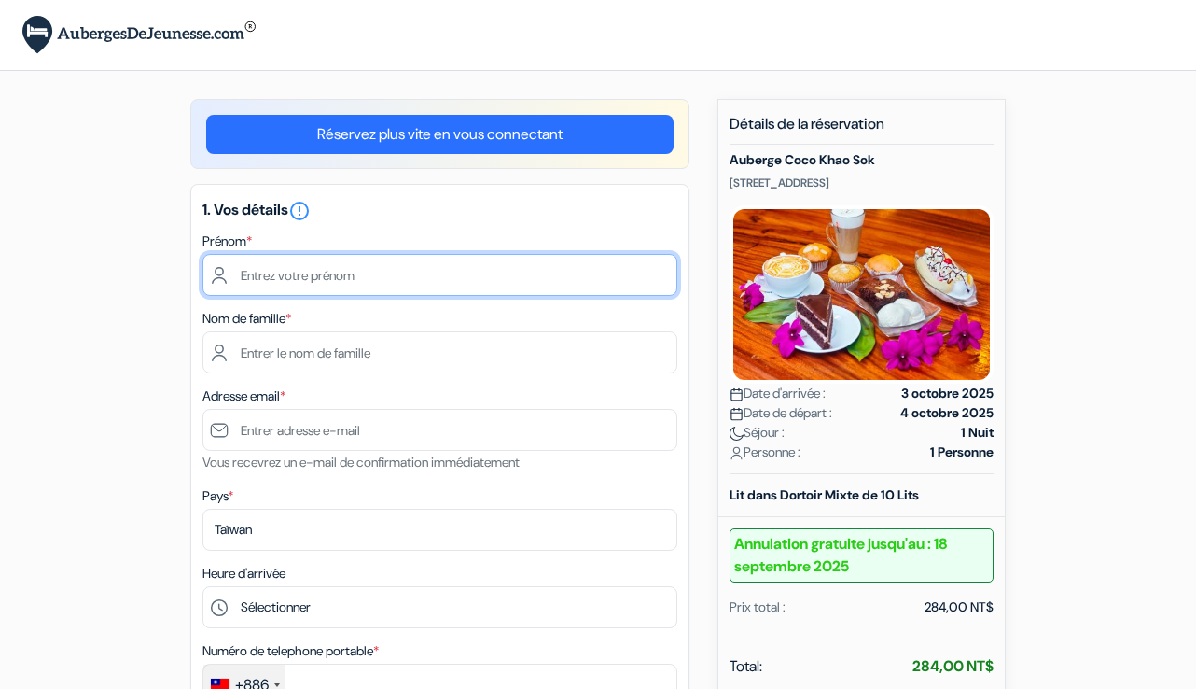
click at [509, 275] on input "text" at bounding box center [439, 275] width 475 height 42
type input "[PERSON_NAME]"
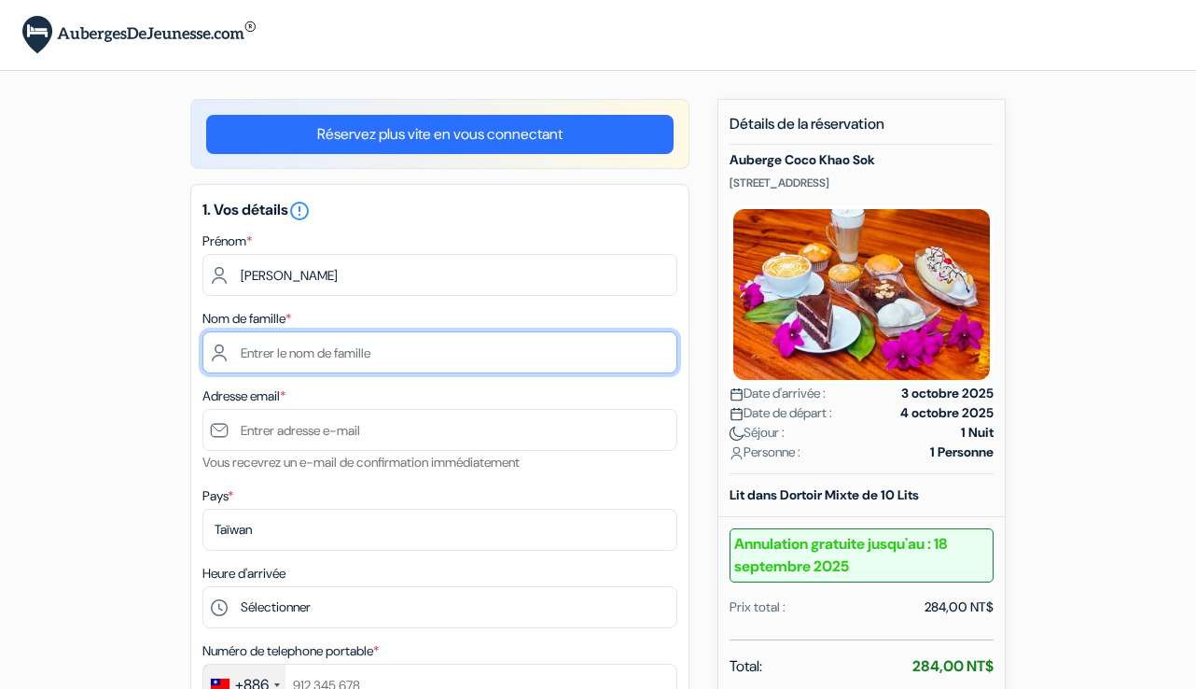
type input "Lycoudis"
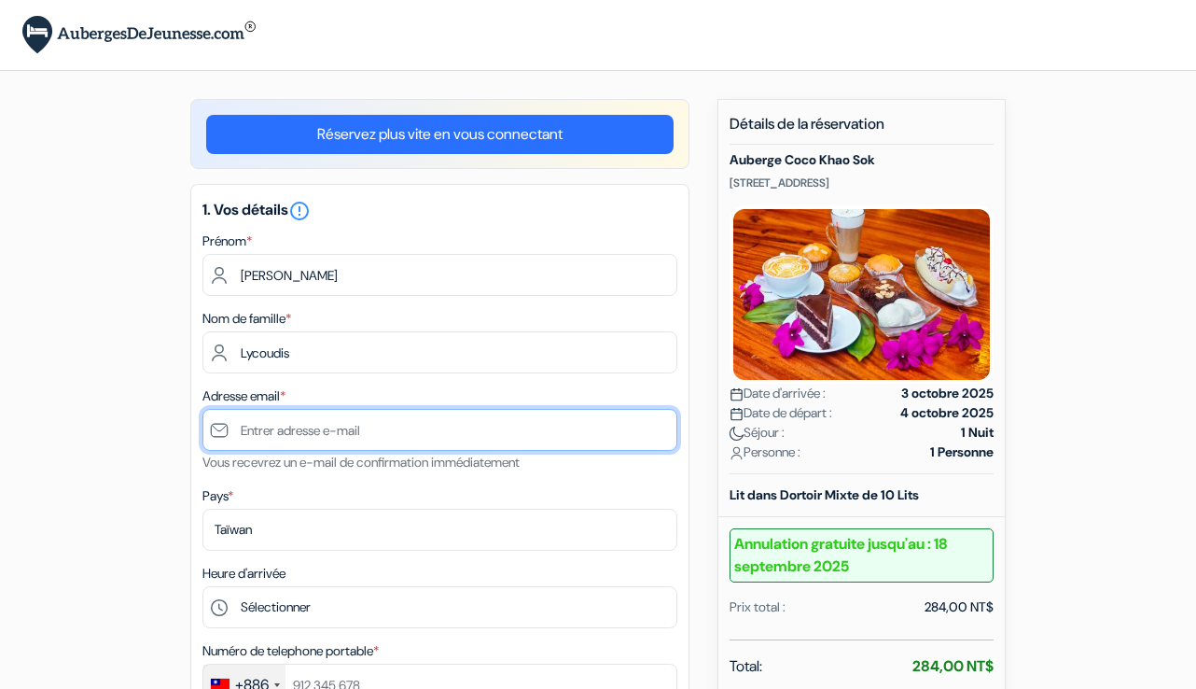
type input "[EMAIL_ADDRESS][DOMAIN_NAME]"
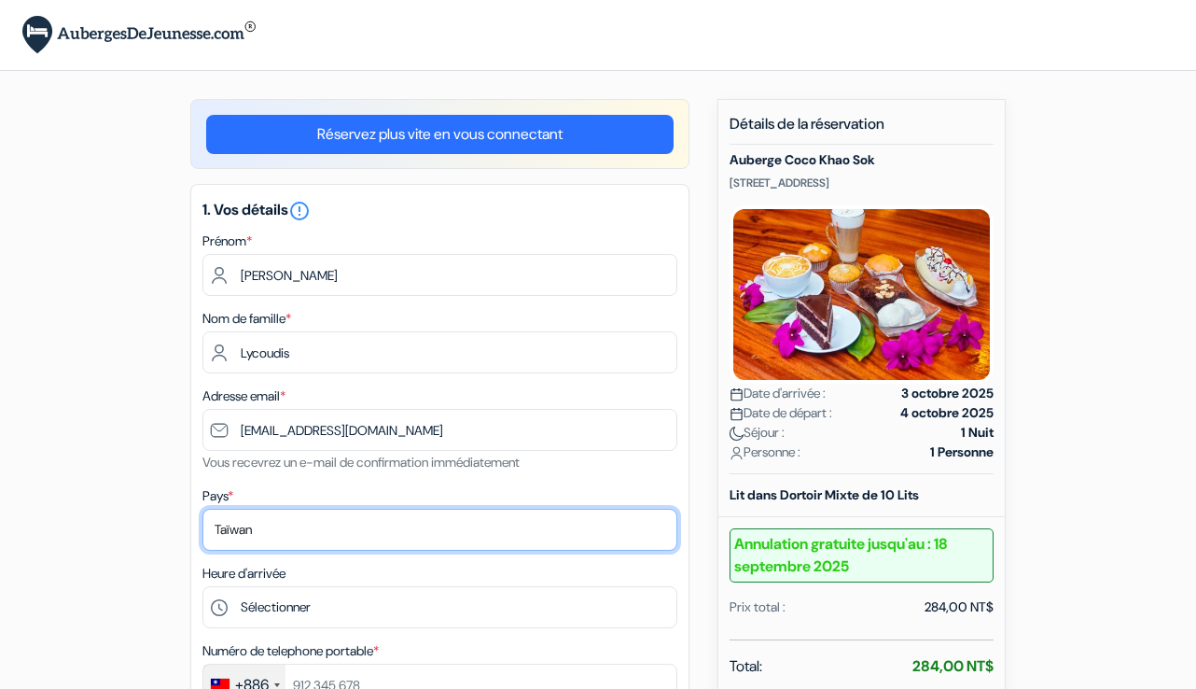
select select "fr"
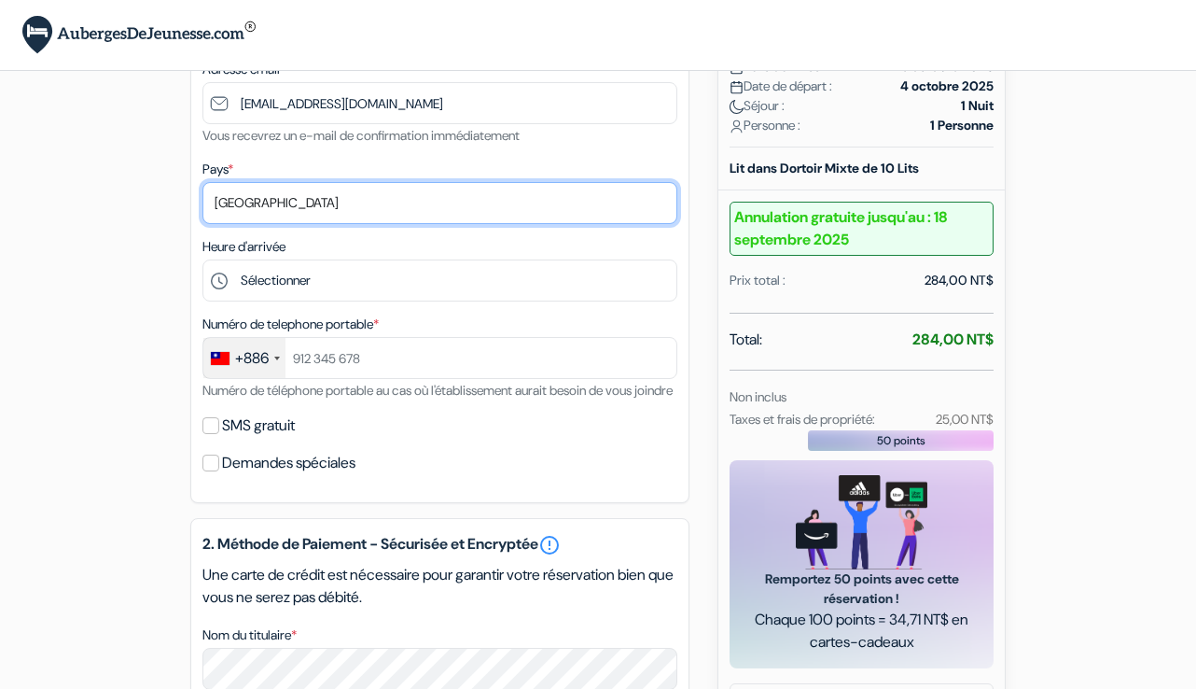
scroll to position [337, 0]
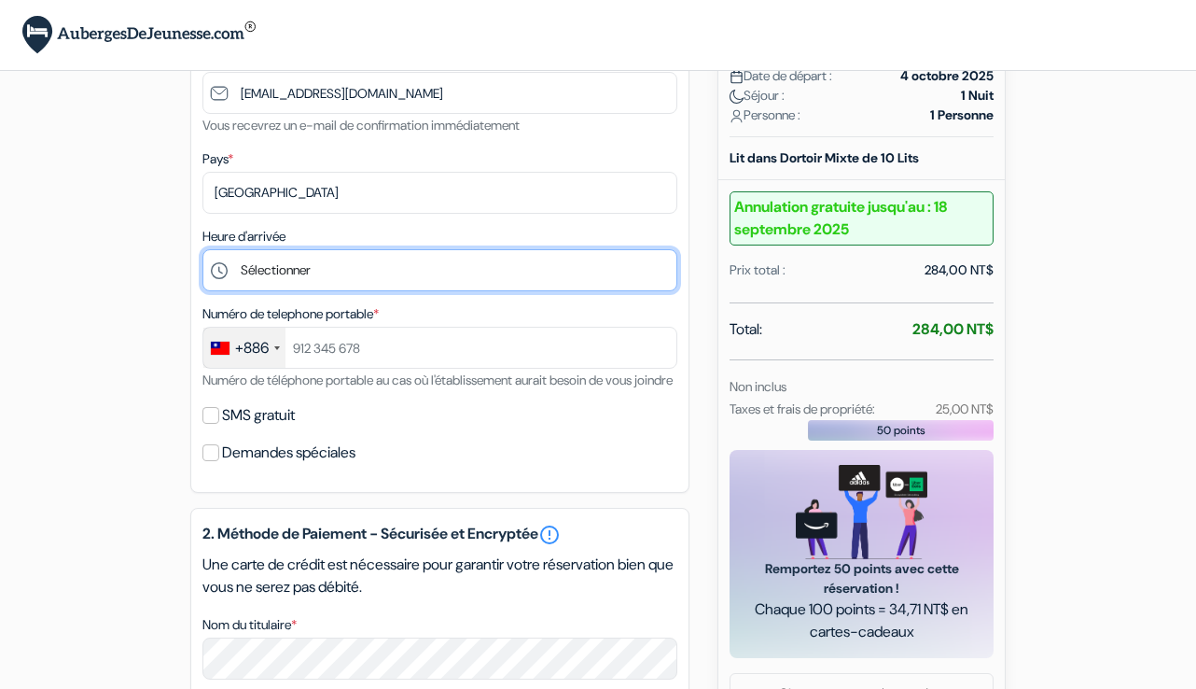
select select "12"
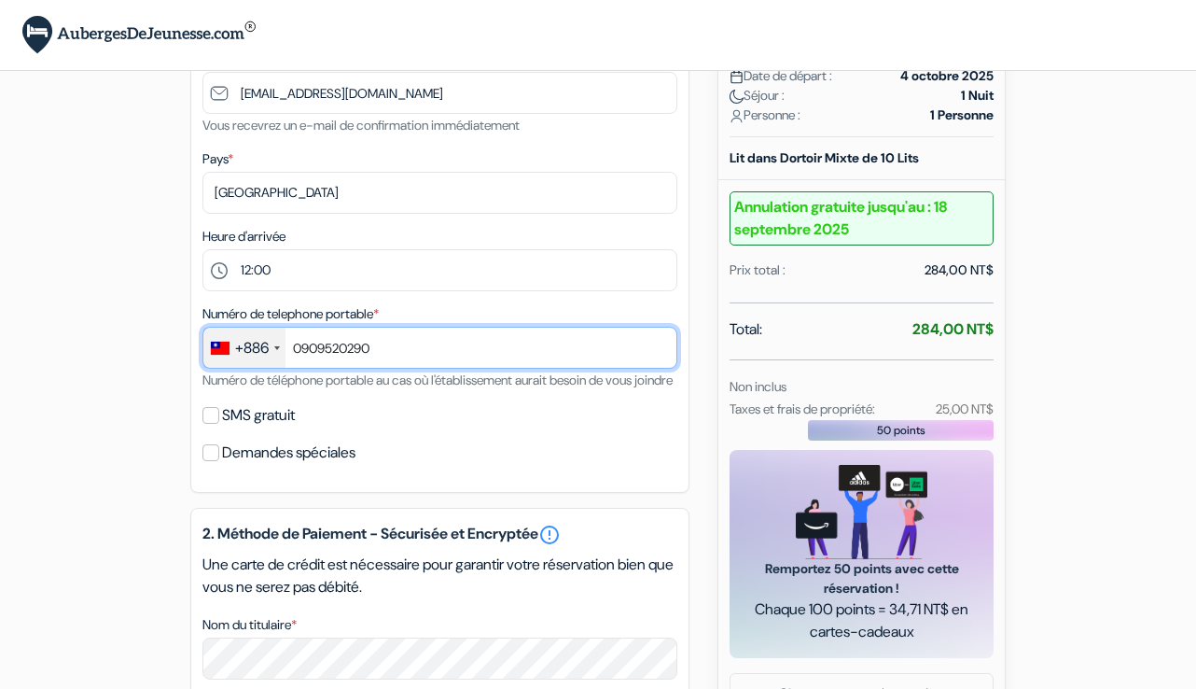
type input "0909520290"
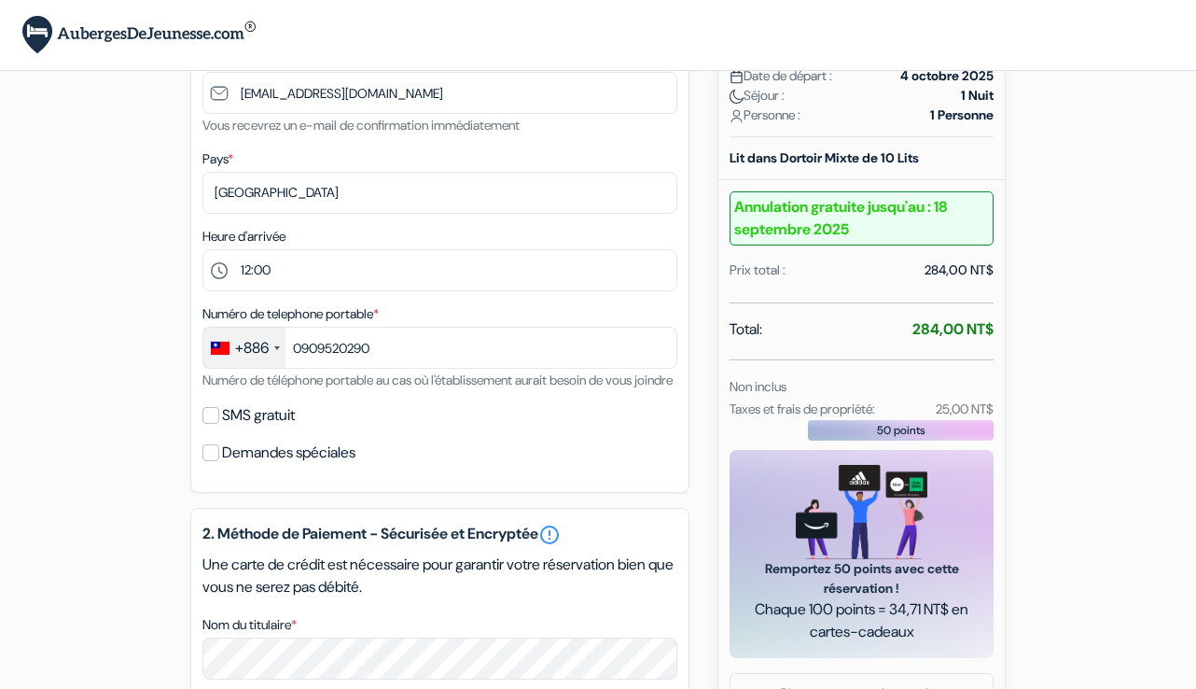
click at [279, 428] on label "SMS gratuit" at bounding box center [258, 415] width 73 height 26
click at [219, 424] on input "SMS gratuit" at bounding box center [210, 415] width 17 height 17
checkbox input "true"
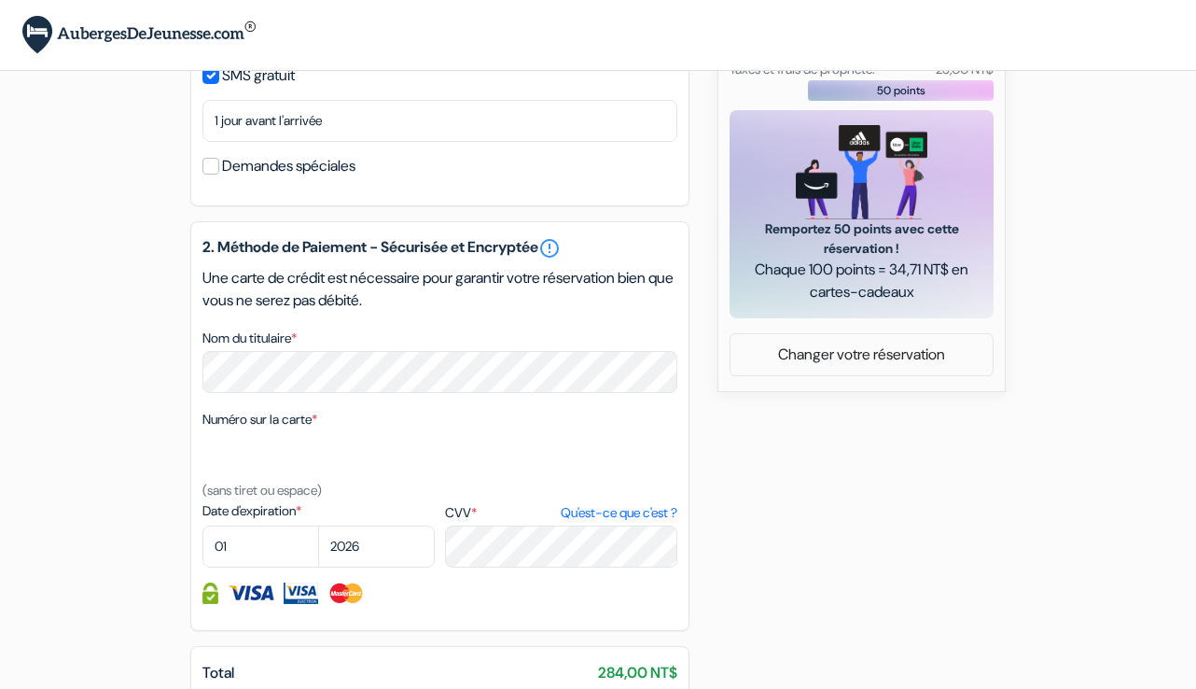
scroll to position [702, 0]
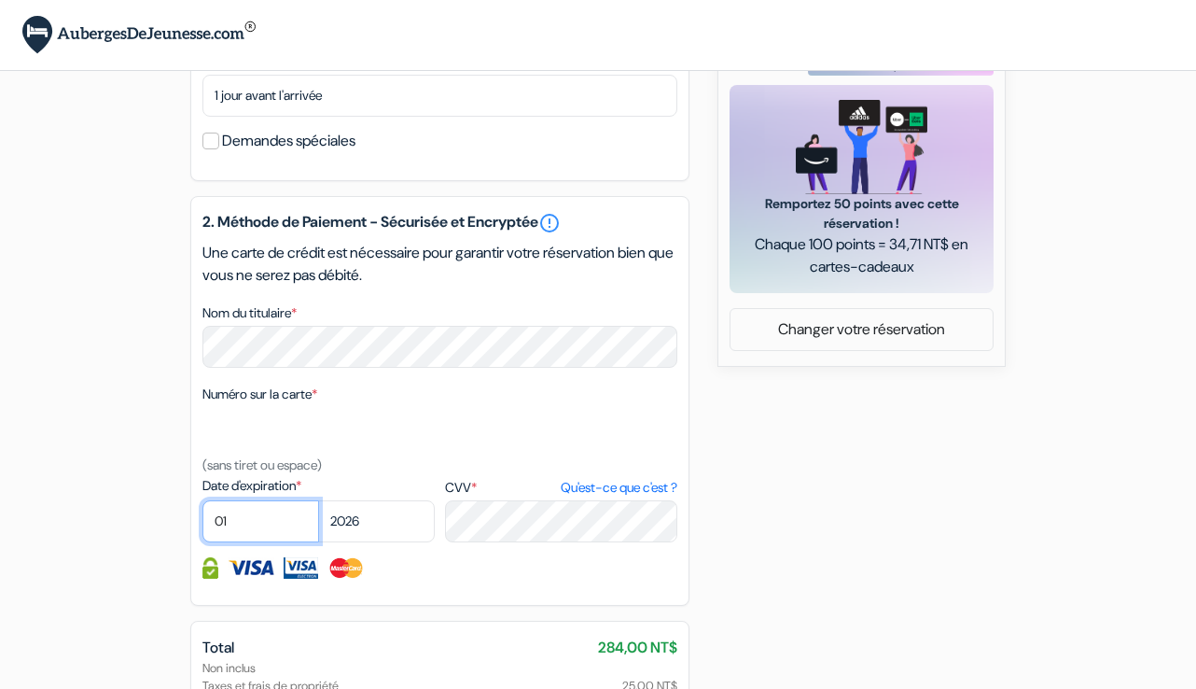
select select "09"
select select "2027"
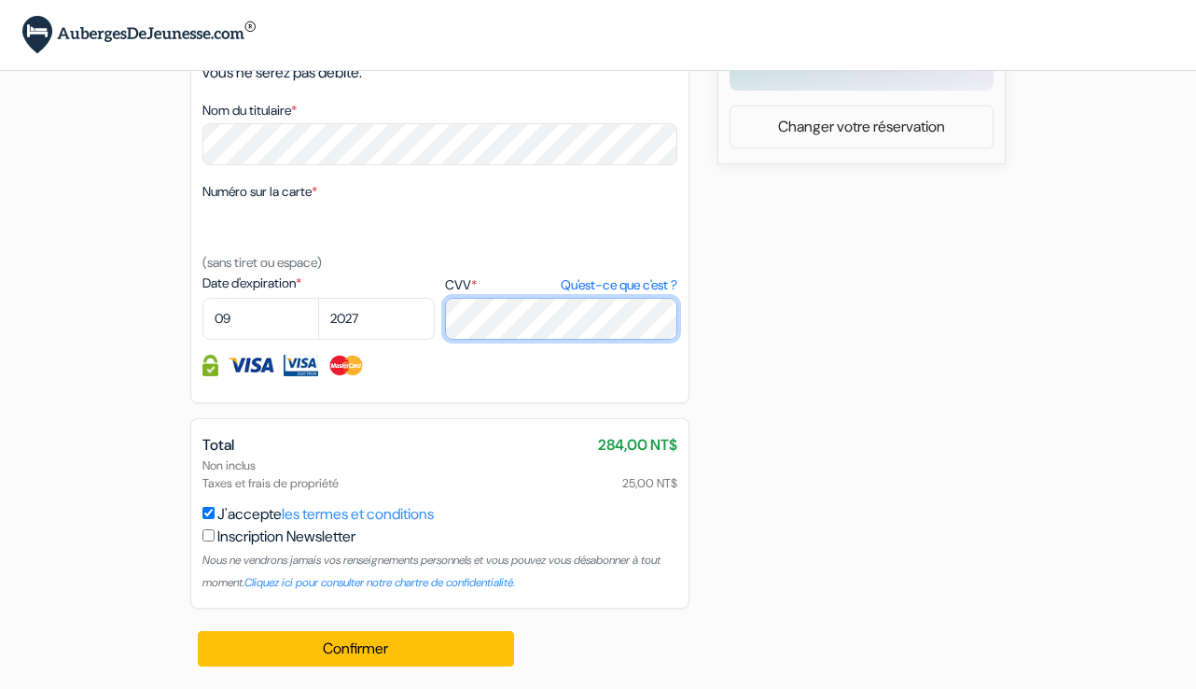
scroll to position [927, 0]
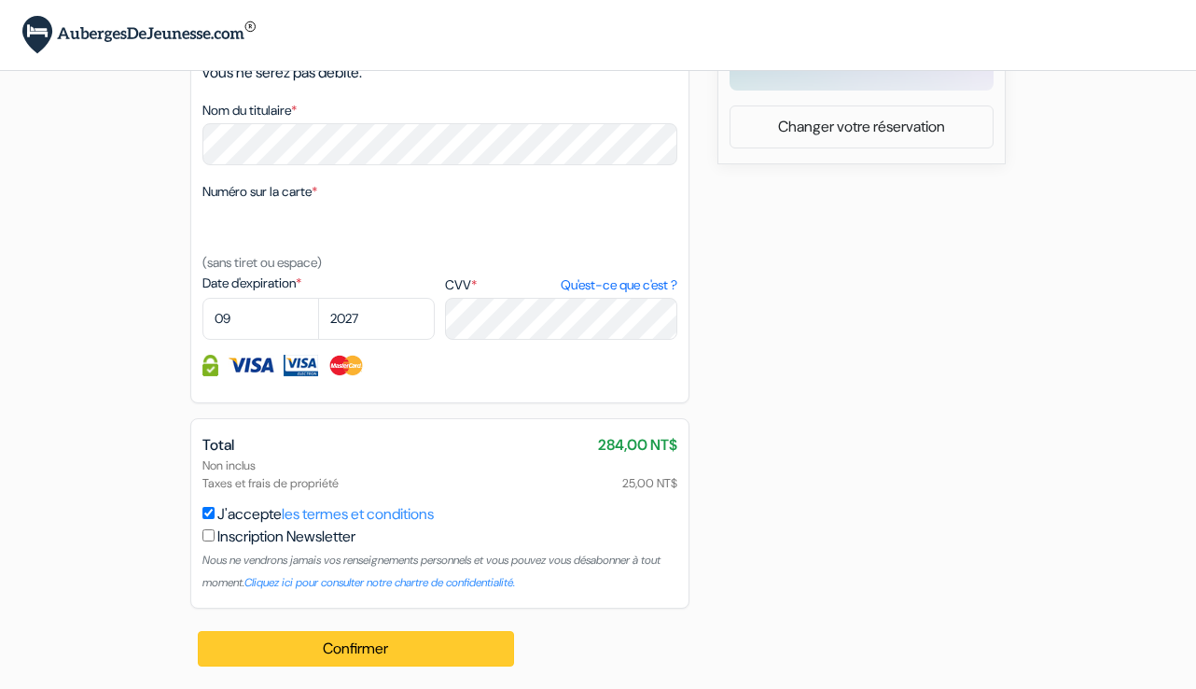
click at [412, 653] on button "Confirmer Loading..." at bounding box center [356, 648] width 316 height 35
click at [827, 3] on div "× Vous êtes maintenant connecté!" at bounding box center [598, 35] width 1196 height 70
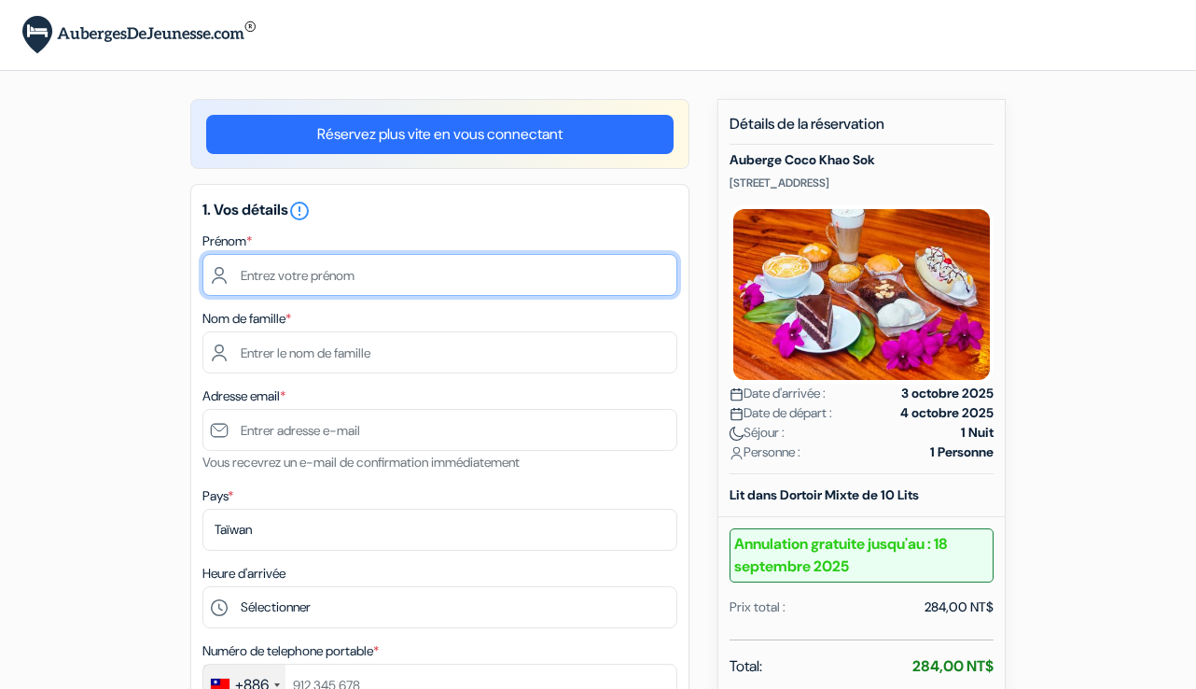
type input "[PERSON_NAME]"
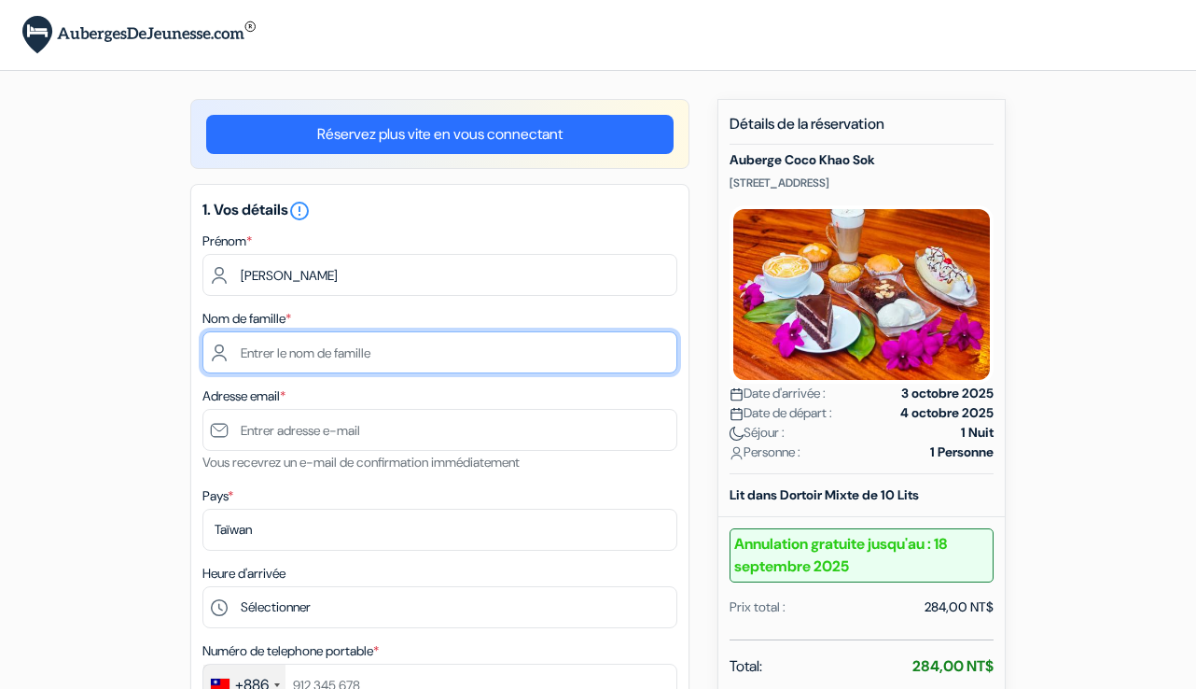
type input "Lycoudis"
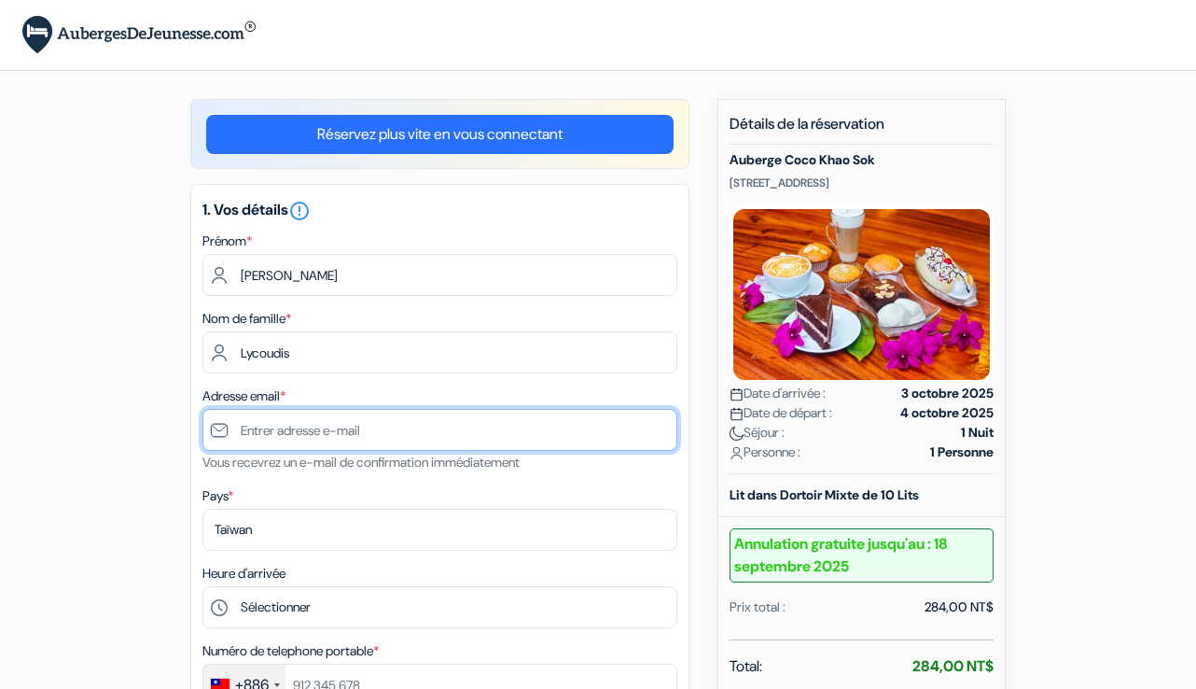
type input "[EMAIL_ADDRESS][DOMAIN_NAME]"
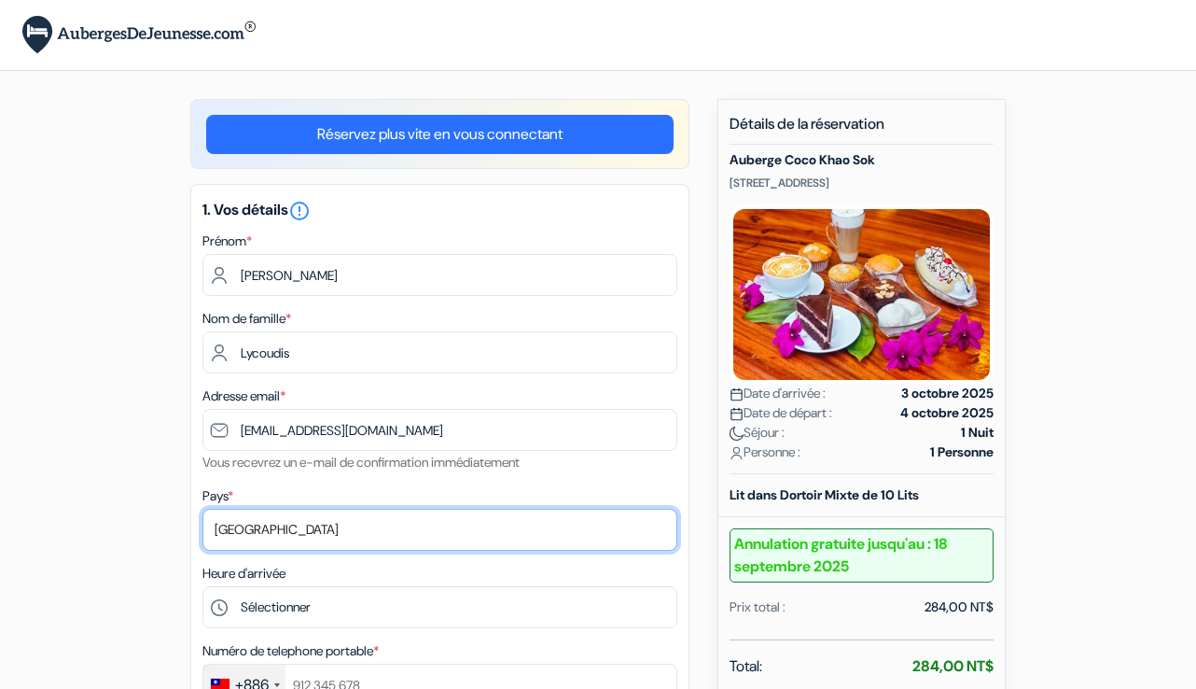
select select "fr"
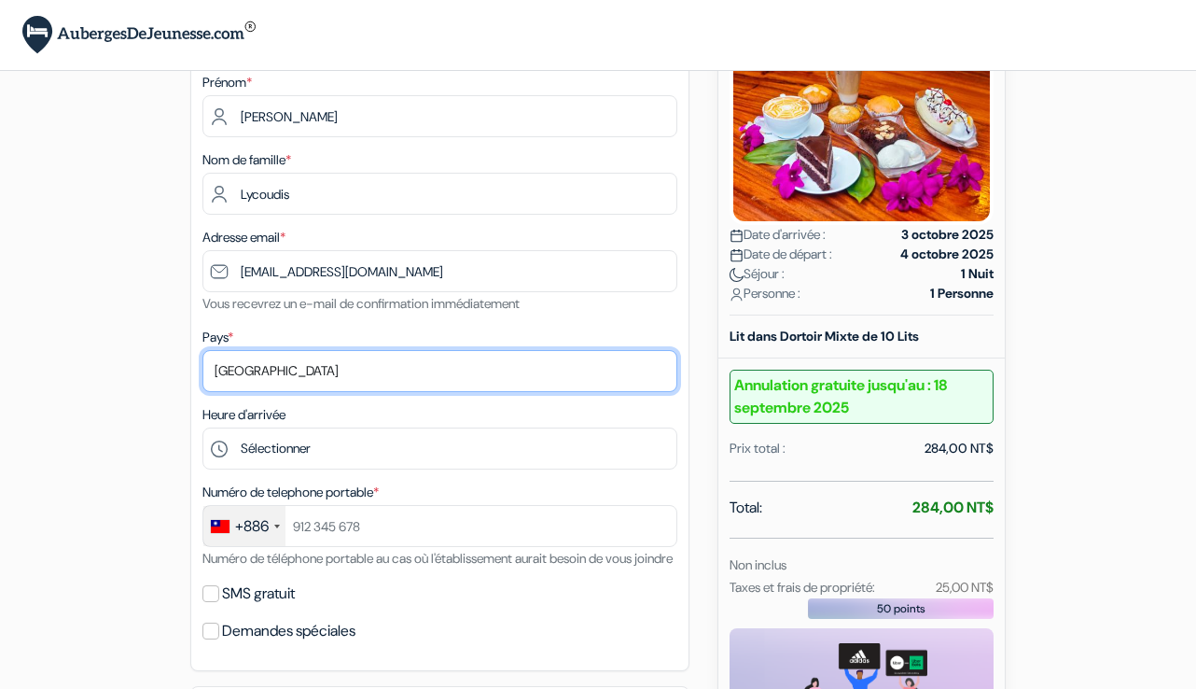
scroll to position [160, 0]
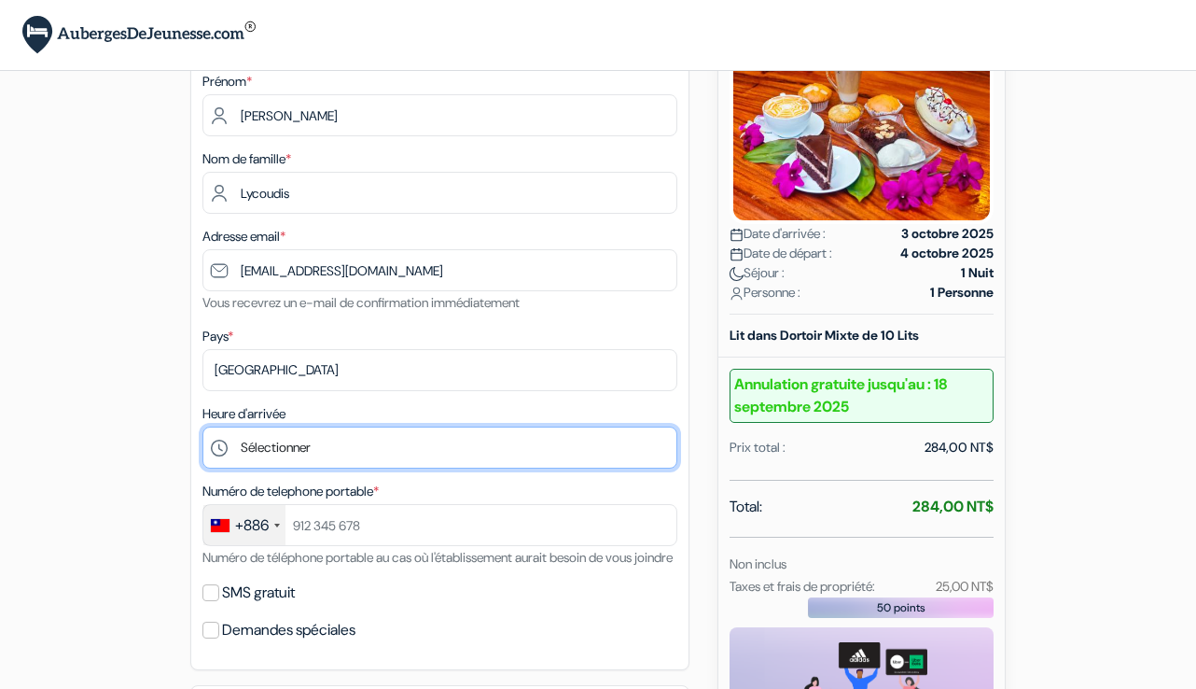
select select "12"
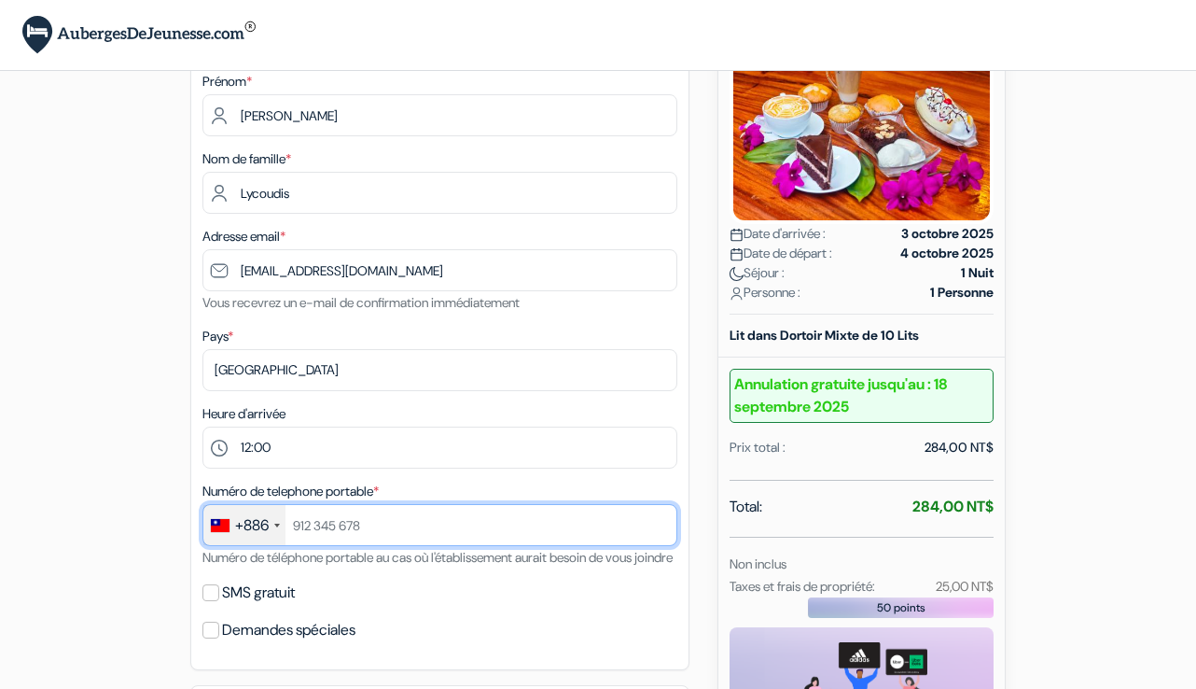
type input "°"
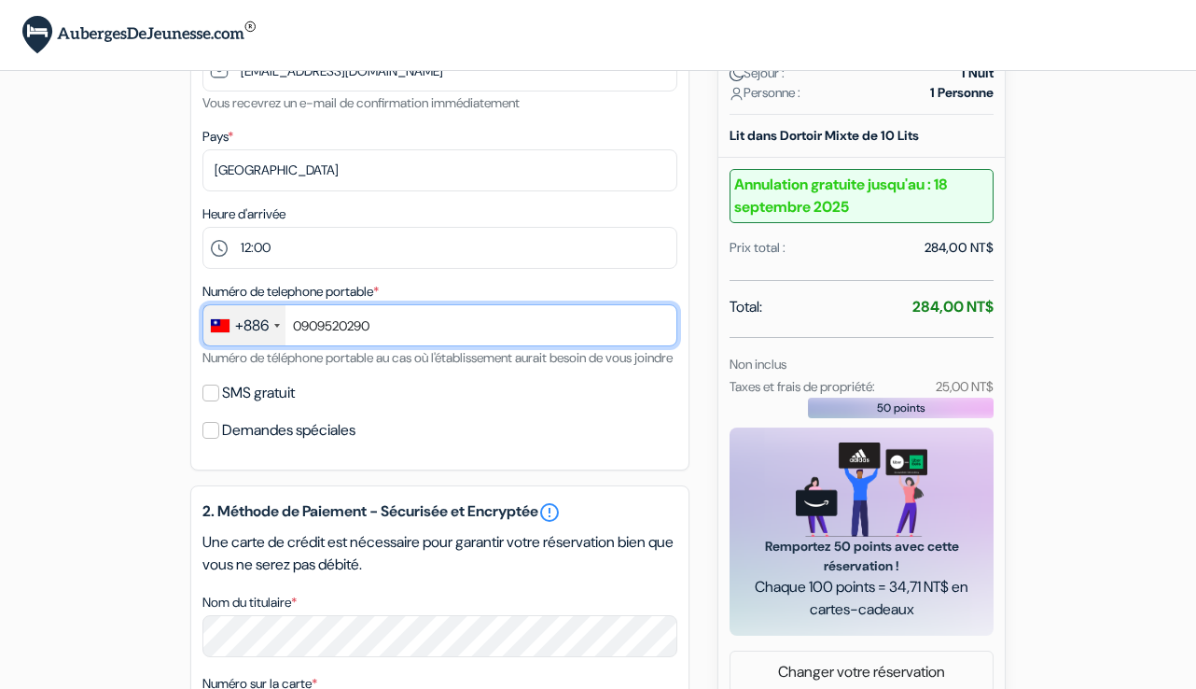
scroll to position [361, 0]
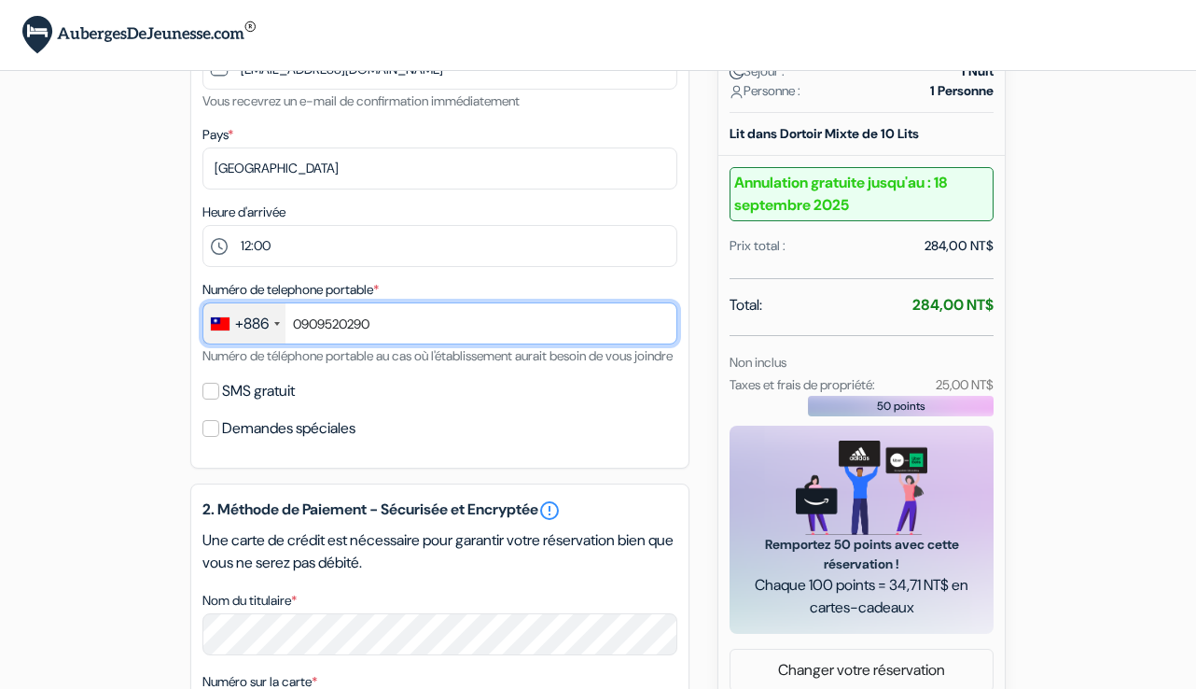
type input "0909520290"
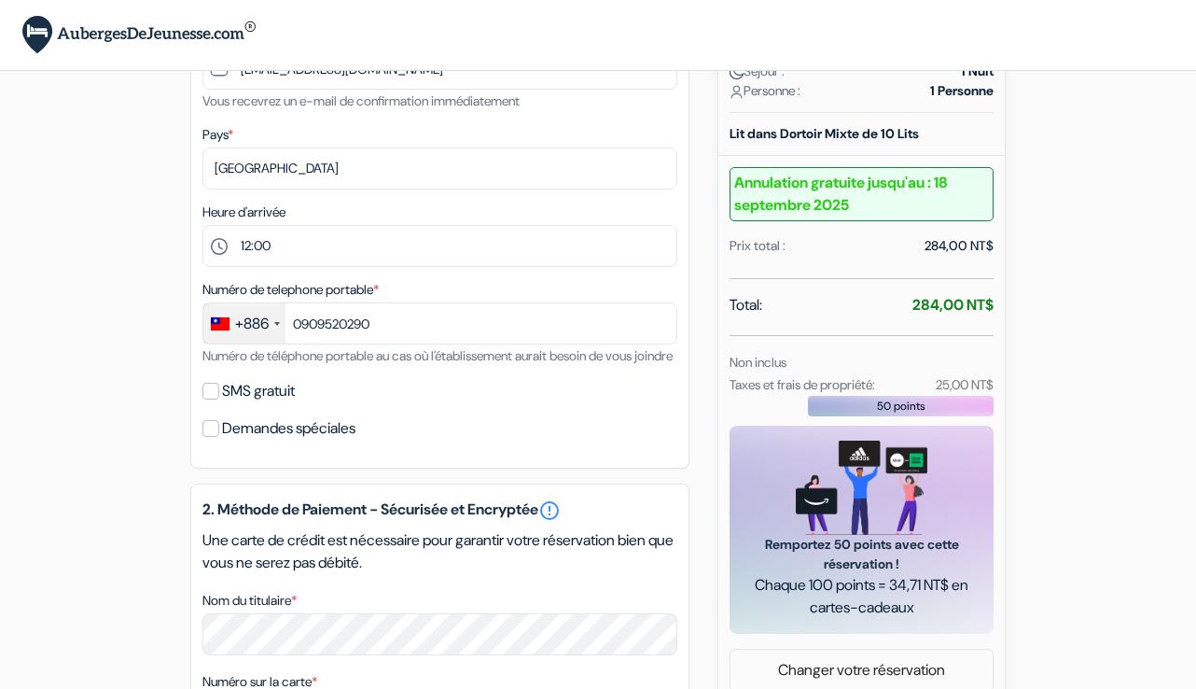
click at [232, 404] on label "SMS gratuit" at bounding box center [258, 391] width 73 height 26
click at [219, 399] on input "SMS gratuit" at bounding box center [210, 391] width 17 height 17
checkbox input "true"
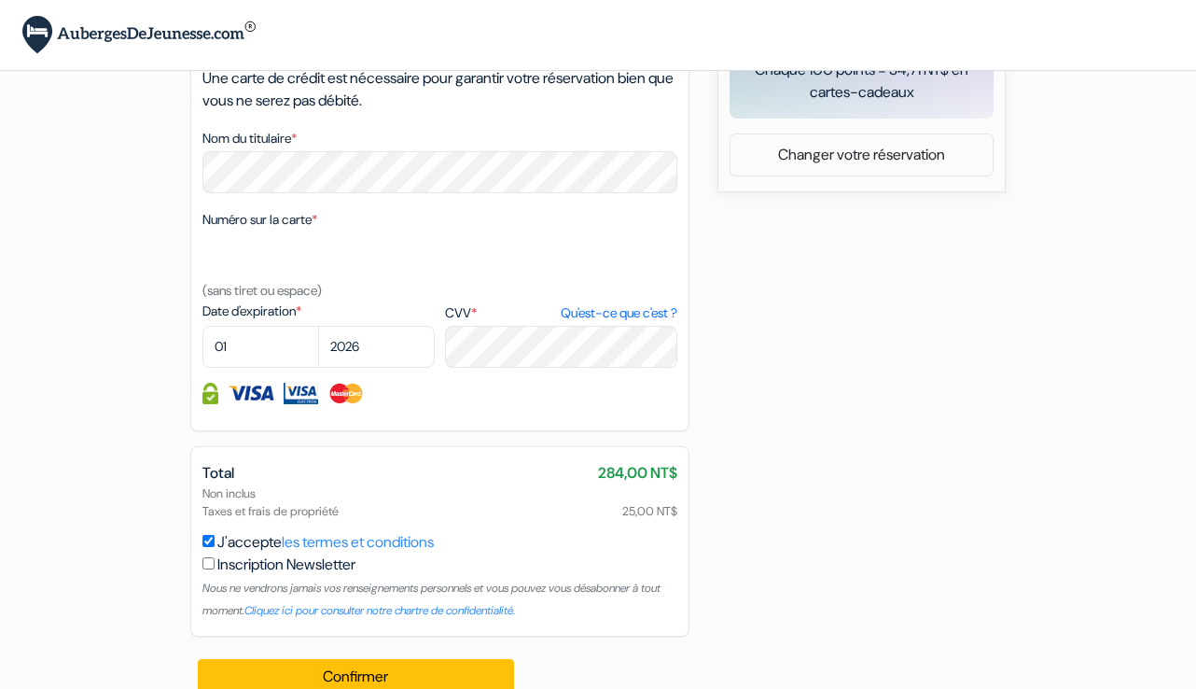
scroll to position [879, 0]
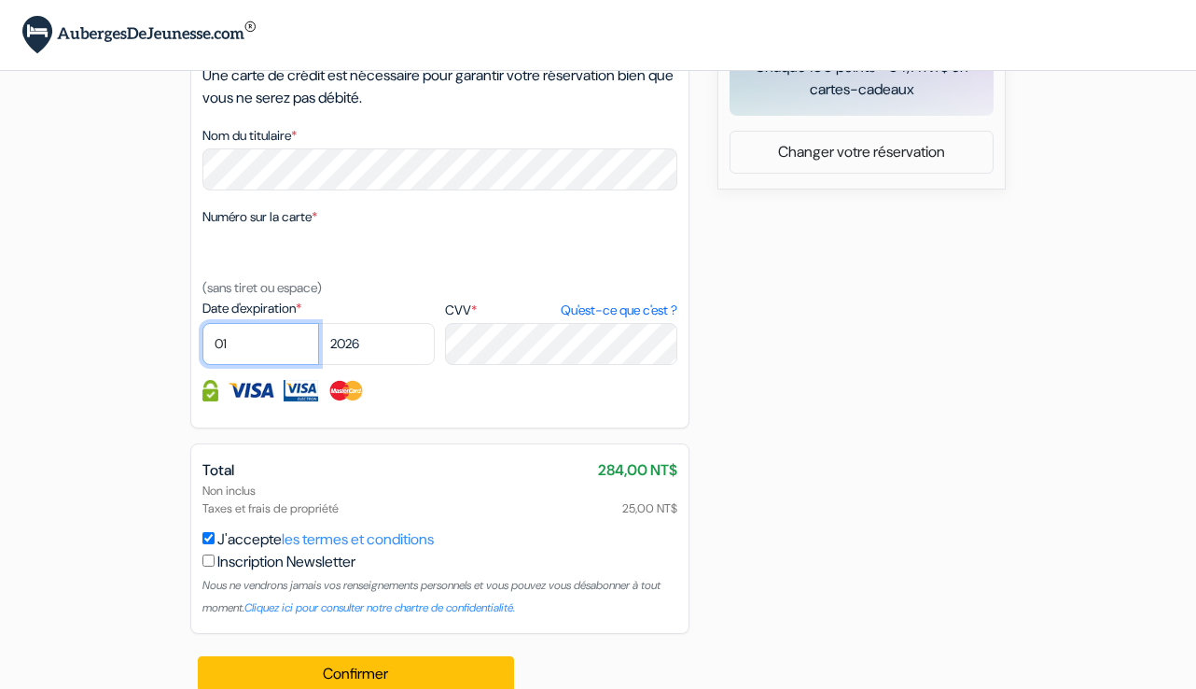
select select "09"
select select "2027"
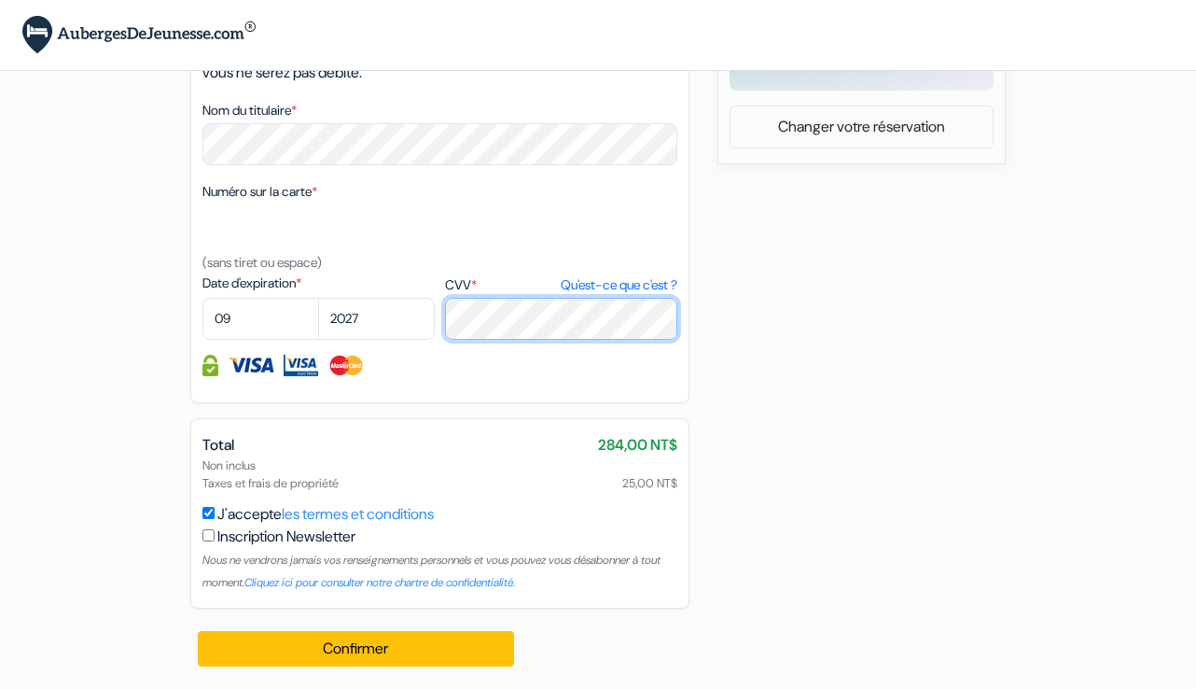
scroll to position [927, 0]
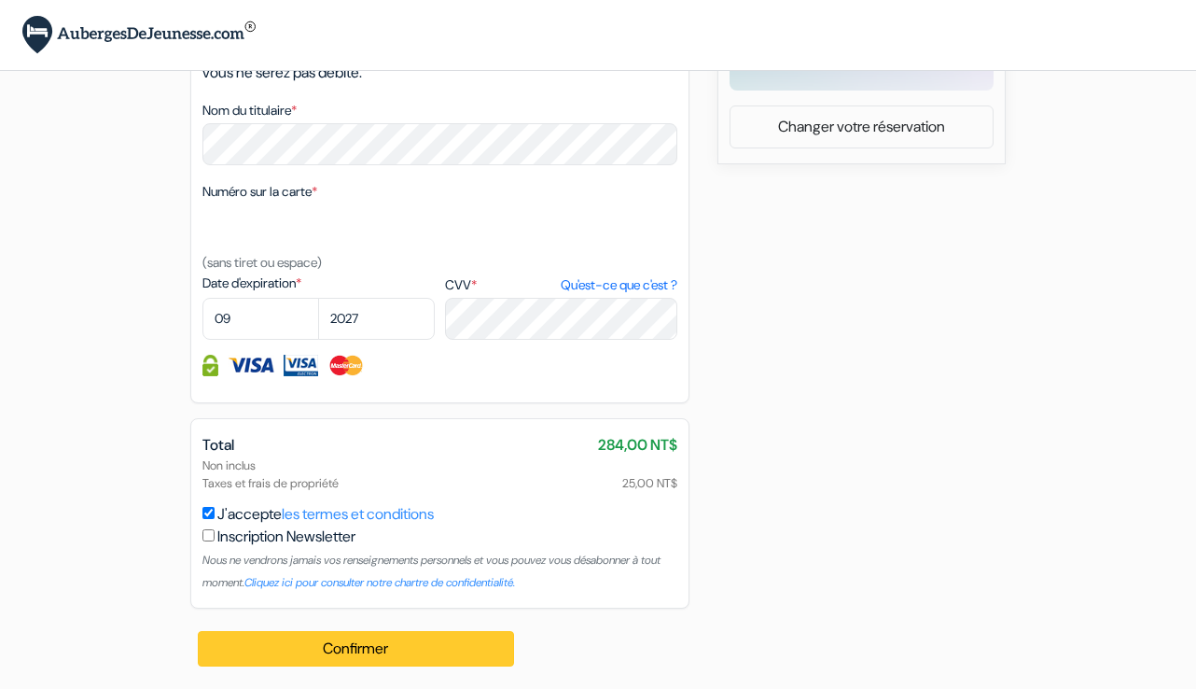
click at [377, 642] on button "Confirmer Loading..." at bounding box center [356, 648] width 316 height 35
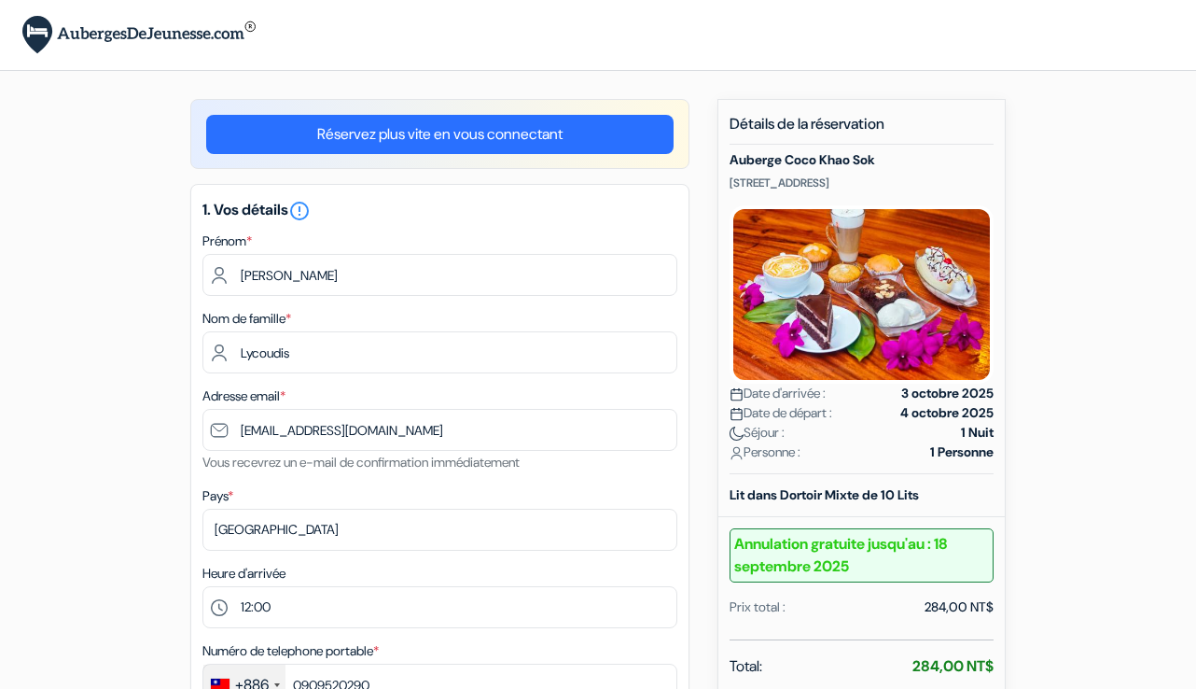
scroll to position [0, 0]
click at [326, 30] on div "× Vous êtes maintenant connecté!" at bounding box center [598, 35] width 1196 height 70
click at [37, 46] on img at bounding box center [138, 35] width 233 height 38
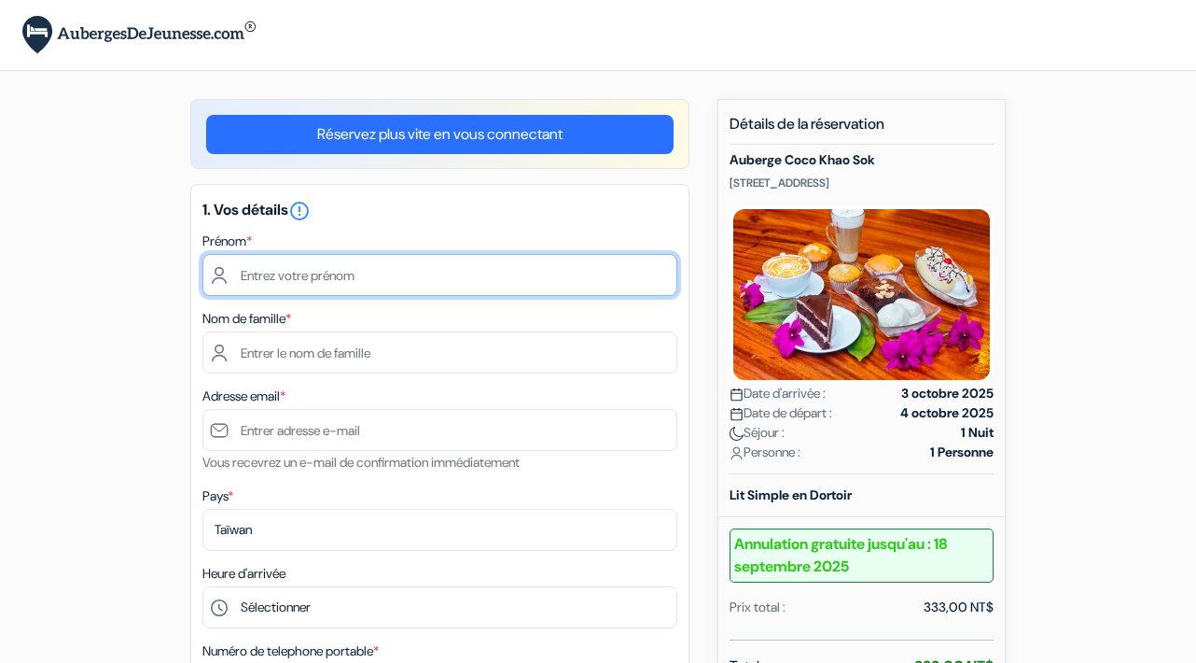
type input "[PERSON_NAME]"
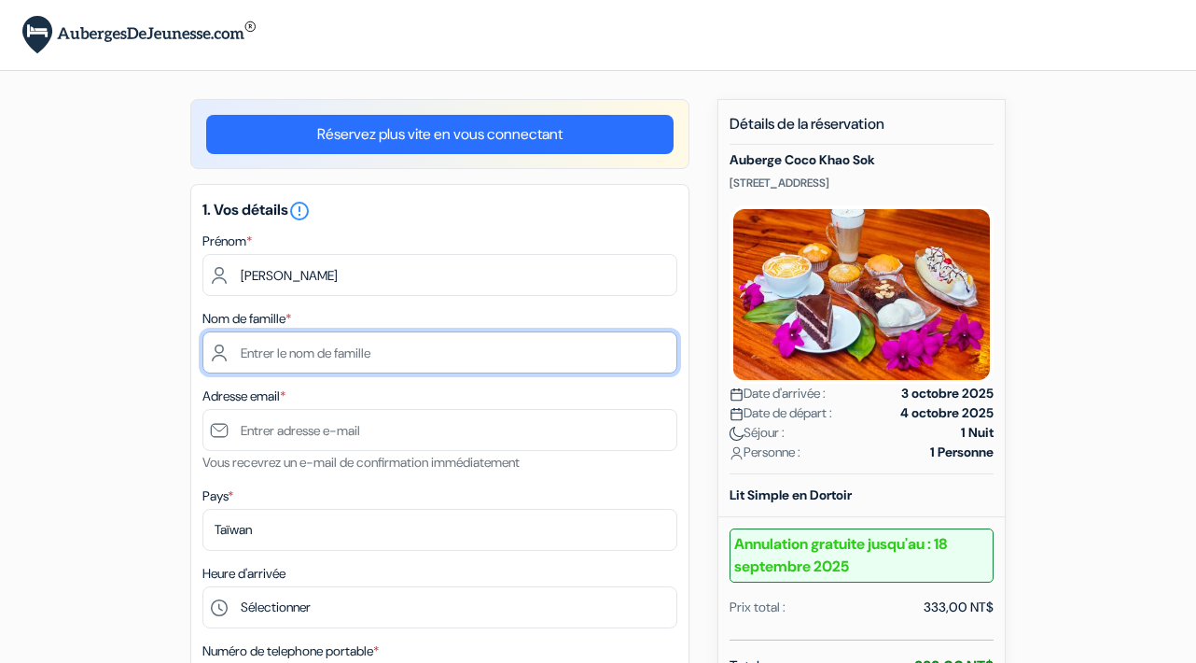
type input "Lycoudis"
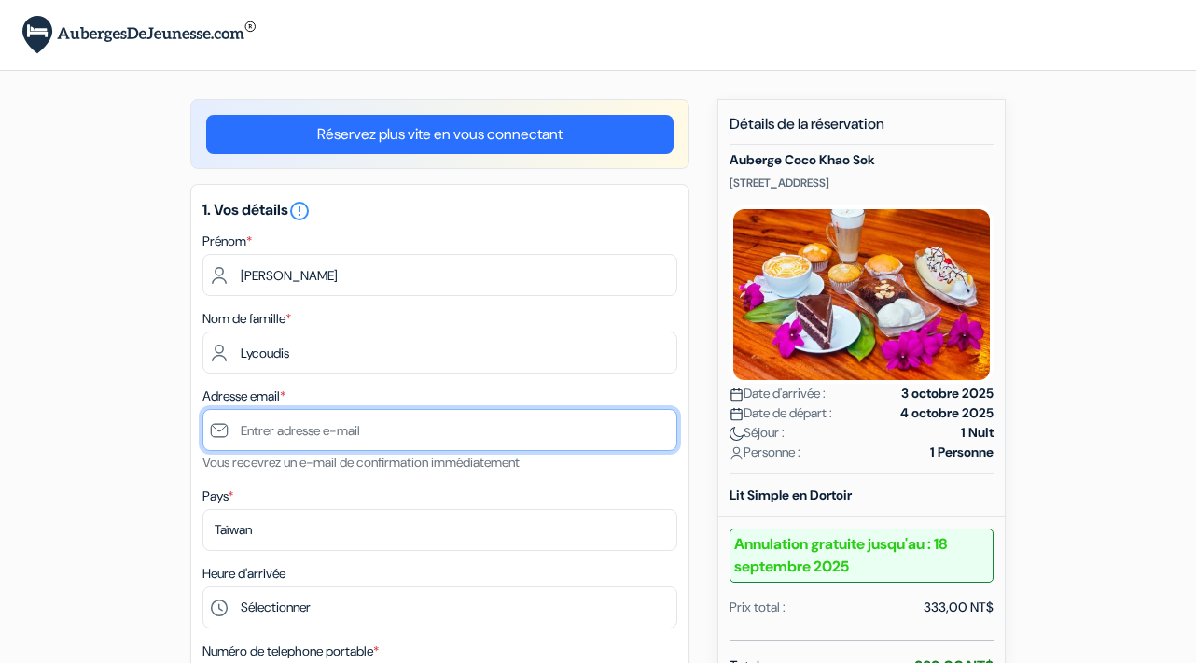
type input "[EMAIL_ADDRESS][DOMAIN_NAME]"
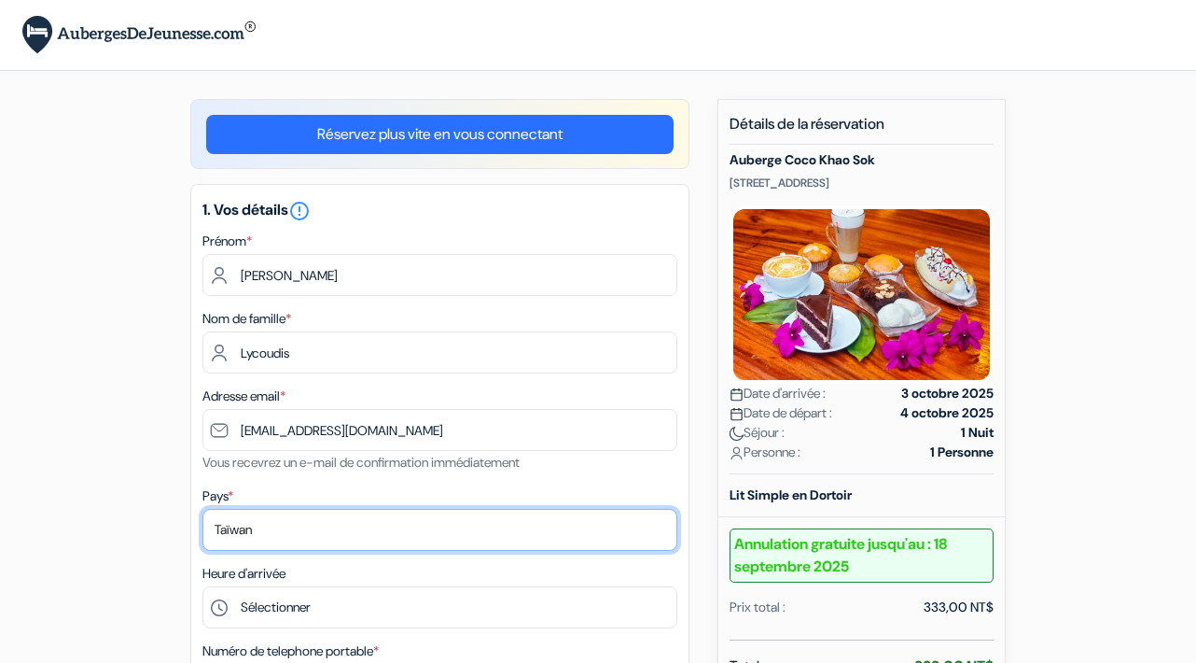
select select "fr"
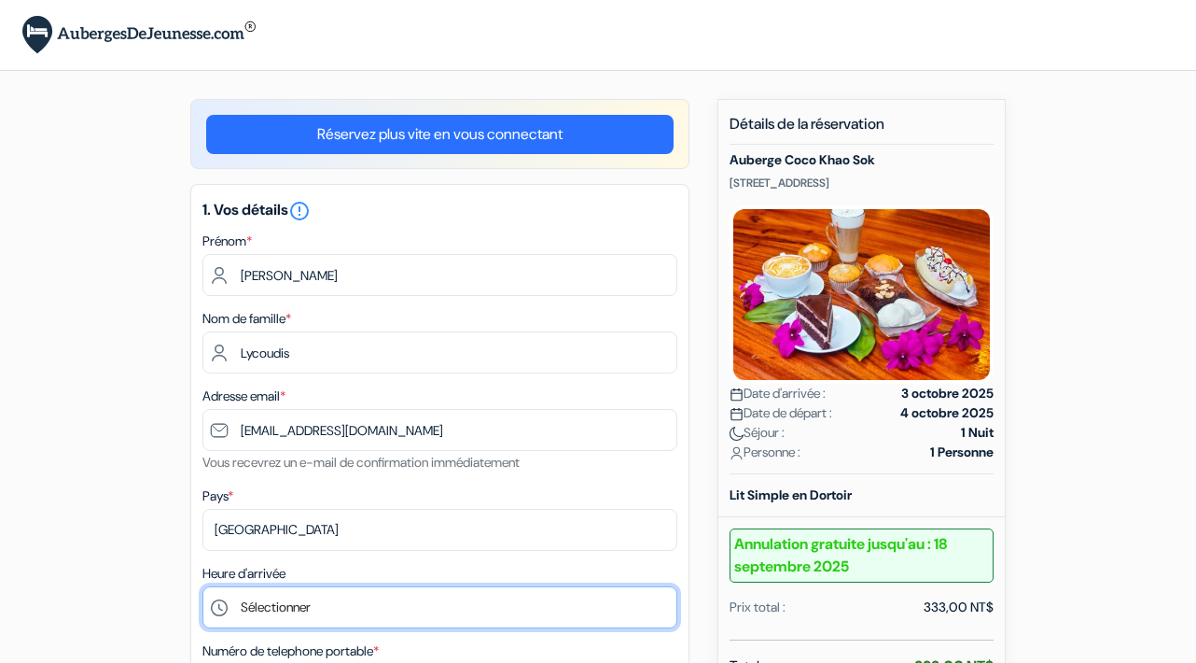
select select "12"
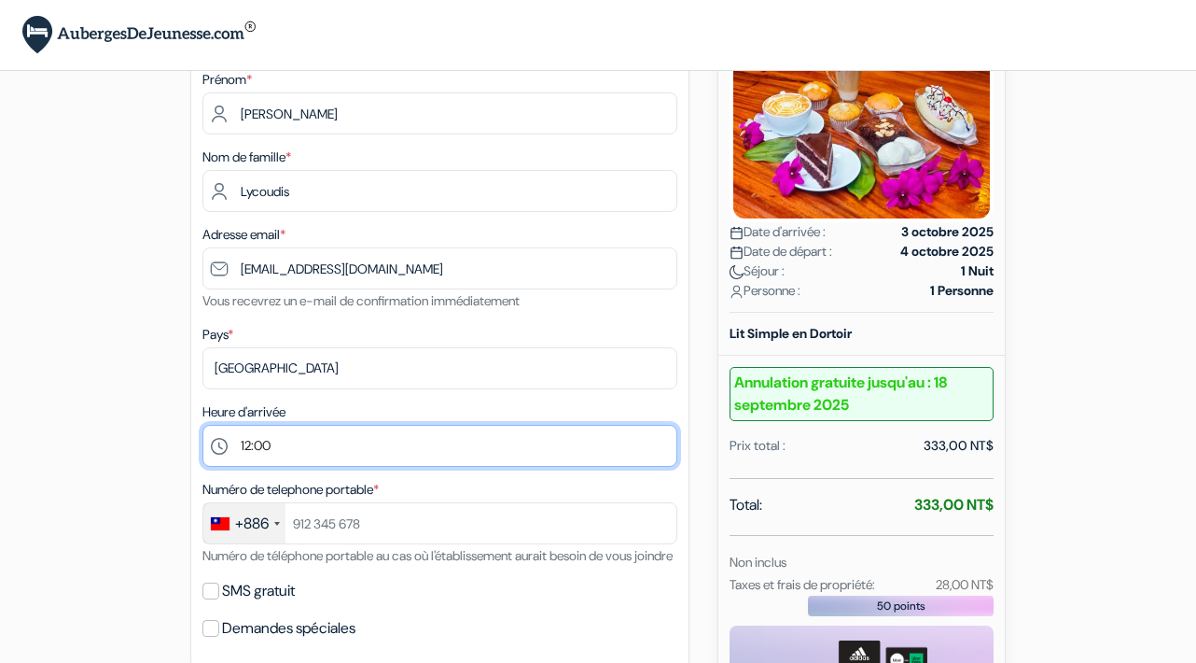
scroll to position [186, 0]
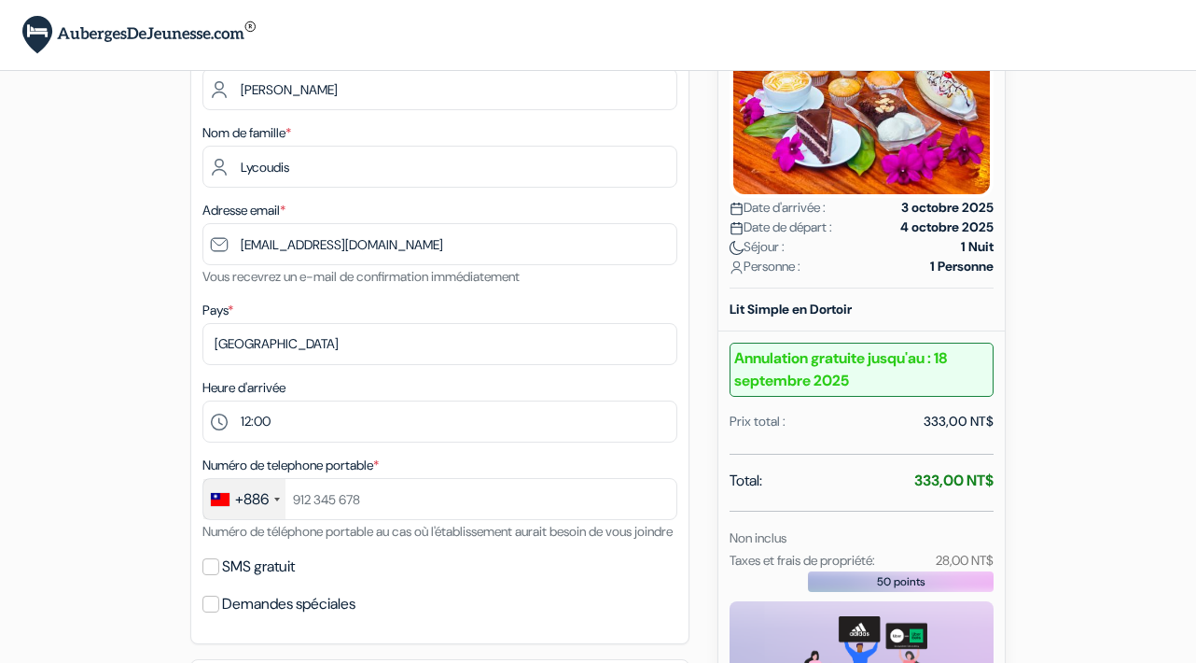
click at [366, 473] on label "Numéro de telephone portable *" at bounding box center [290, 465] width 176 height 20
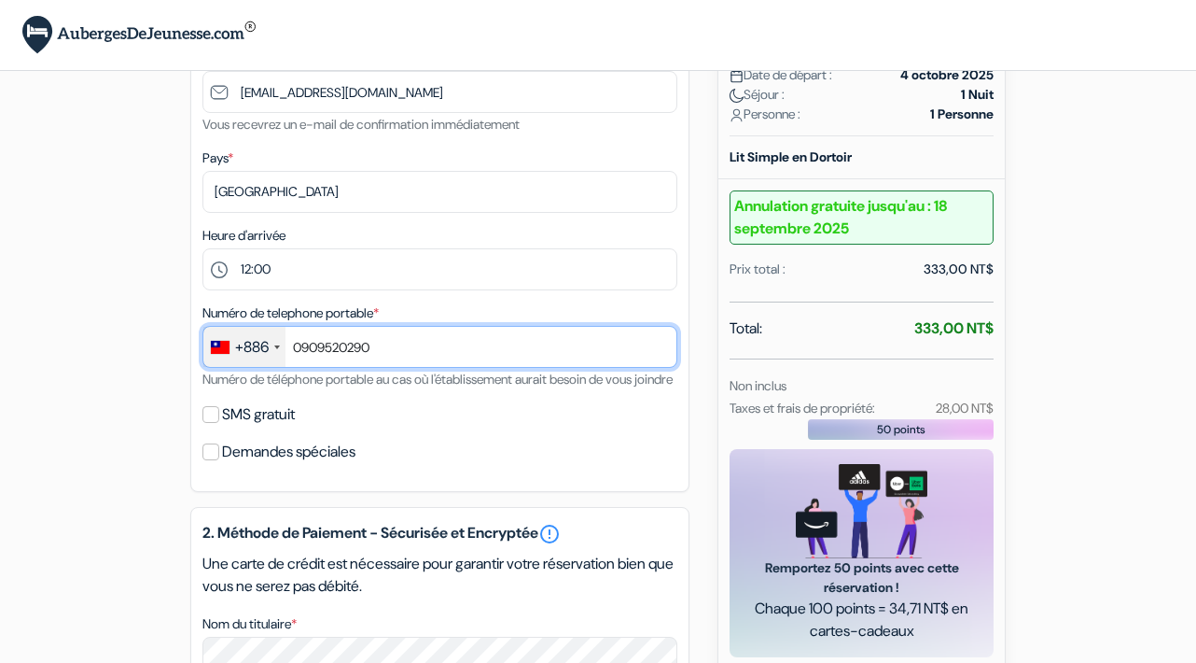
scroll to position [371, 0]
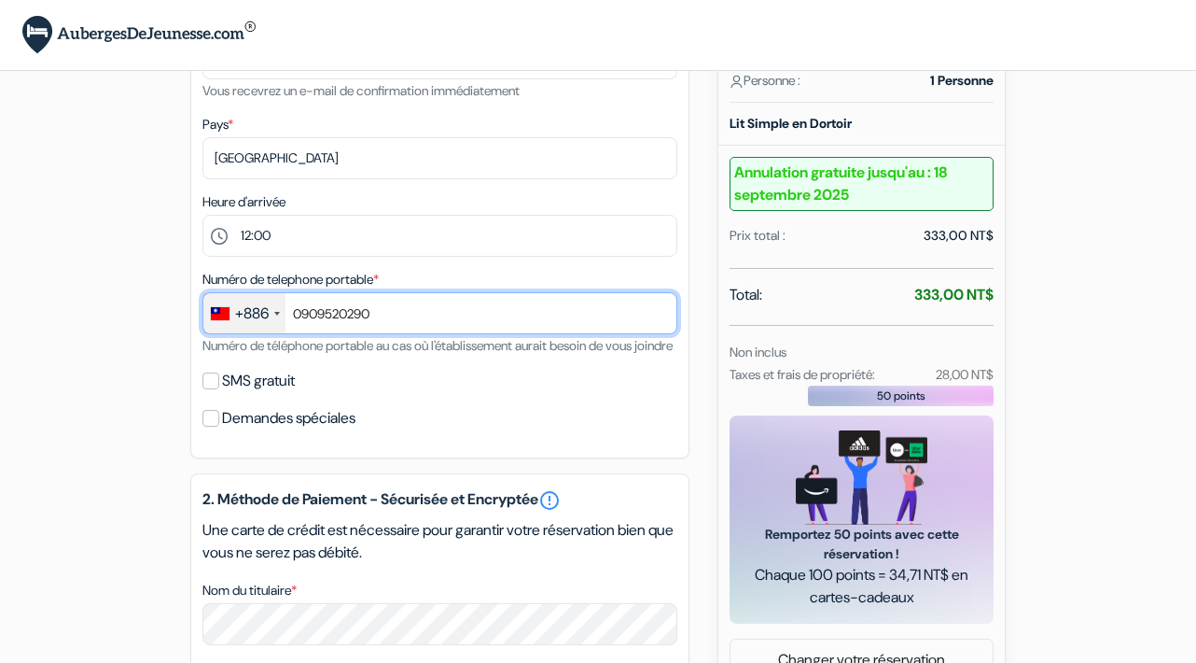
type input "0909520290"
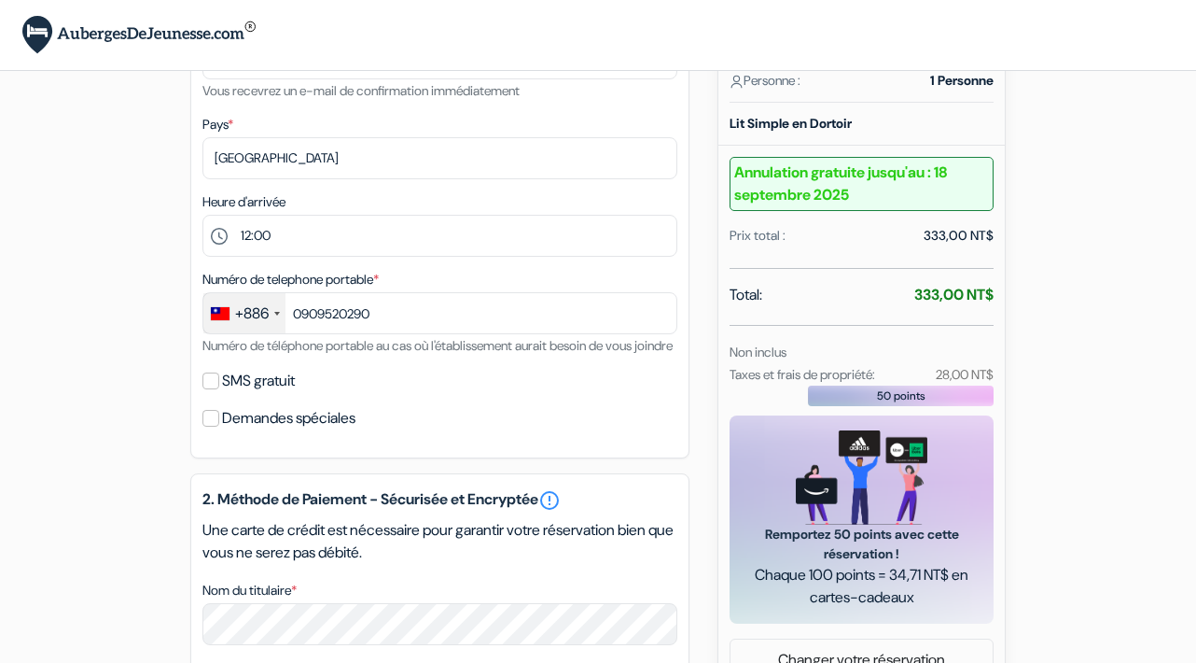
click at [221, 394] on div "SMS gratuit" at bounding box center [439, 381] width 475 height 26
click at [211, 389] on input "SMS gratuit" at bounding box center [210, 380] width 17 height 17
checkbox input "true"
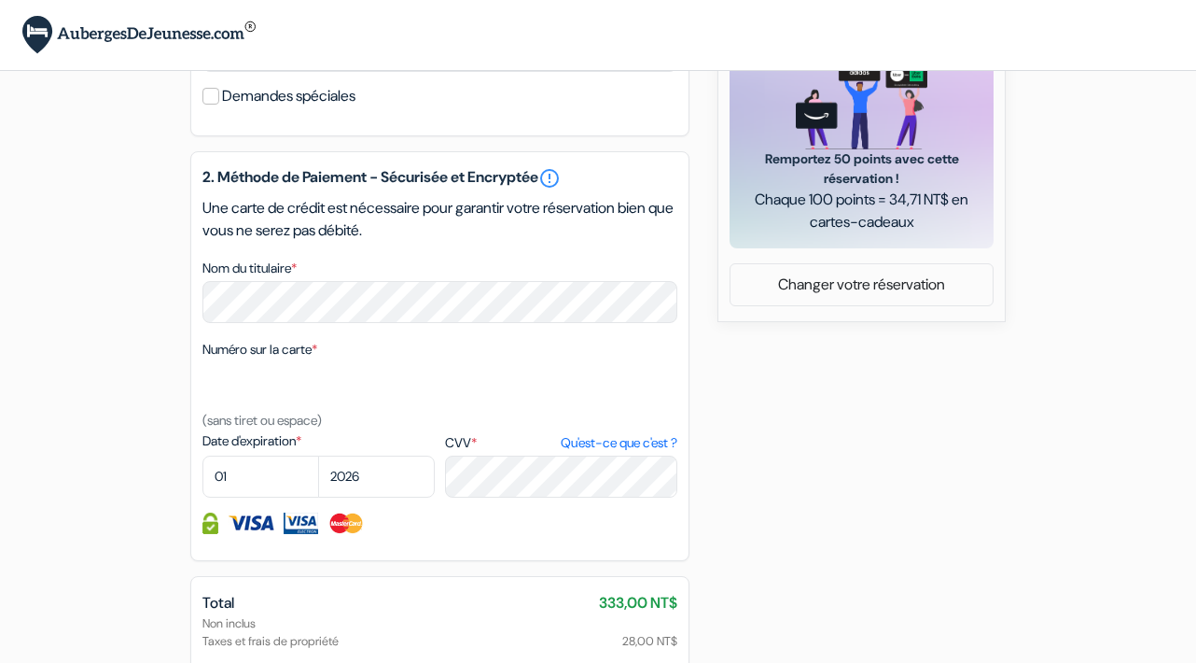
scroll to position [776, 0]
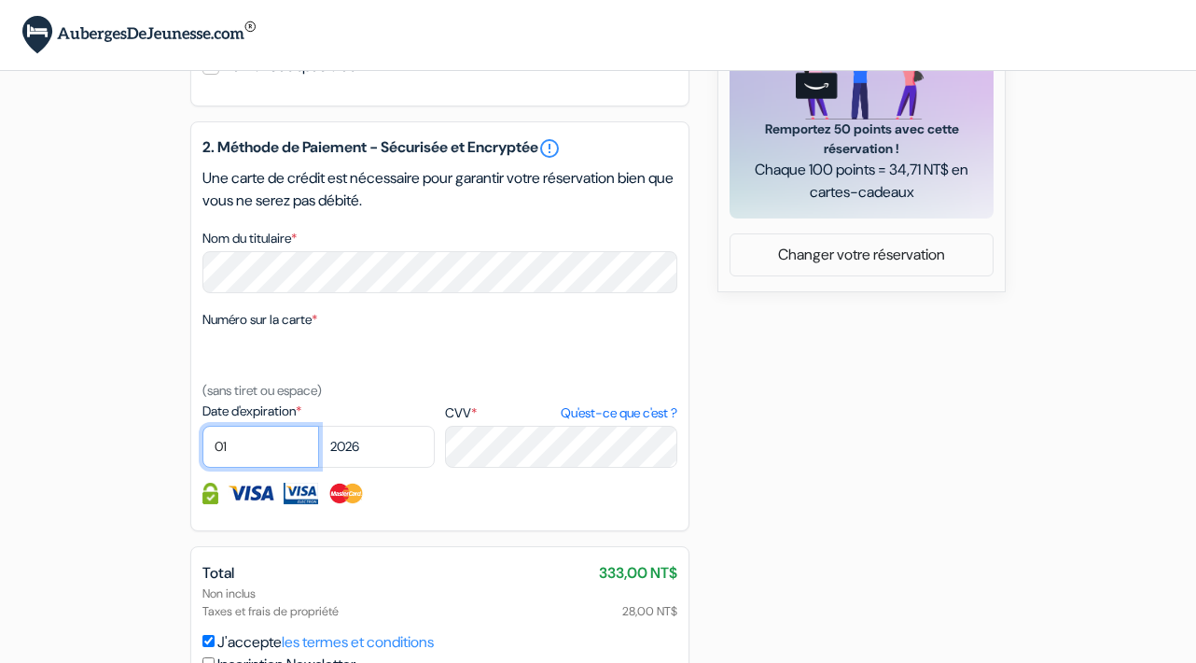
select select "09"
select select "2027"
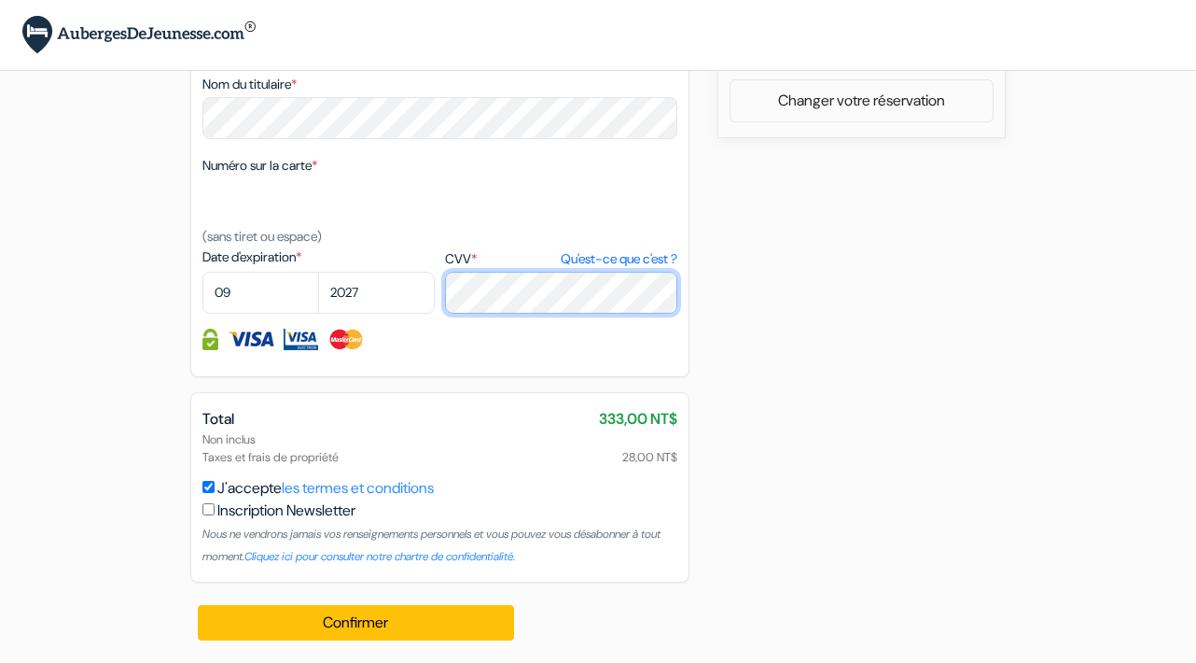
scroll to position [953, 0]
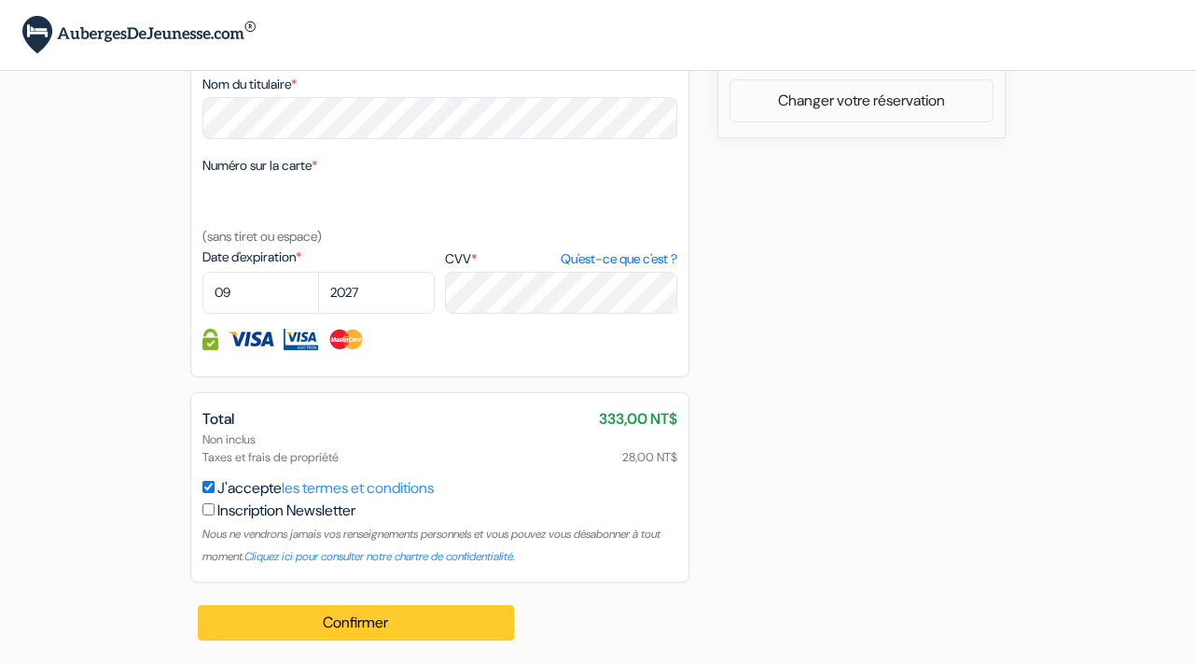
click at [388, 623] on button "Confirmer Loading..." at bounding box center [356, 622] width 316 height 35
click at [384, 621] on button "Confirmer Loading..." at bounding box center [356, 622] width 316 height 35
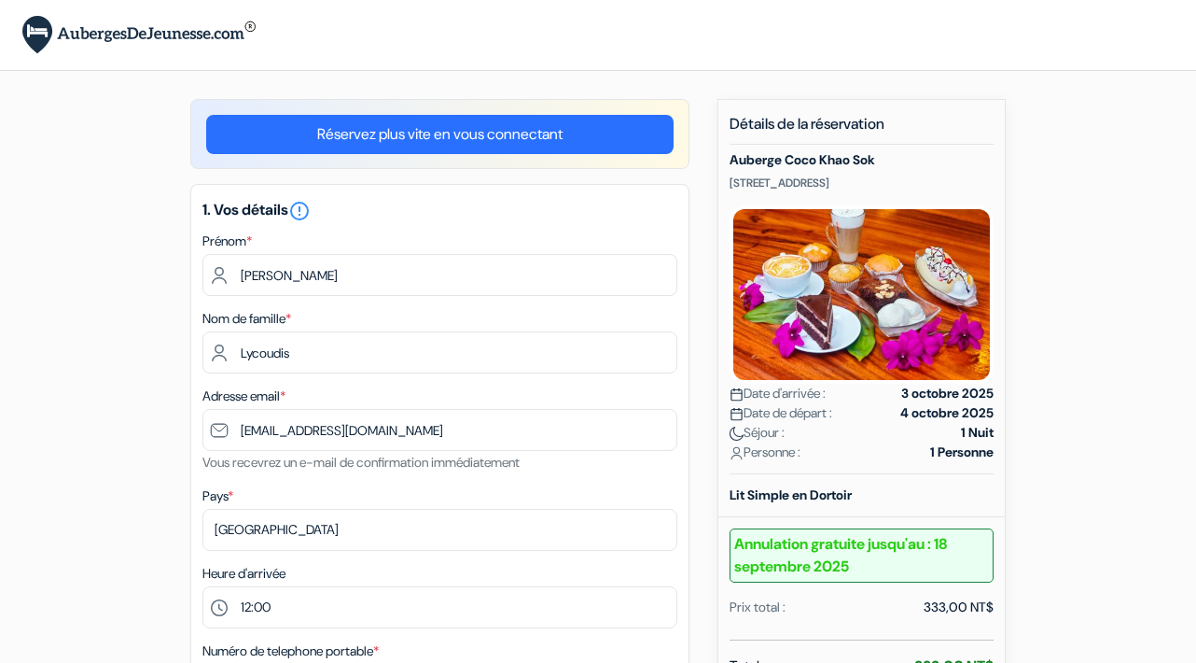
scroll to position [0, 0]
